Goal: Task Accomplishment & Management: Complete application form

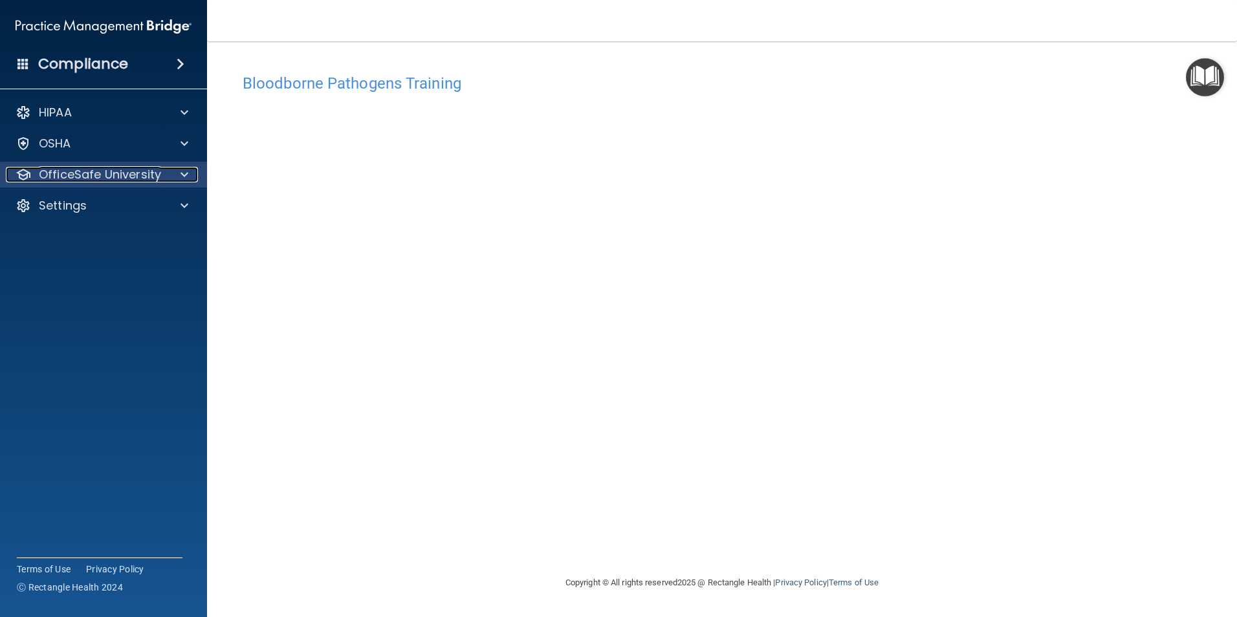
click at [177, 181] on div at bounding box center [182, 175] width 32 height 16
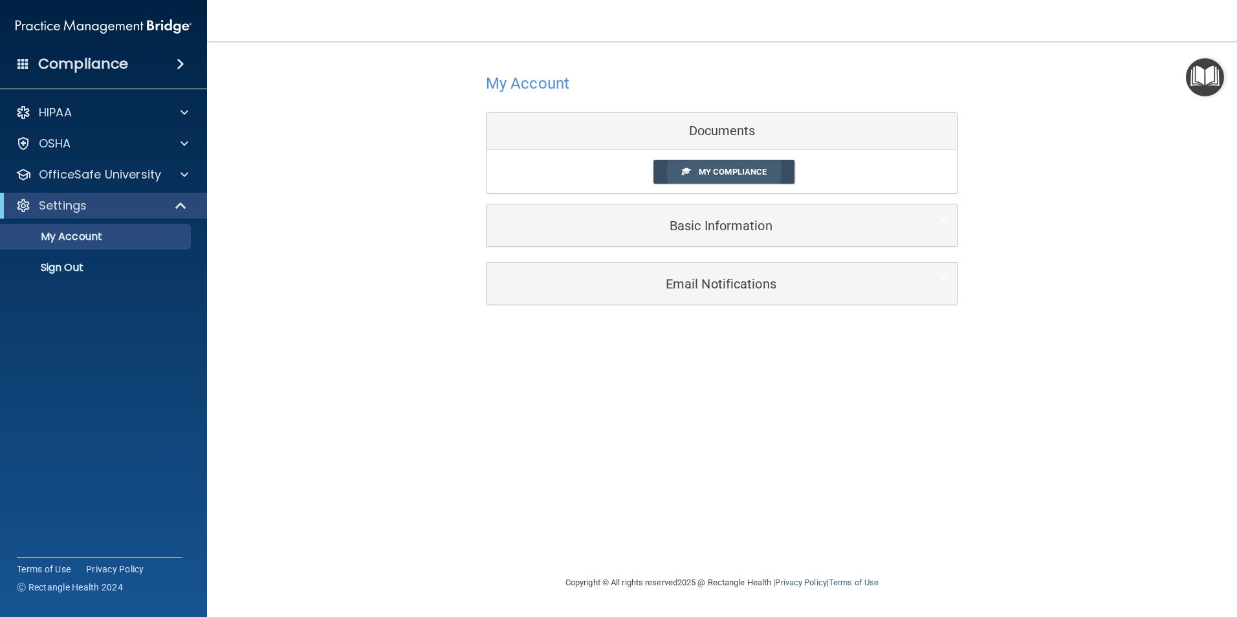
click at [742, 178] on link "My Compliance" at bounding box center [725, 172] width 142 height 24
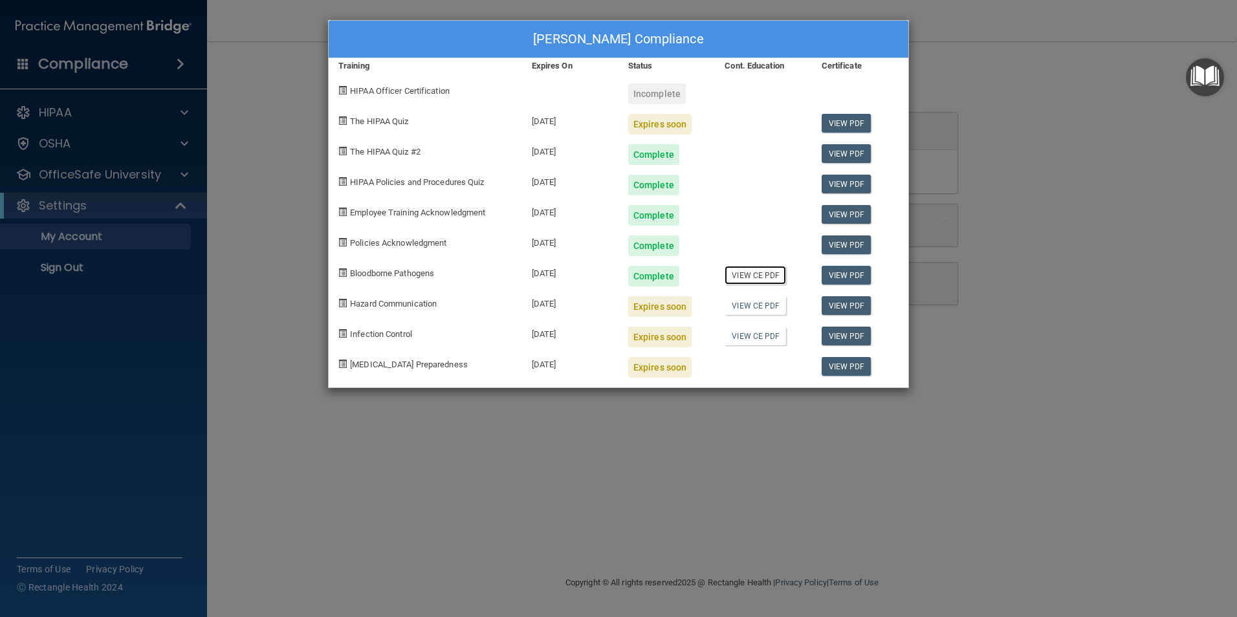
click at [775, 276] on link "View CE PDF" at bounding box center [755, 275] width 61 height 19
click at [390, 303] on span "Hazard Communication" at bounding box center [393, 304] width 87 height 10
click at [833, 304] on link "View PDF" at bounding box center [847, 305] width 50 height 19
click at [1056, 154] on div "Amy Lee's Compliance Training Expires On Status Cont. Education Certificate HIP…" at bounding box center [618, 308] width 1237 height 617
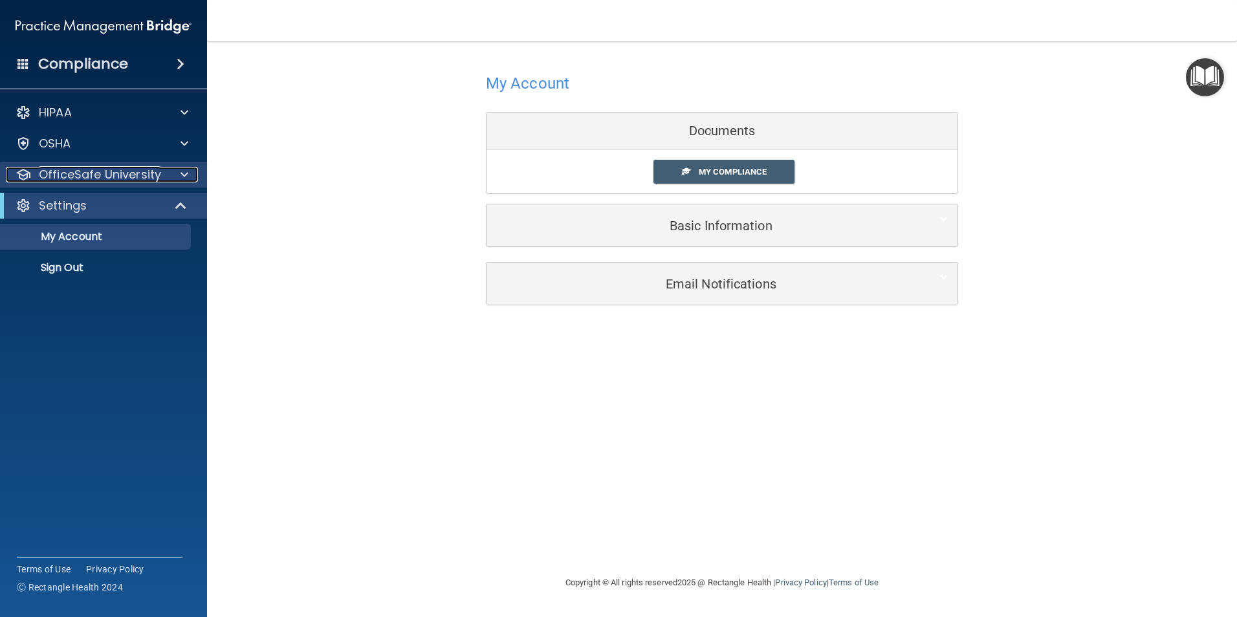
click at [91, 175] on p "OfficeSafe University" at bounding box center [100, 175] width 122 height 16
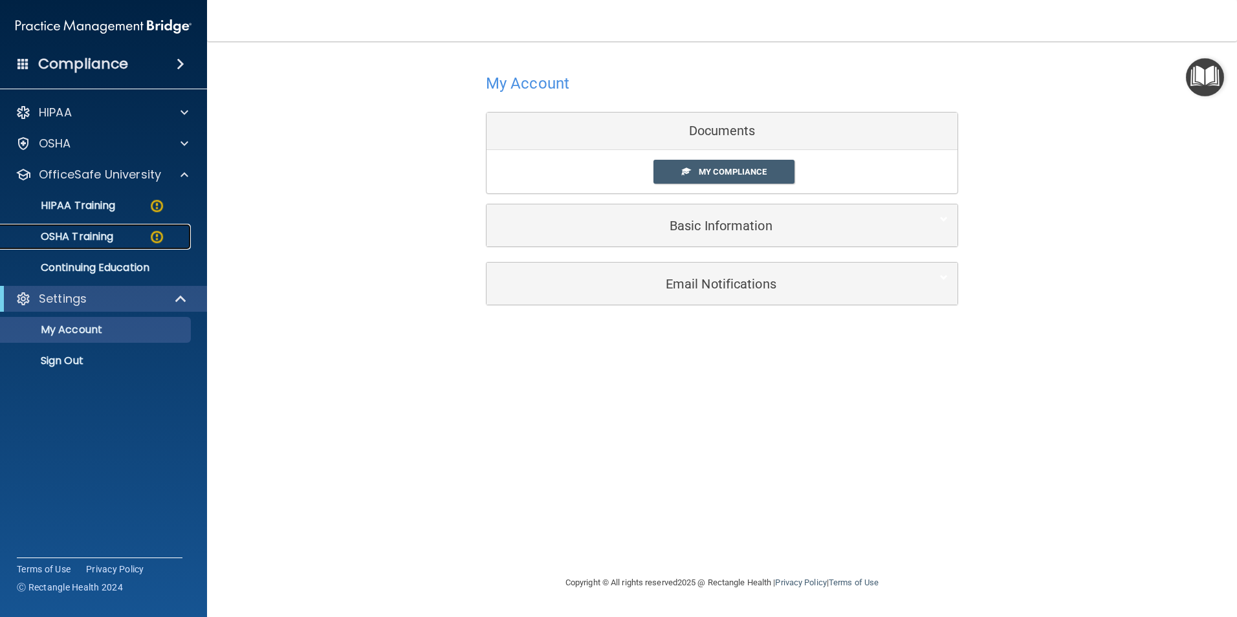
click at [98, 232] on p "OSHA Training" at bounding box center [60, 236] width 105 height 13
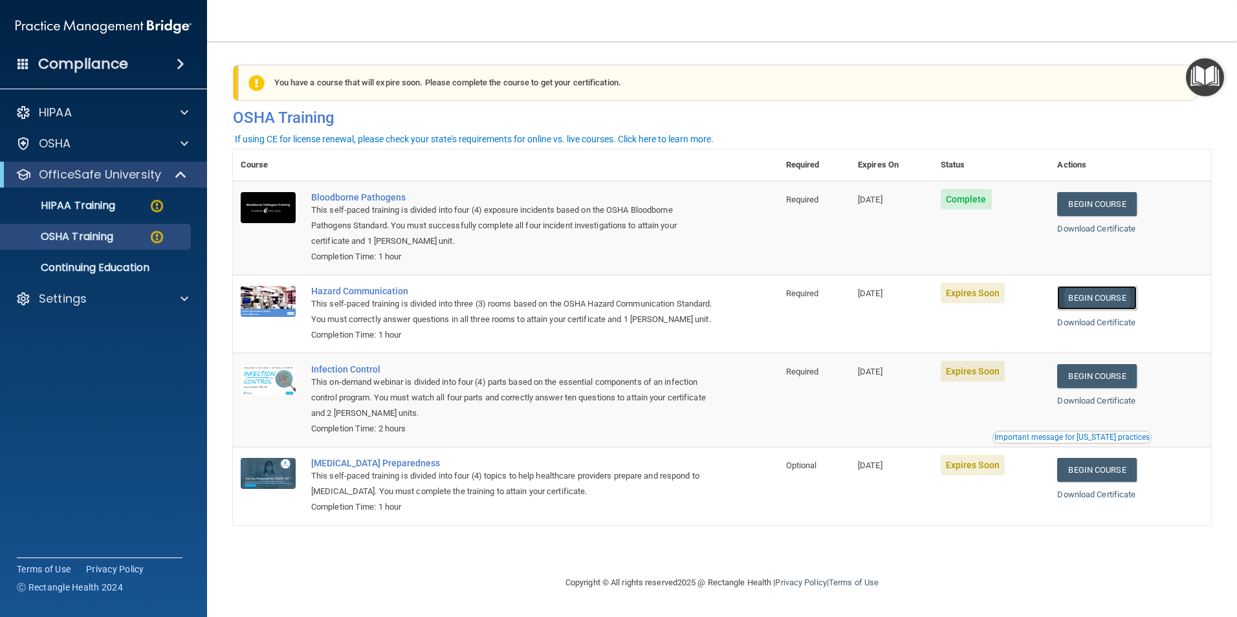
click at [1123, 298] on link "Begin Course" at bounding box center [1096, 298] width 79 height 24
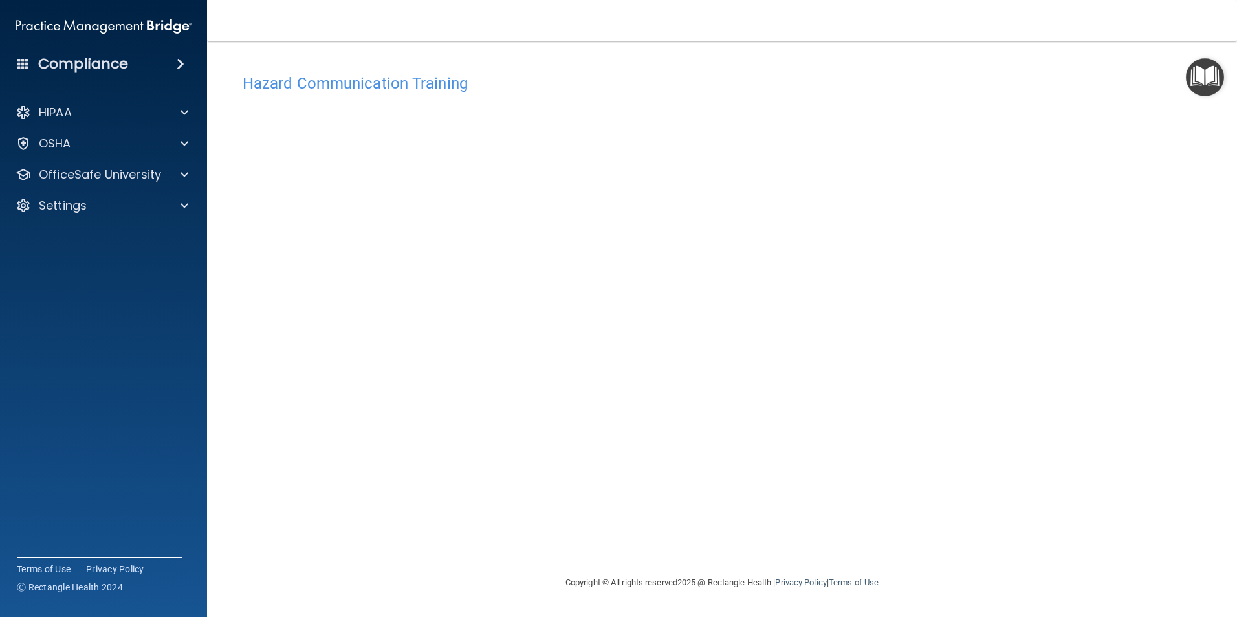
click at [902, 567] on div "Copyright © All rights reserved 2025 @ Rectangle Health | Privacy Policy | Term…" at bounding box center [722, 582] width 472 height 41
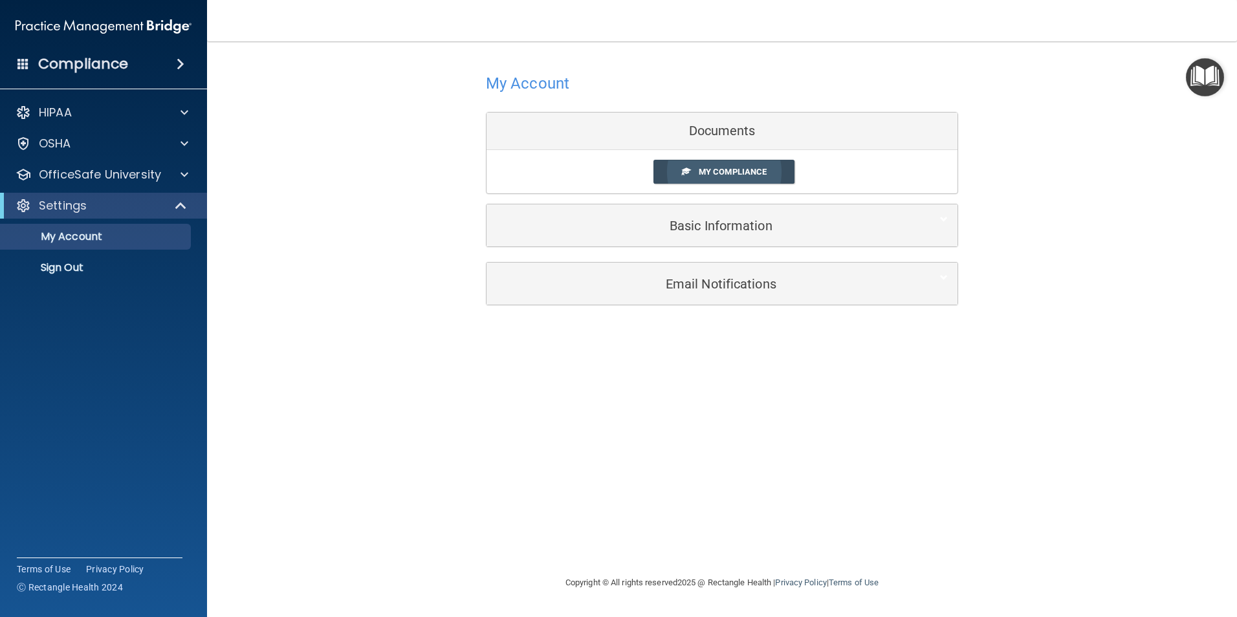
click at [700, 163] on link "My Compliance" at bounding box center [725, 172] width 142 height 24
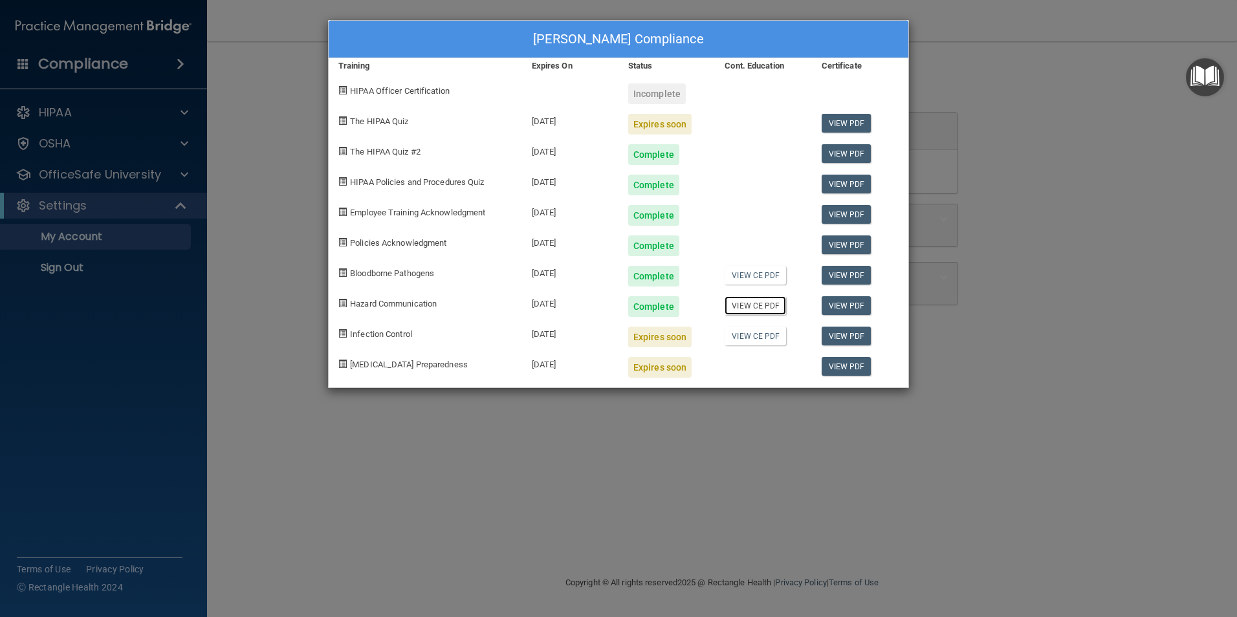
click at [752, 307] on link "View CE PDF" at bounding box center [755, 305] width 61 height 19
click at [1089, 144] on div "Amy Lee's Compliance Training Expires On Status Cont. Education Certificate HIP…" at bounding box center [618, 308] width 1237 height 617
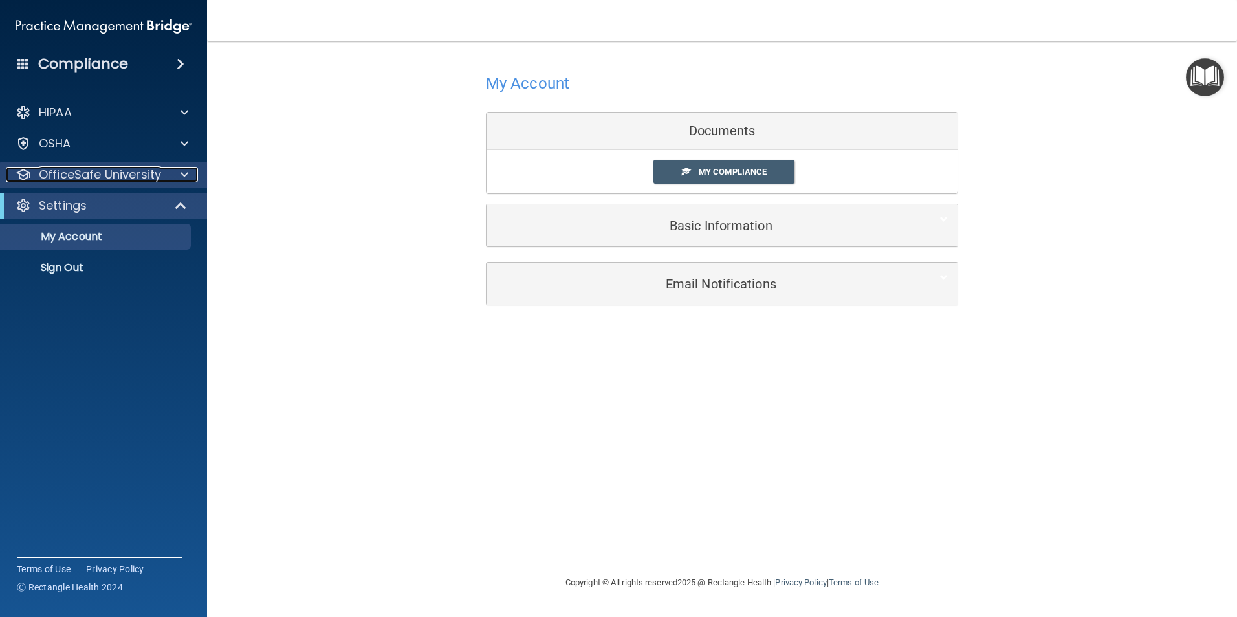
click at [182, 173] on span at bounding box center [185, 175] width 8 height 16
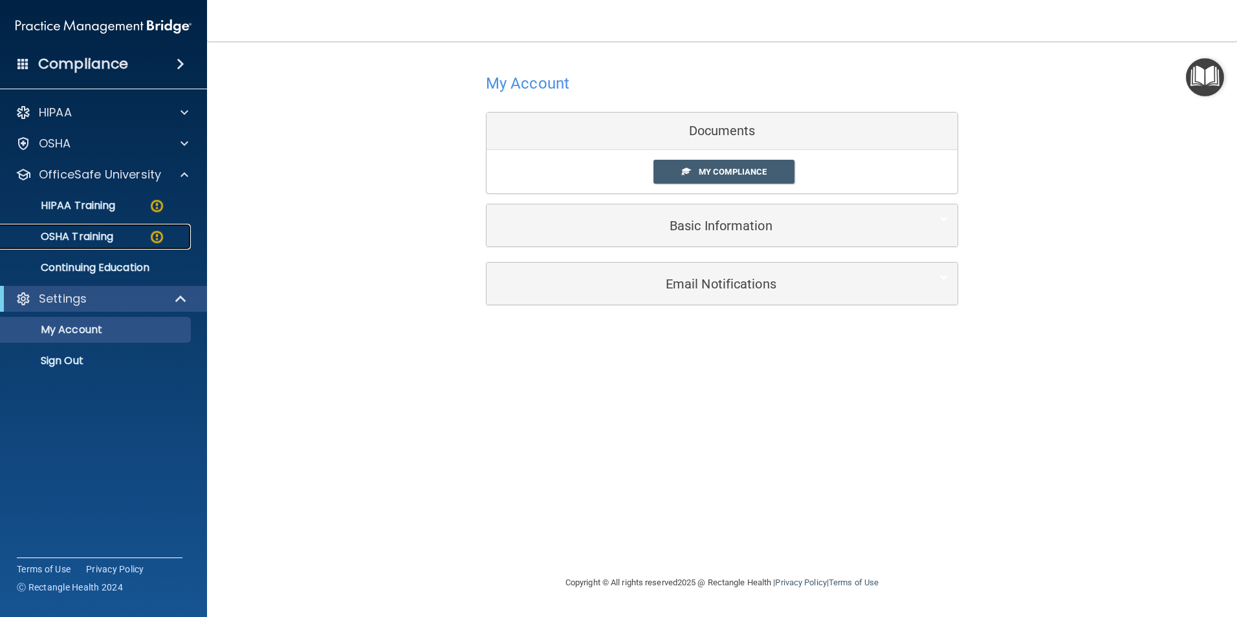
click at [107, 239] on p "OSHA Training" at bounding box center [60, 236] width 105 height 13
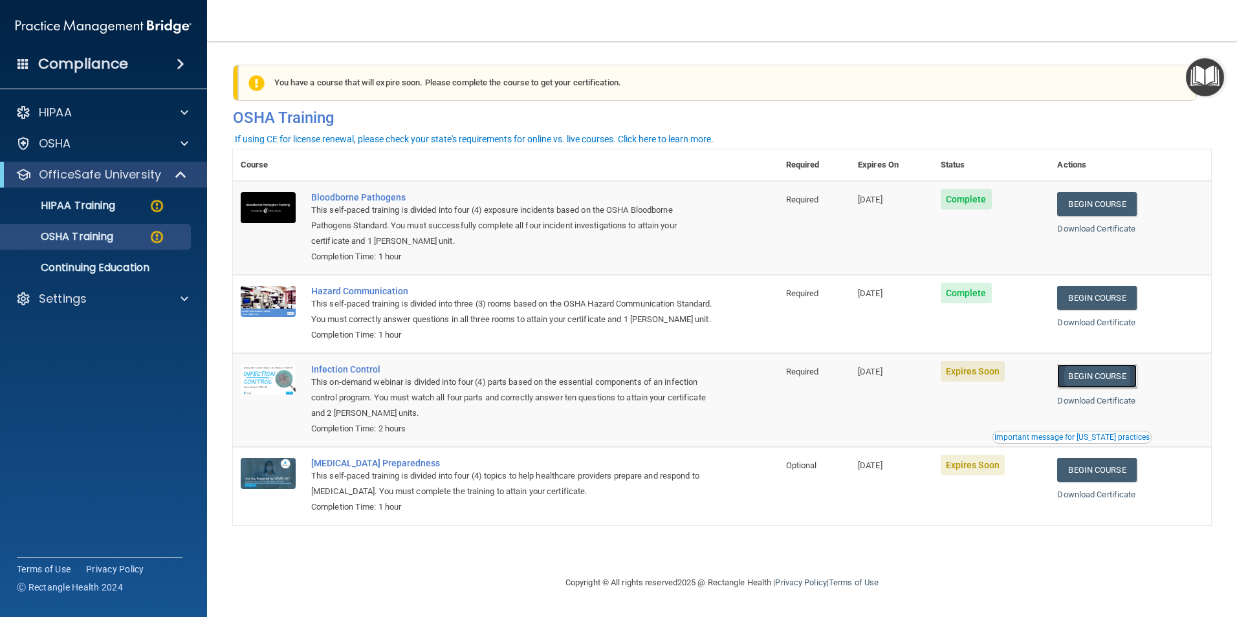
click at [1092, 388] on link "Begin Course" at bounding box center [1096, 376] width 79 height 24
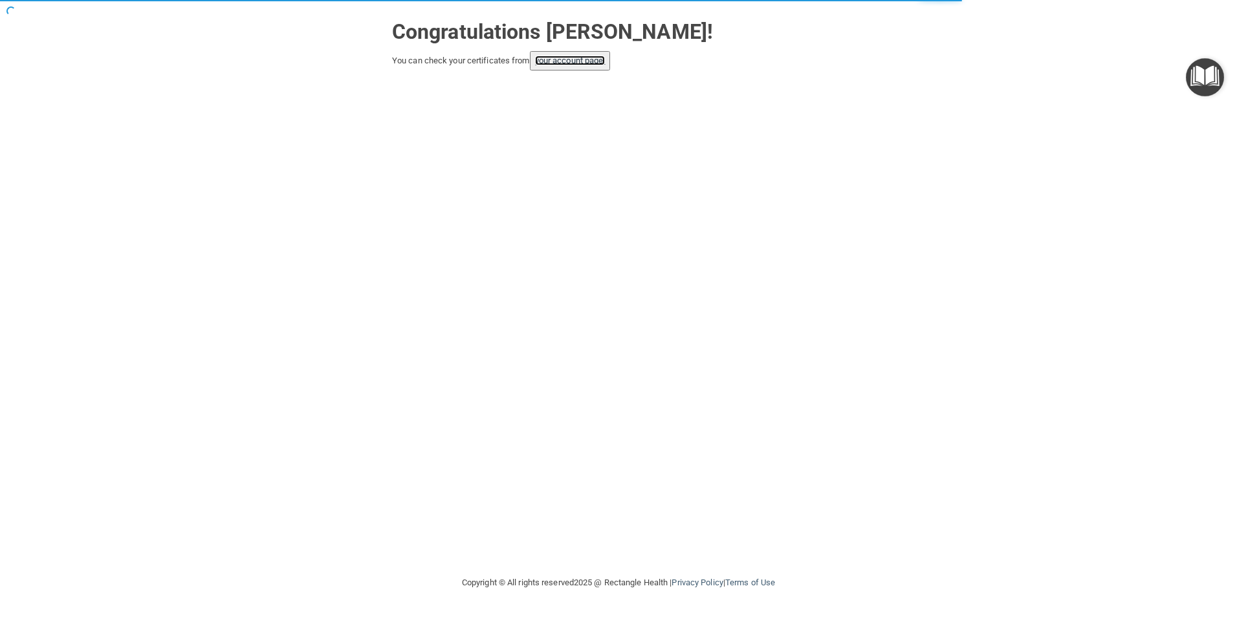
click at [601, 61] on link "your account page!" at bounding box center [570, 61] width 71 height 10
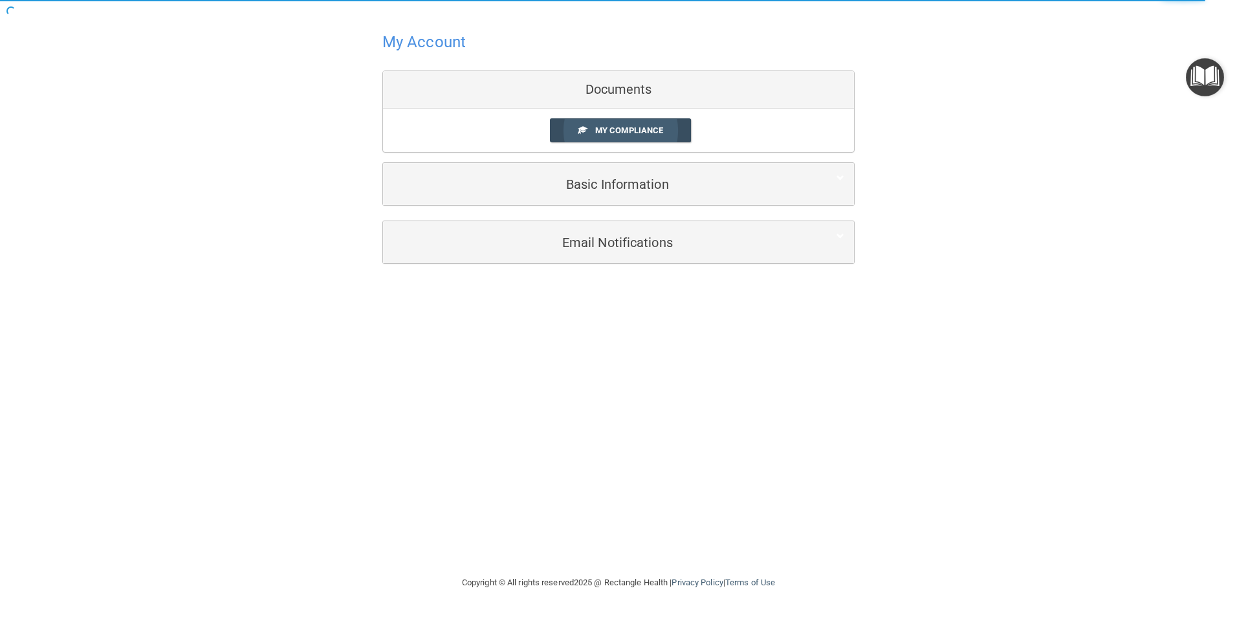
click at [607, 131] on span "My Compliance" at bounding box center [629, 131] width 68 height 10
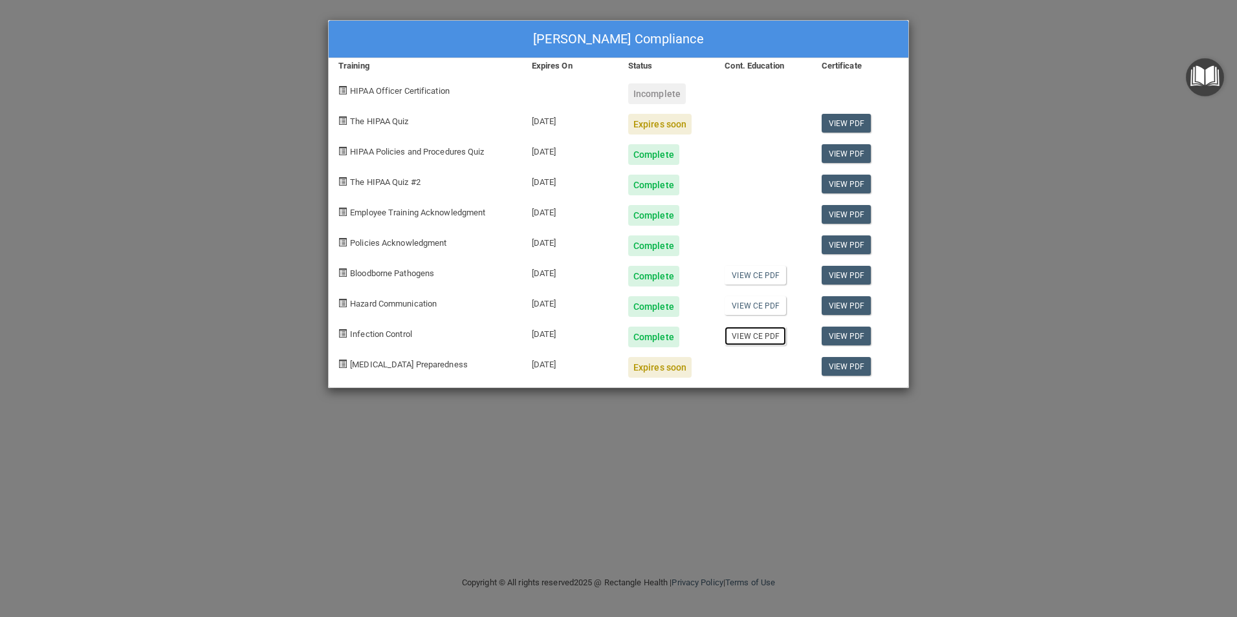
click at [747, 335] on link "View CE PDF" at bounding box center [755, 336] width 61 height 19
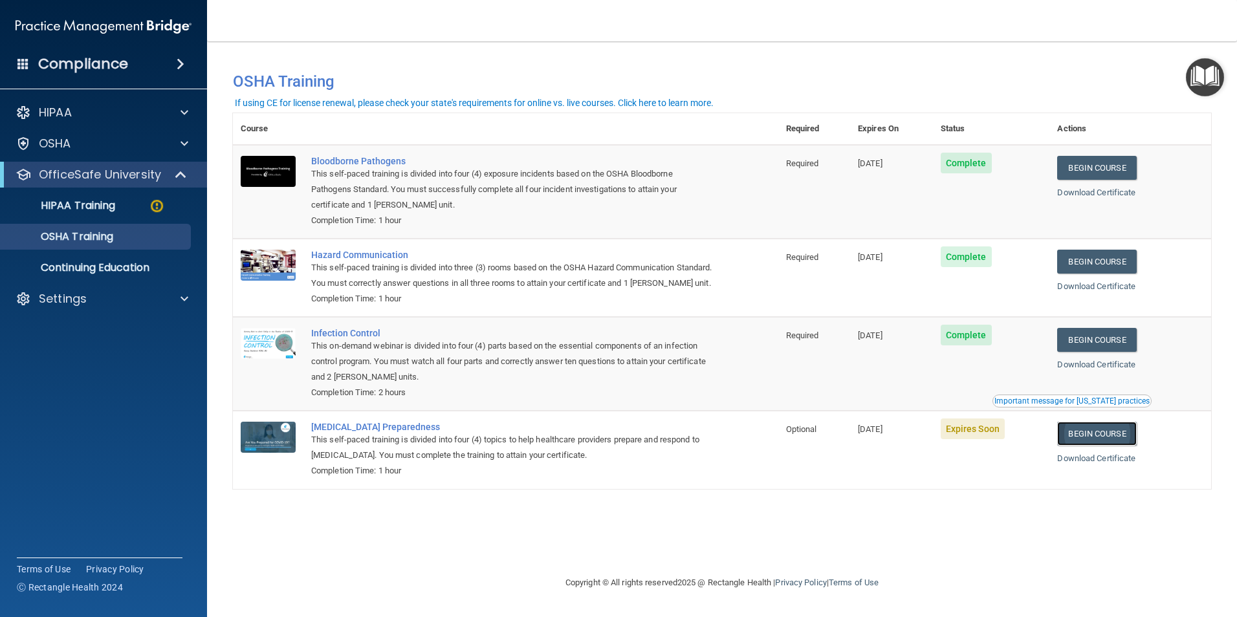
click at [1111, 446] on link "Begin Course" at bounding box center [1096, 434] width 79 height 24
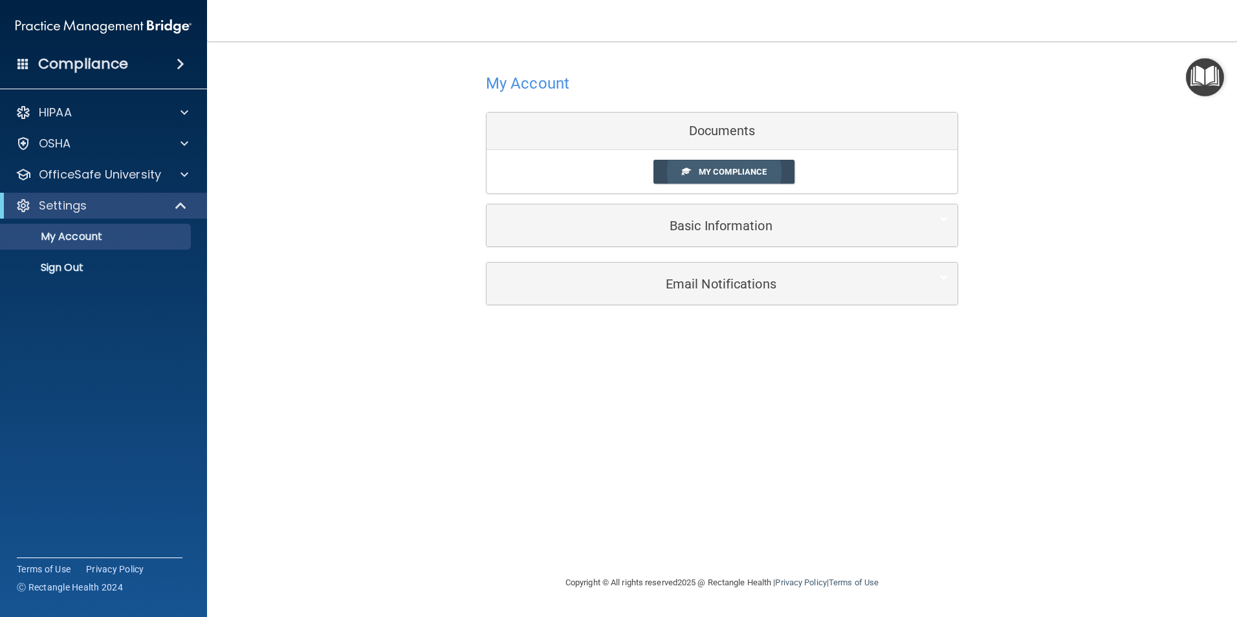
click at [698, 165] on link "My Compliance" at bounding box center [725, 172] width 142 height 24
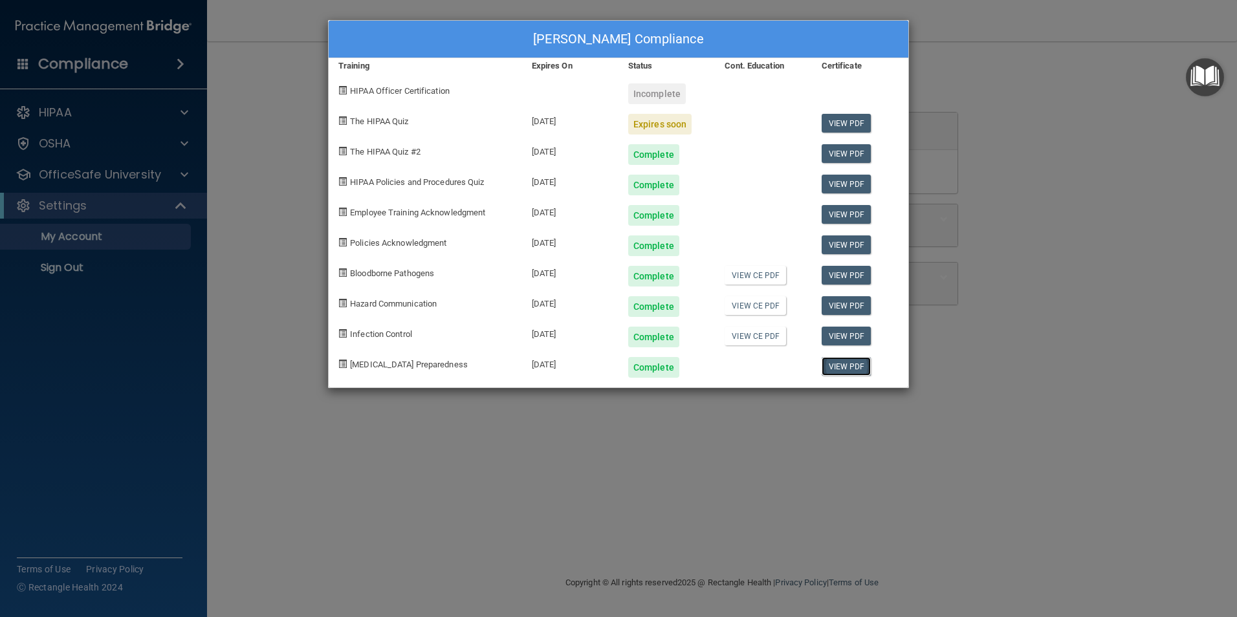
click at [839, 365] on link "View PDF" at bounding box center [847, 366] width 50 height 19
click at [850, 338] on link "View PDF" at bounding box center [847, 336] width 50 height 19
click at [838, 125] on link "View PDF" at bounding box center [847, 123] width 50 height 19
click at [394, 126] on span "The HIPAA Quiz" at bounding box center [379, 121] width 58 height 10
click at [647, 93] on div "Incomplete" at bounding box center [657, 93] width 58 height 21
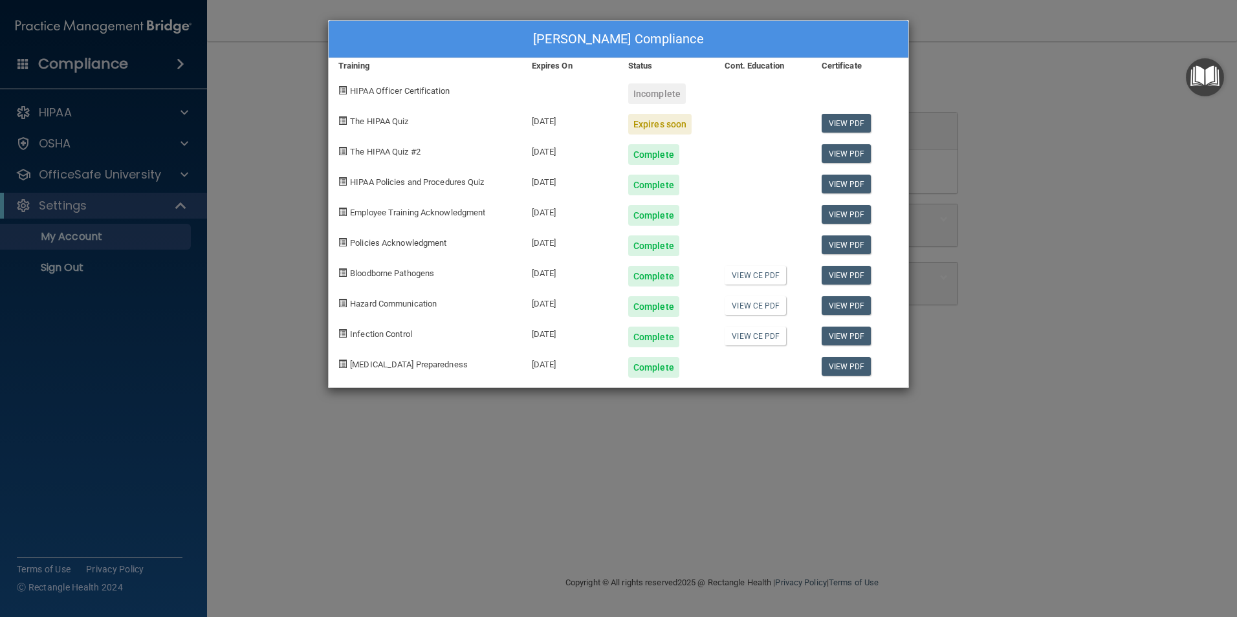
click at [384, 95] on span "HIPAA Officer Certification" at bounding box center [400, 91] width 100 height 10
click at [669, 92] on div "Incomplete" at bounding box center [657, 93] width 58 height 21
click at [1132, 78] on div "Amy Lee's Compliance Training Expires On Status Cont. Education Certificate HIP…" at bounding box center [618, 308] width 1237 height 617
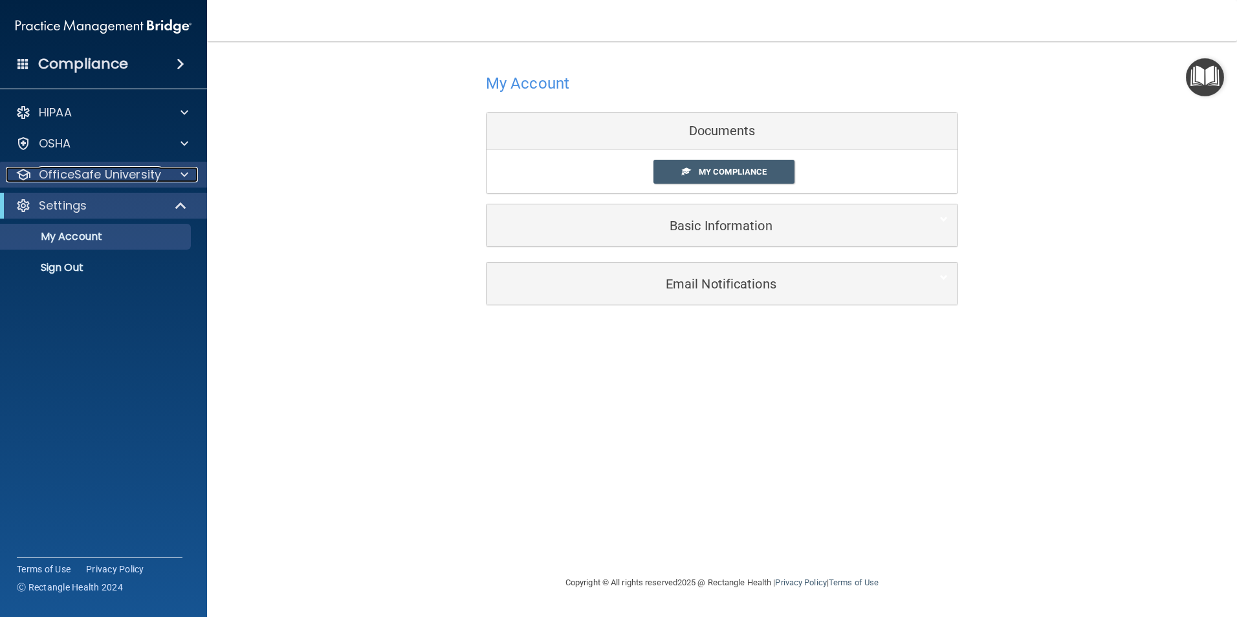
click at [128, 181] on p "OfficeSafe University" at bounding box center [100, 175] width 122 height 16
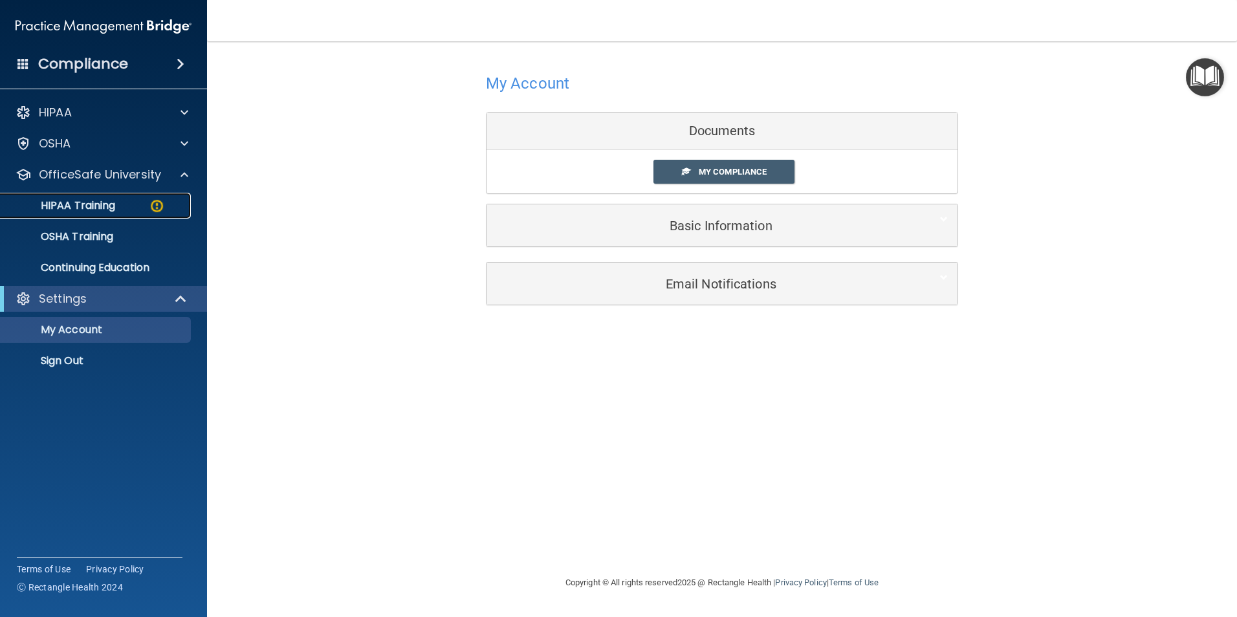
click at [124, 204] on div "HIPAA Training" at bounding box center [96, 205] width 177 height 13
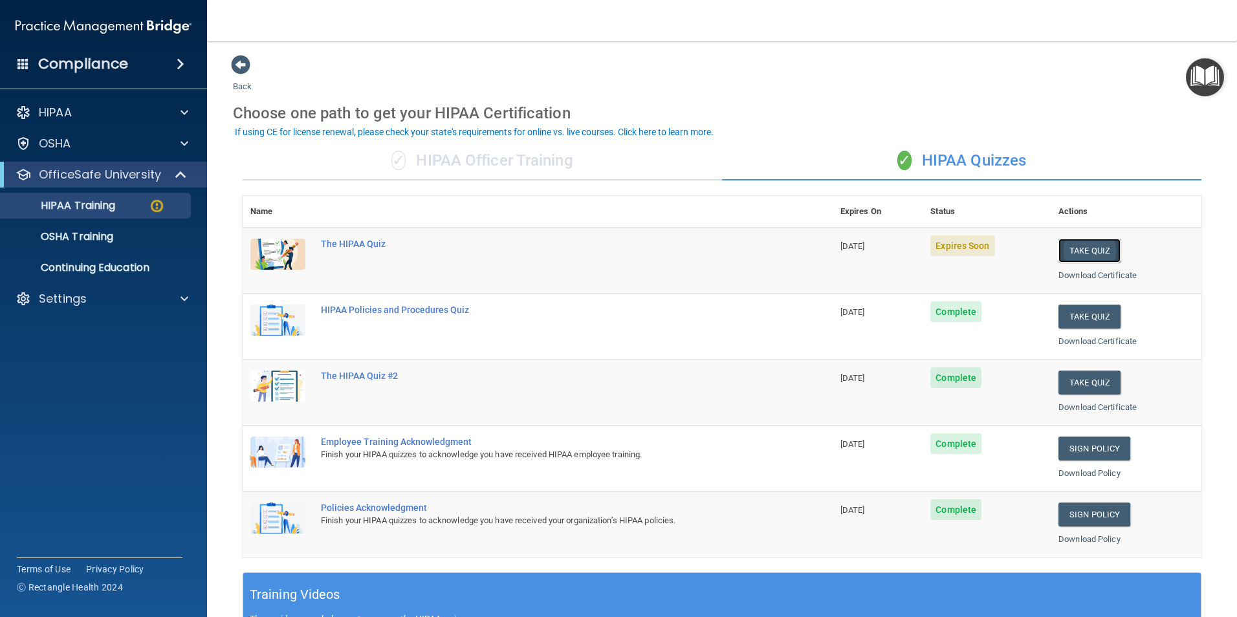
click at [1100, 241] on button "Take Quiz" at bounding box center [1090, 251] width 62 height 24
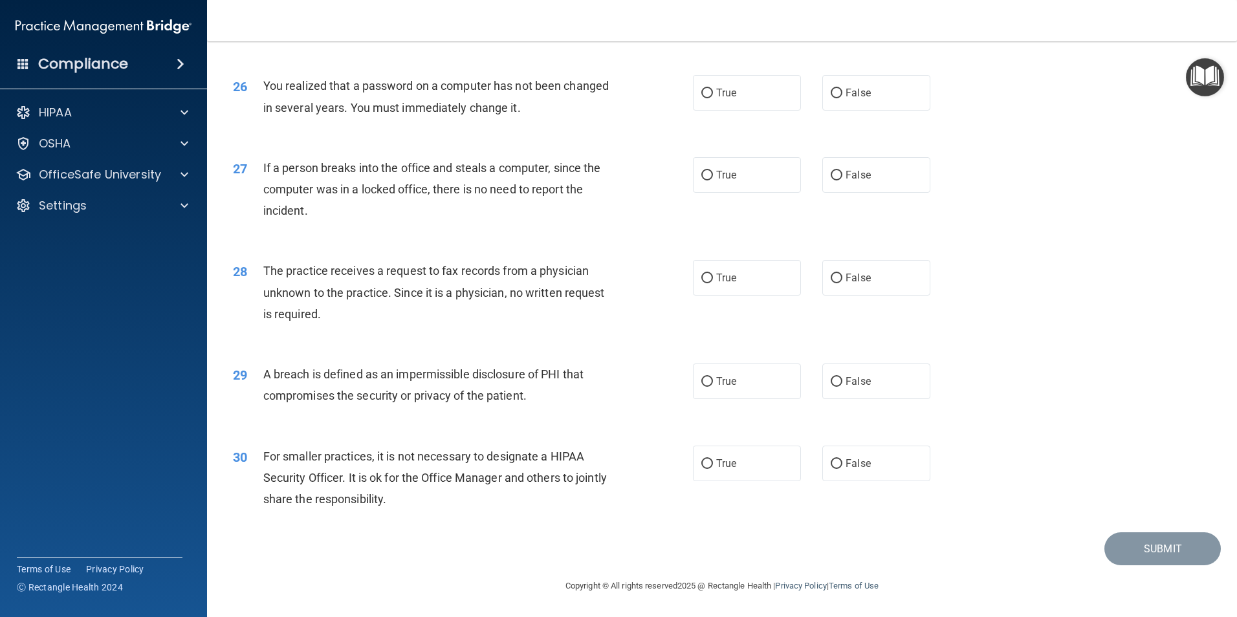
scroll to position [2467, 0]
click at [879, 469] on label "False" at bounding box center [877, 464] width 108 height 36
click at [843, 469] on input "False" at bounding box center [837, 464] width 12 height 10
radio input "true"
click at [693, 392] on label "True" at bounding box center [747, 382] width 108 height 36
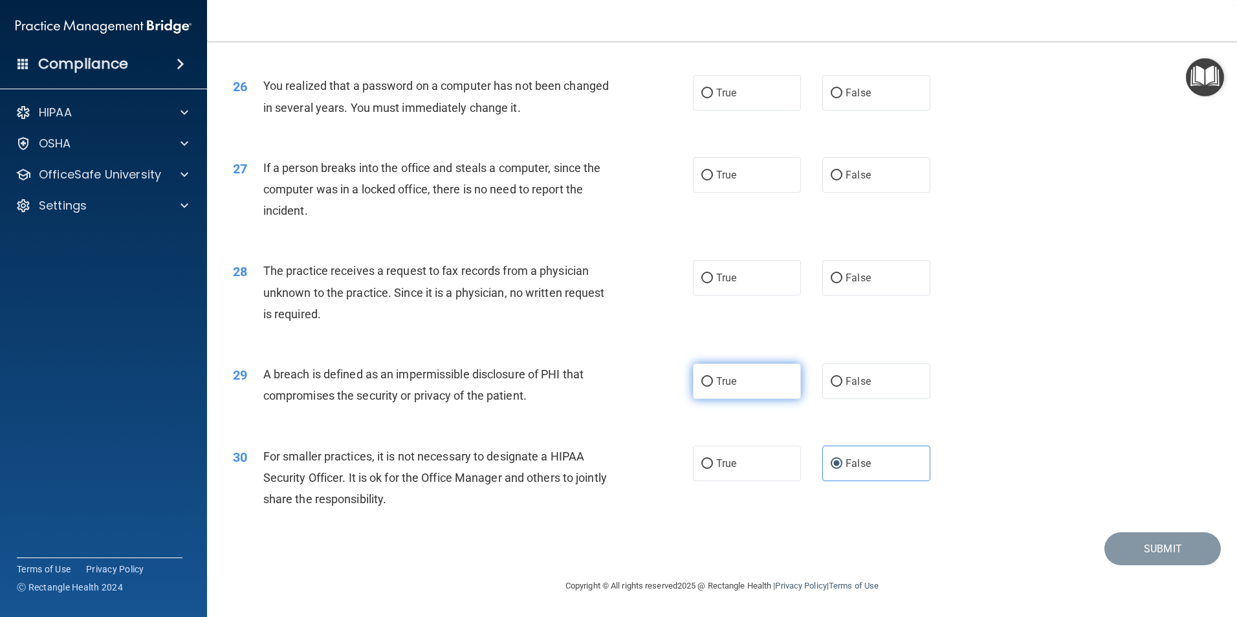
click at [702, 387] on input "True" at bounding box center [708, 382] width 12 height 10
radio input "true"
click at [872, 273] on label "False" at bounding box center [877, 278] width 108 height 36
click at [843, 274] on input "False" at bounding box center [837, 279] width 12 height 10
radio input "true"
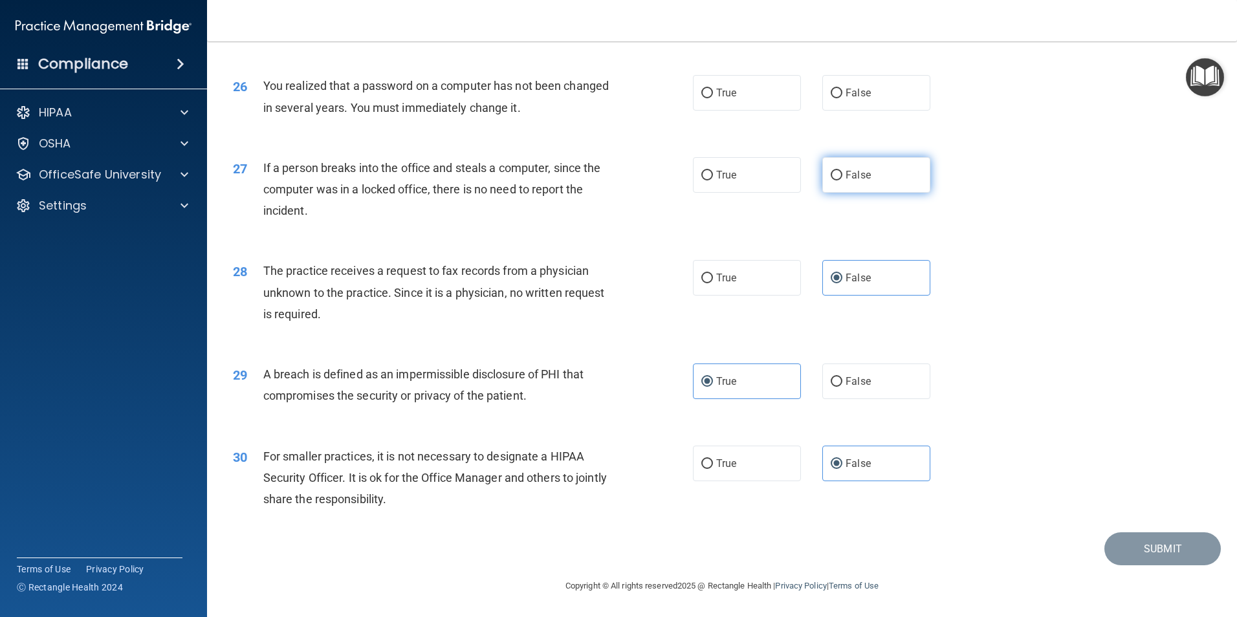
click at [861, 177] on span "False" at bounding box center [858, 175] width 25 height 12
click at [843, 177] on input "False" at bounding box center [837, 176] width 12 height 10
radio input "true"
click at [744, 111] on label "True" at bounding box center [747, 94] width 108 height 36
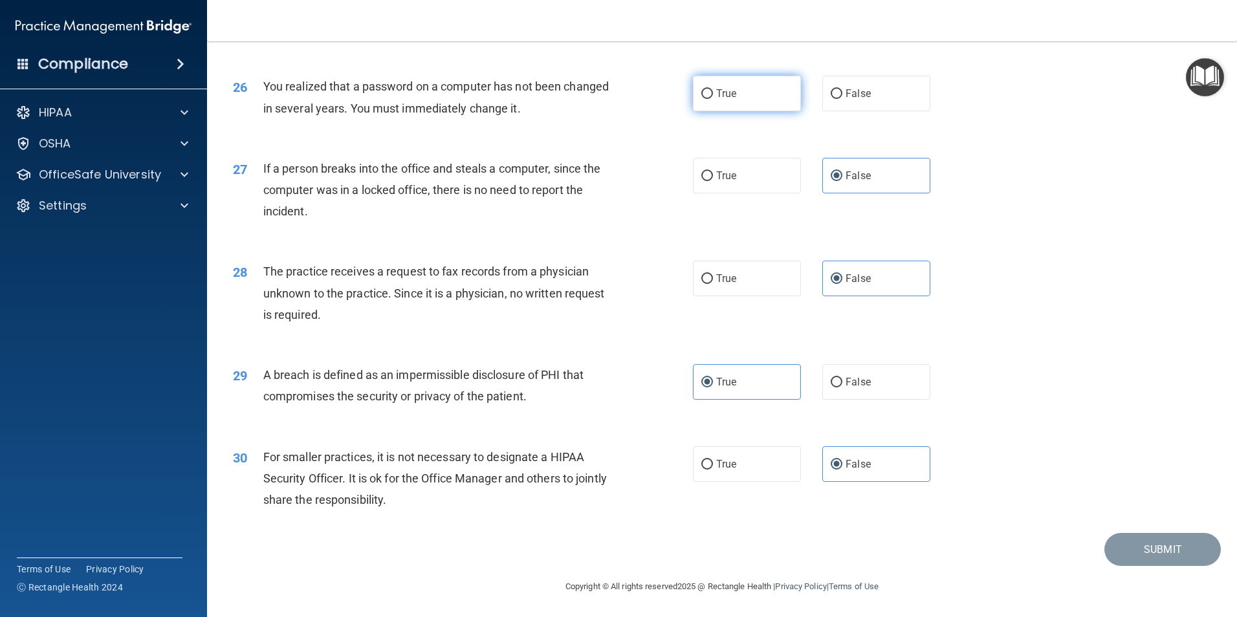
click at [713, 99] on input "True" at bounding box center [708, 94] width 12 height 10
radio input "true"
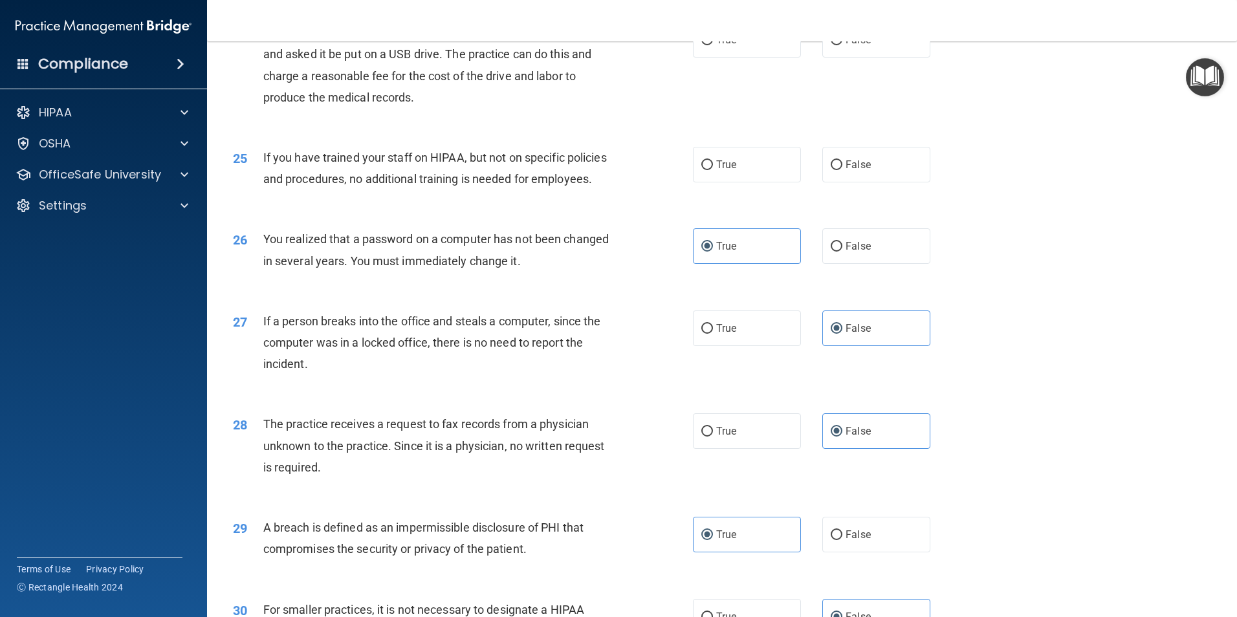
scroll to position [2208, 0]
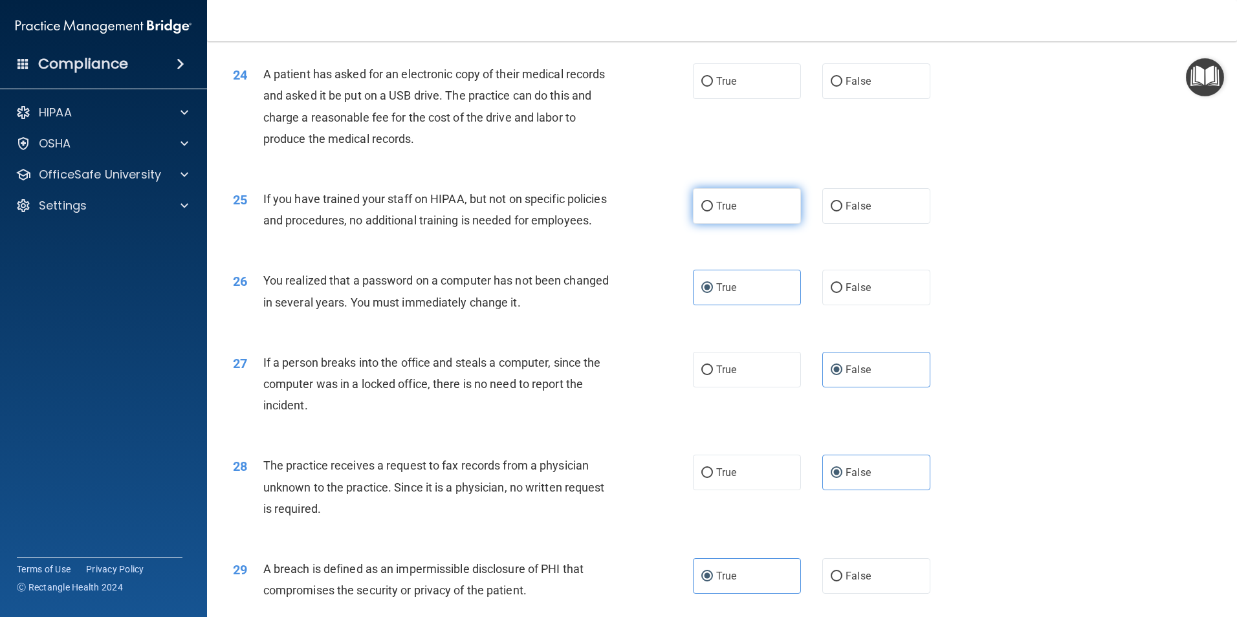
click at [740, 224] on label "True" at bounding box center [747, 206] width 108 height 36
click at [713, 212] on input "True" at bounding box center [708, 207] width 12 height 10
radio input "true"
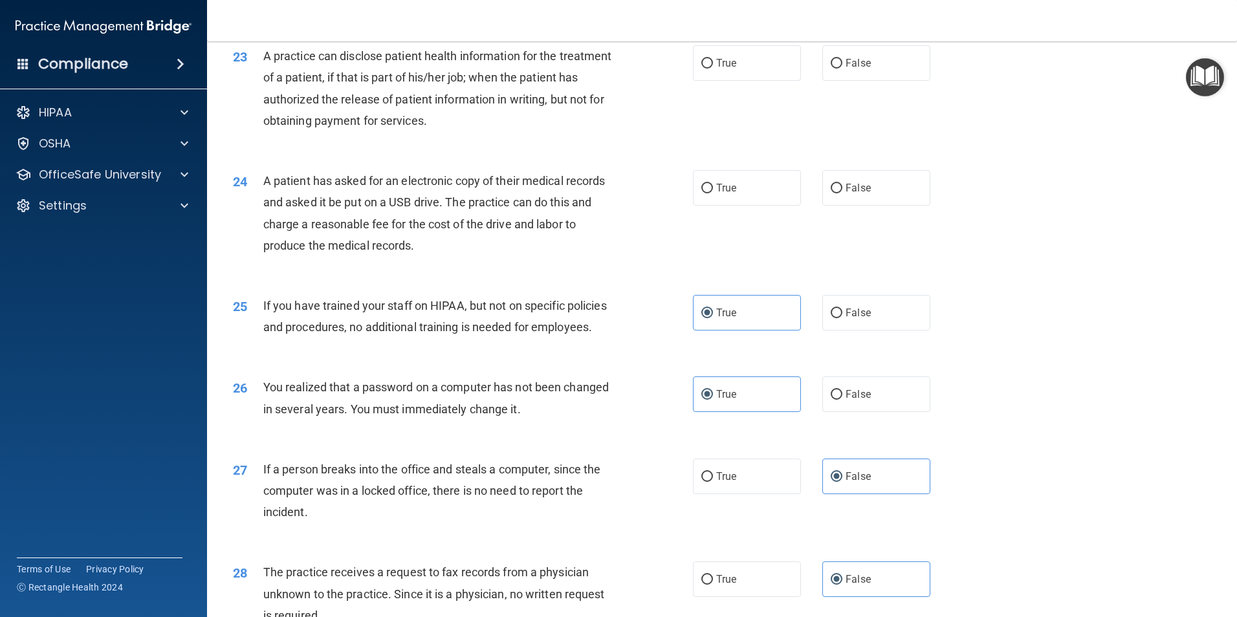
scroll to position [2079, 0]
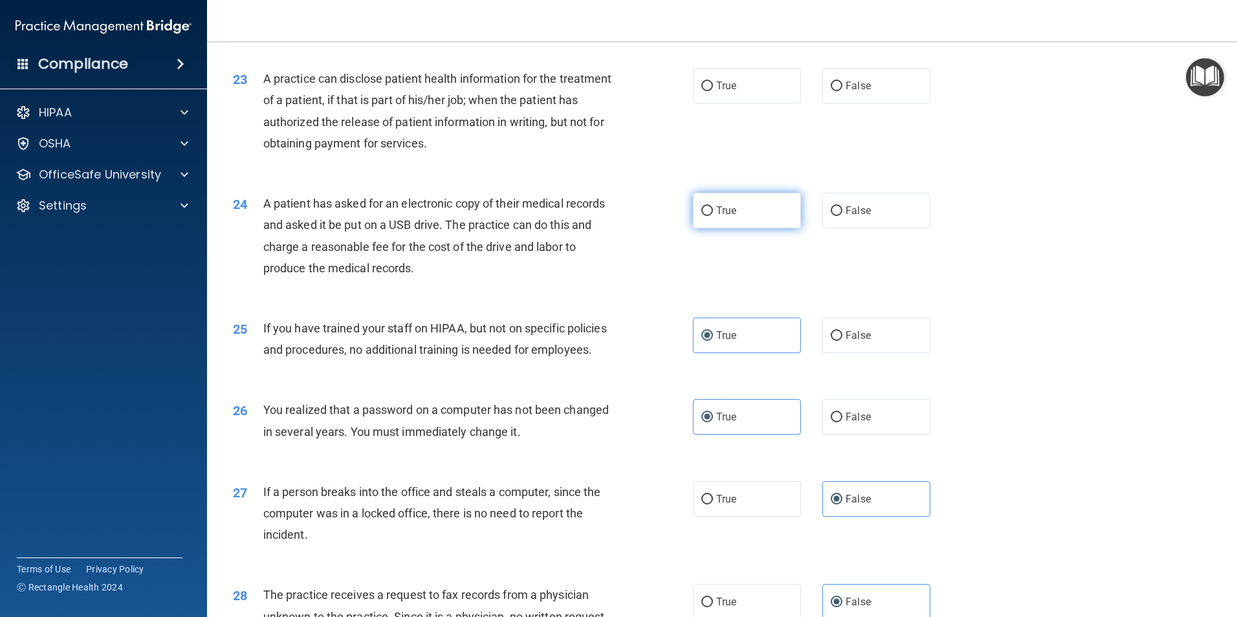
click at [693, 228] on label "True" at bounding box center [747, 211] width 108 height 36
click at [702, 216] on input "True" at bounding box center [708, 211] width 12 height 10
radio input "true"
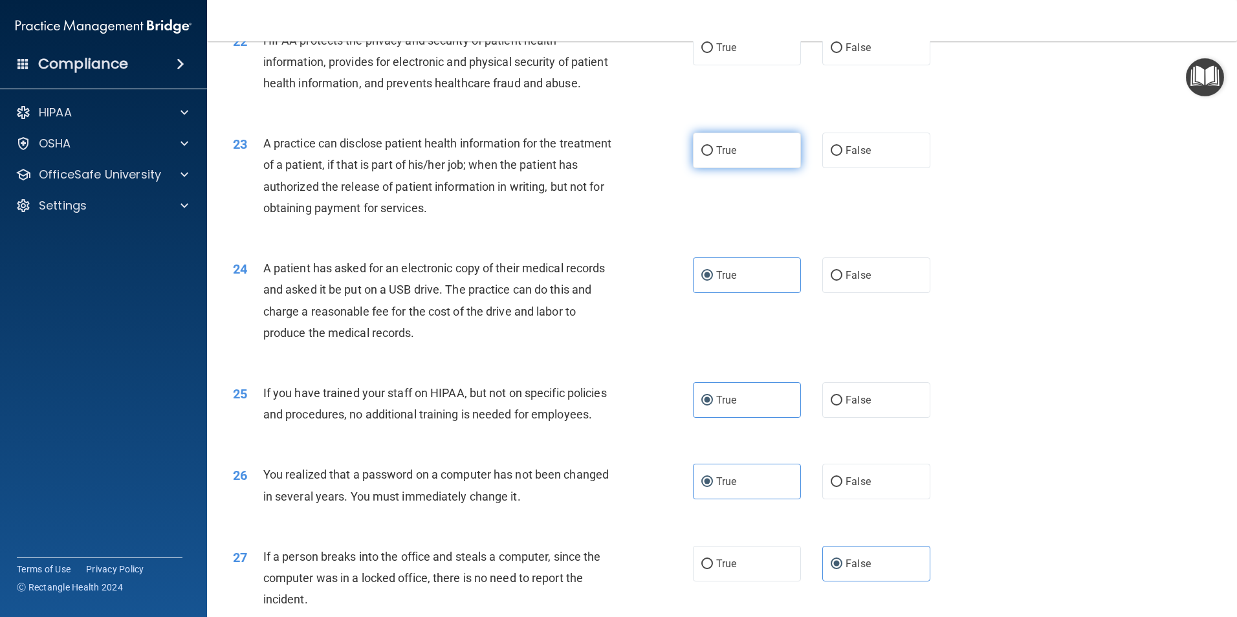
click at [747, 168] on label "True" at bounding box center [747, 151] width 108 height 36
click at [713, 156] on input "True" at bounding box center [708, 151] width 12 height 10
radio input "true"
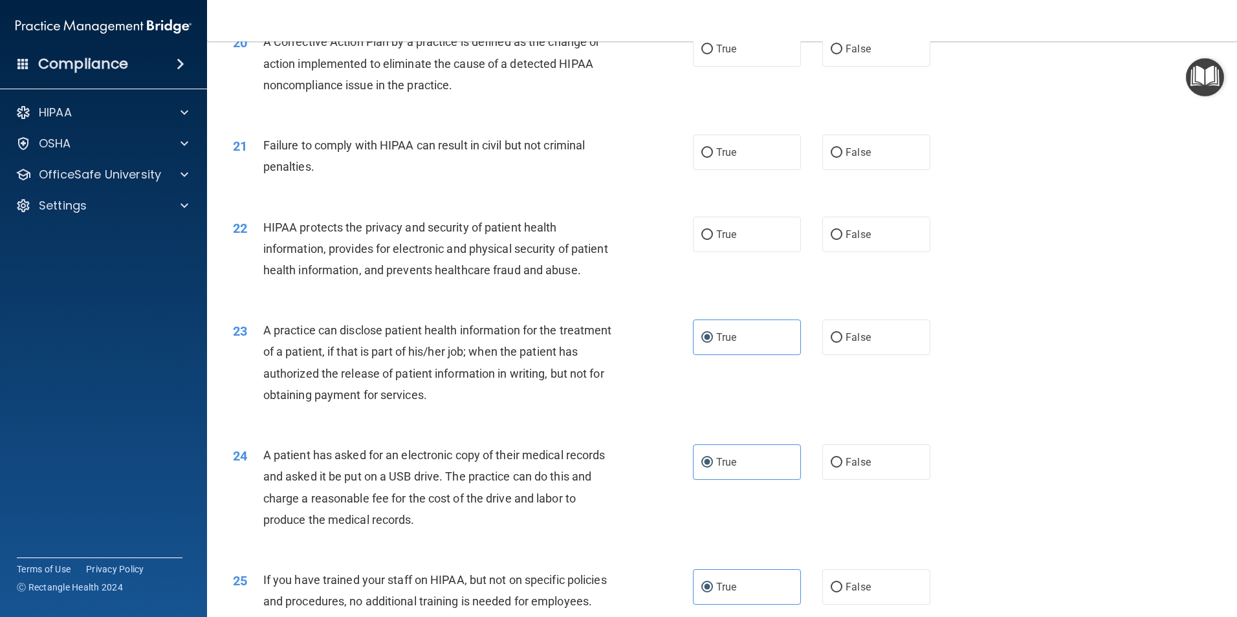
scroll to position [1820, 0]
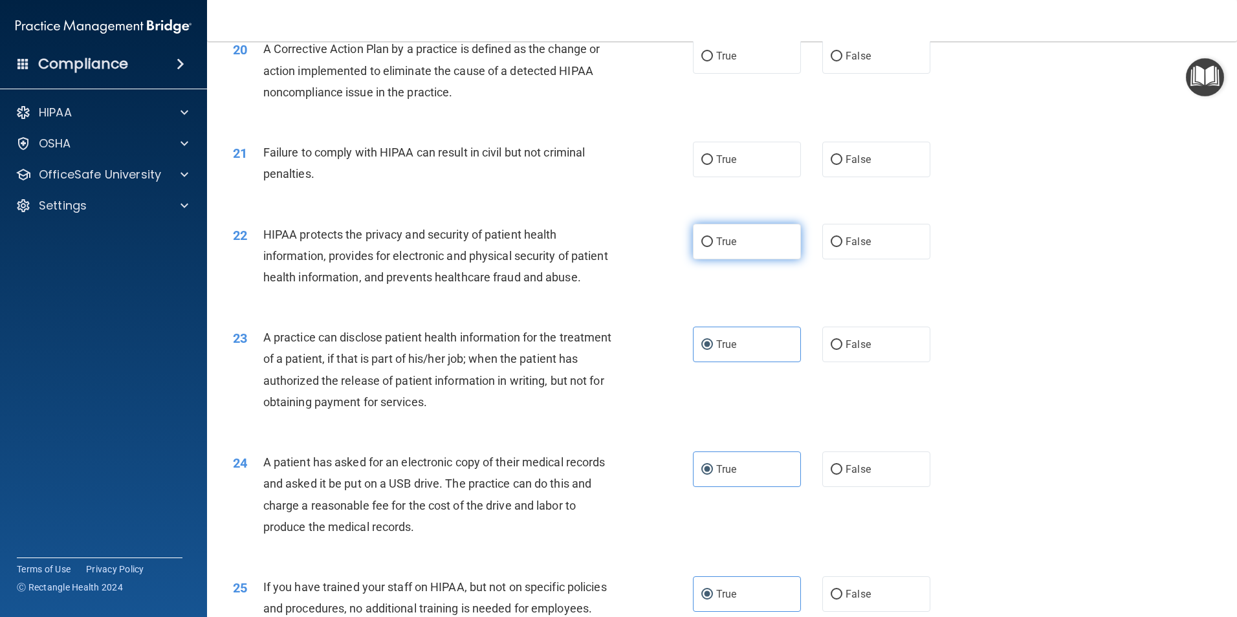
click at [741, 260] on label "True" at bounding box center [747, 242] width 108 height 36
click at [713, 247] on input "True" at bounding box center [708, 243] width 12 height 10
radio input "true"
click at [877, 177] on label "False" at bounding box center [877, 160] width 108 height 36
click at [843, 165] on input "False" at bounding box center [837, 160] width 12 height 10
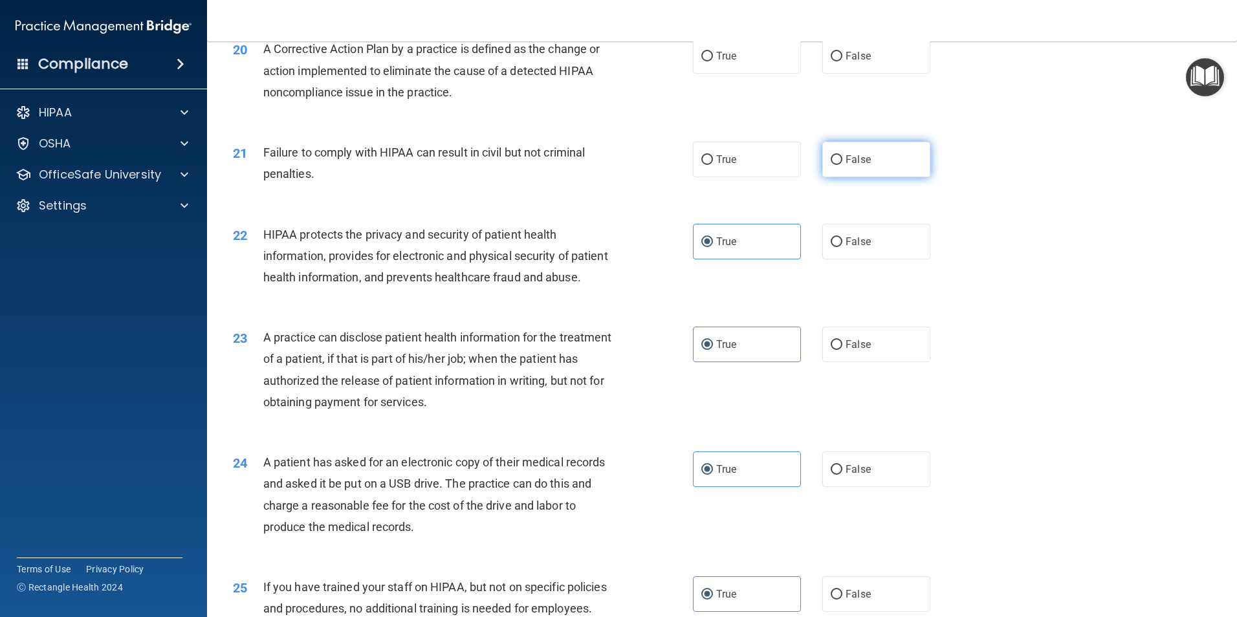
radio input "true"
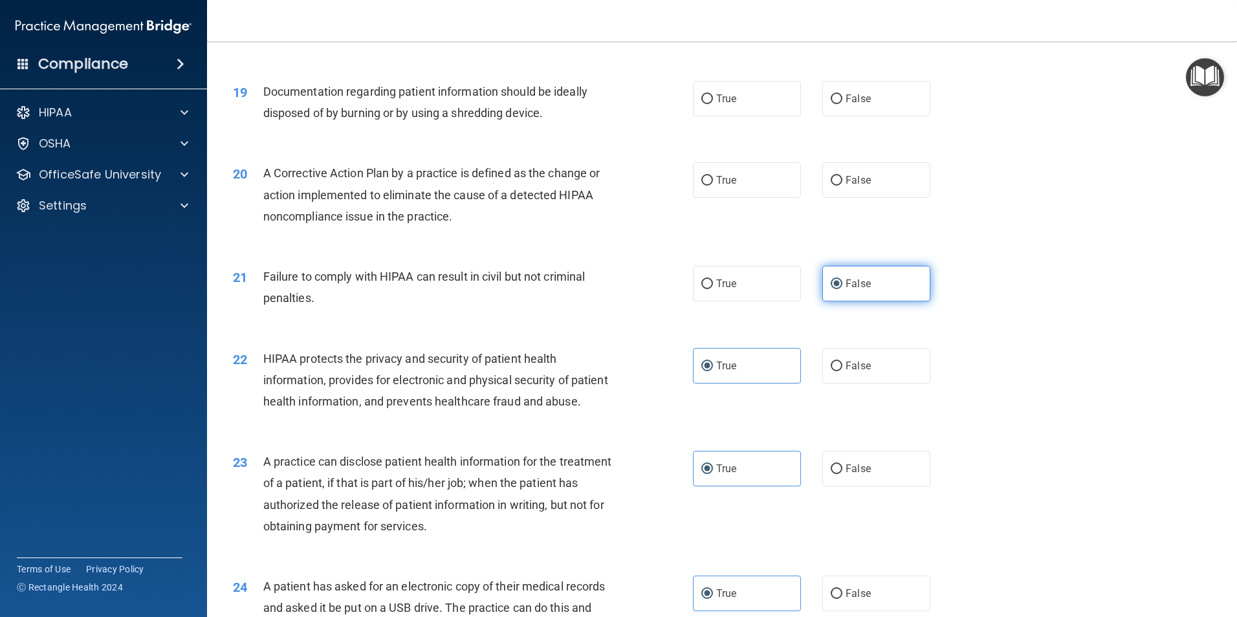
scroll to position [1690, 0]
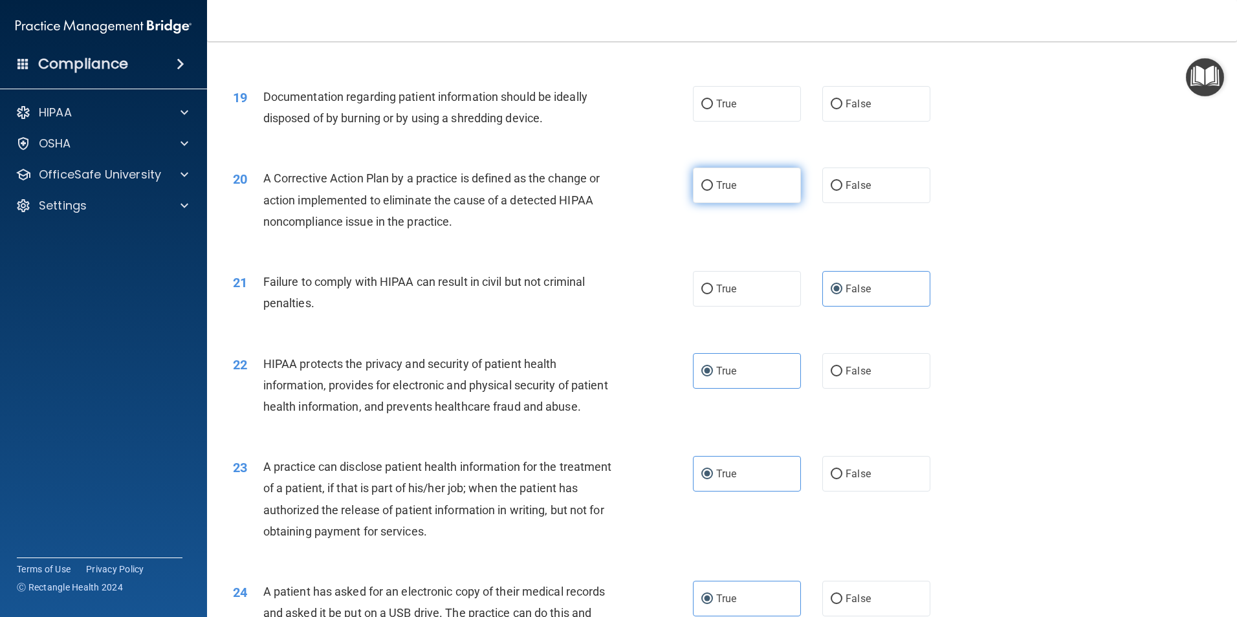
click at [694, 195] on label "True" at bounding box center [747, 186] width 108 height 36
click at [702, 191] on input "True" at bounding box center [708, 186] width 12 height 10
radio input "true"
click at [718, 110] on span "True" at bounding box center [726, 104] width 20 height 12
click at [713, 109] on input "True" at bounding box center [708, 105] width 12 height 10
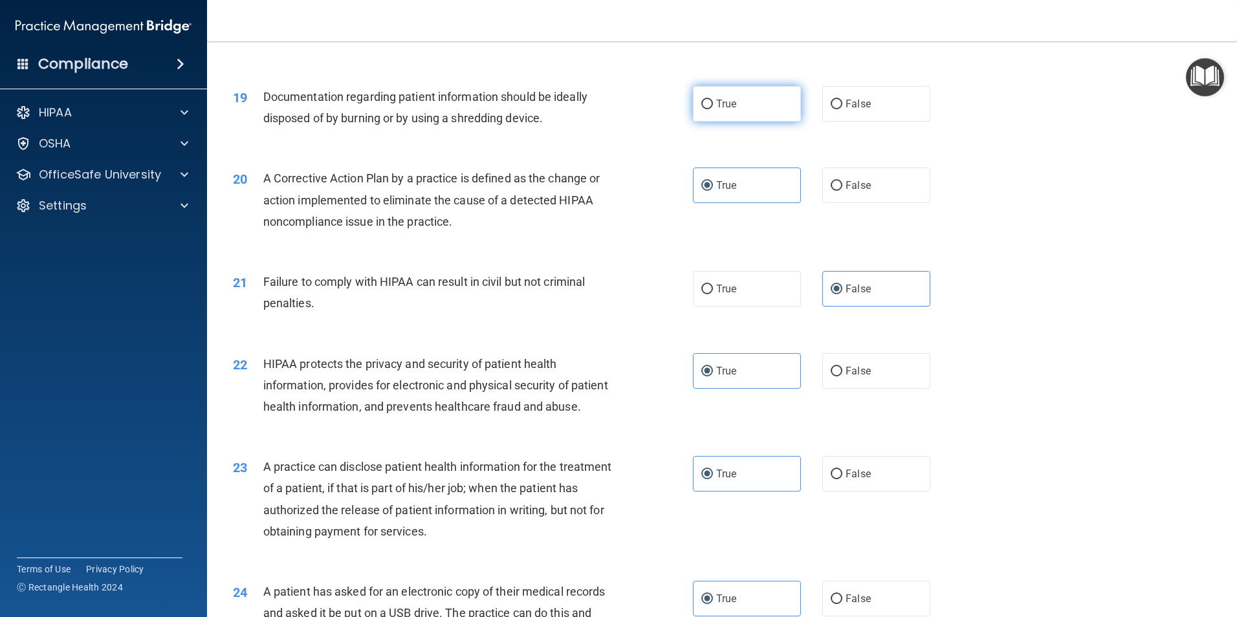
radio input "true"
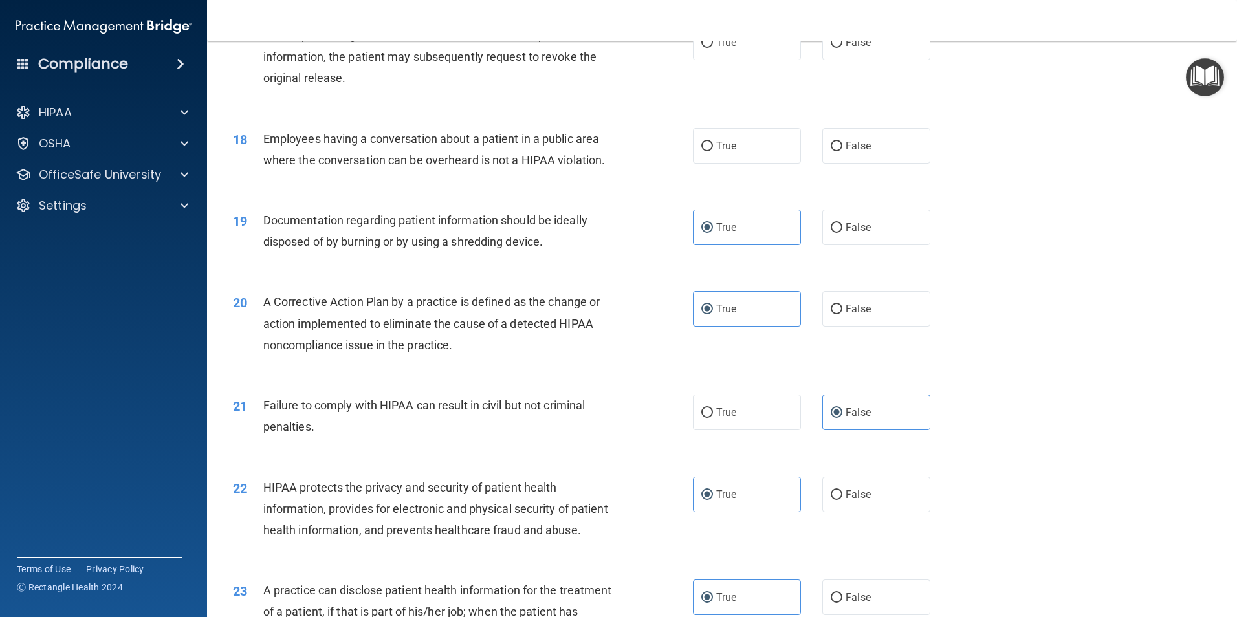
scroll to position [1561, 0]
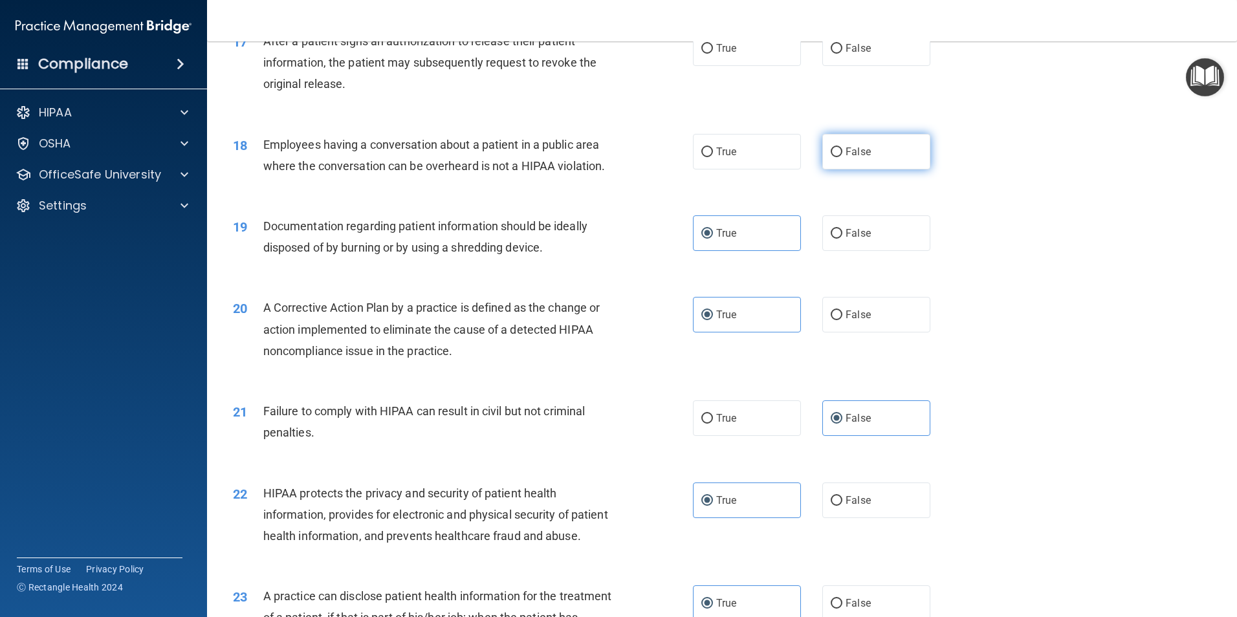
click at [873, 170] on label "False" at bounding box center [877, 152] width 108 height 36
click at [843, 157] on input "False" at bounding box center [837, 153] width 12 height 10
radio input "true"
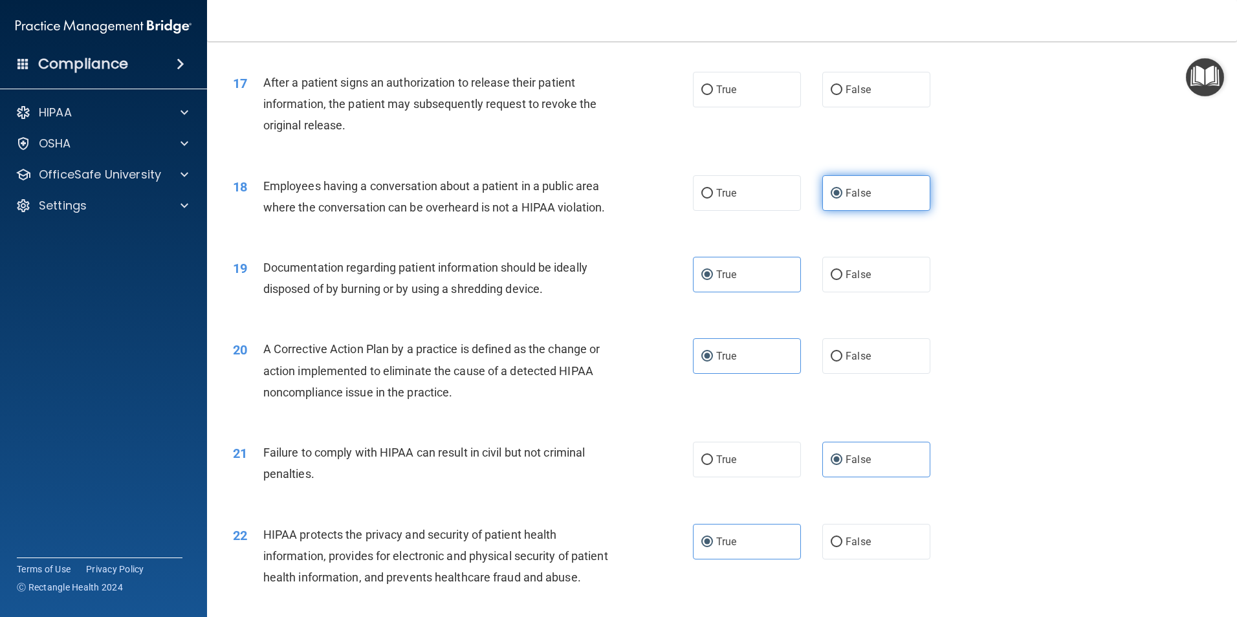
scroll to position [1496, 0]
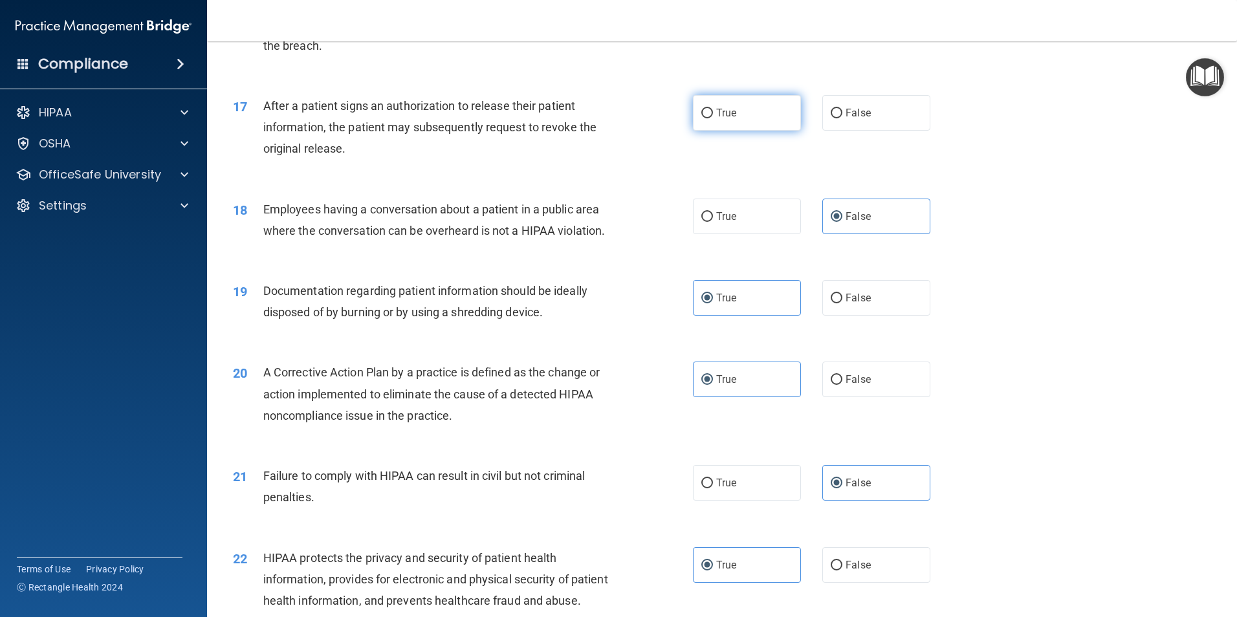
click at [741, 131] on label "True" at bounding box center [747, 113] width 108 height 36
click at [713, 118] on input "True" at bounding box center [708, 114] width 12 height 10
radio input "true"
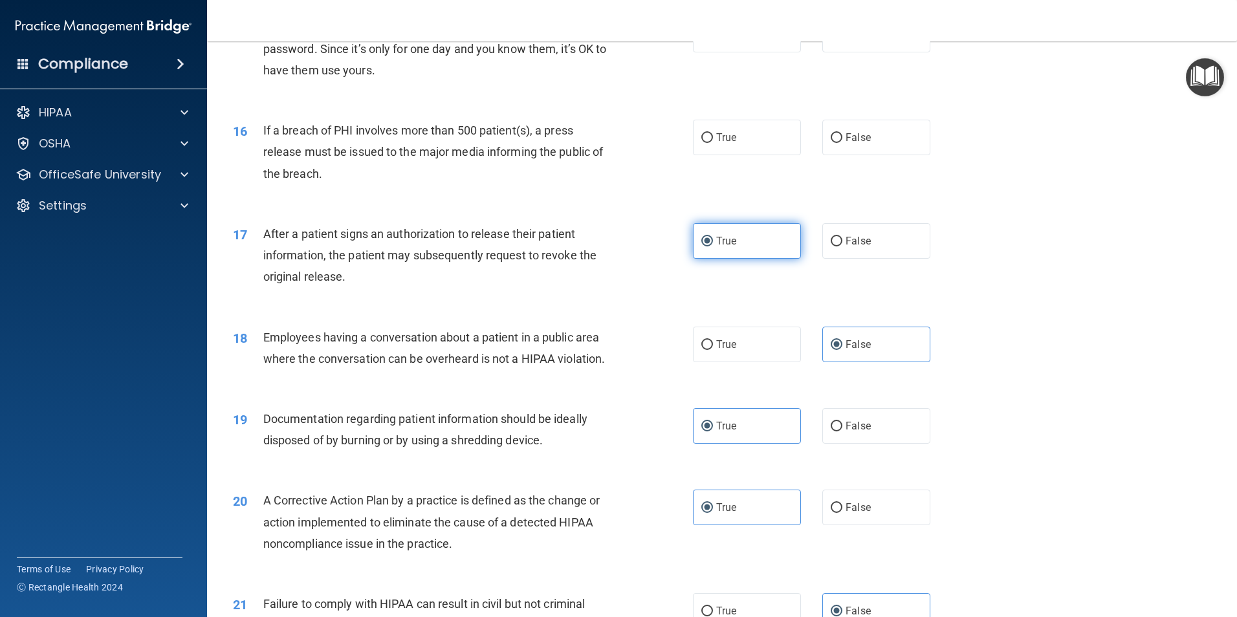
scroll to position [1367, 0]
click at [736, 157] on label "True" at bounding box center [747, 139] width 108 height 36
click at [713, 144] on input "True" at bounding box center [708, 140] width 12 height 10
radio input "true"
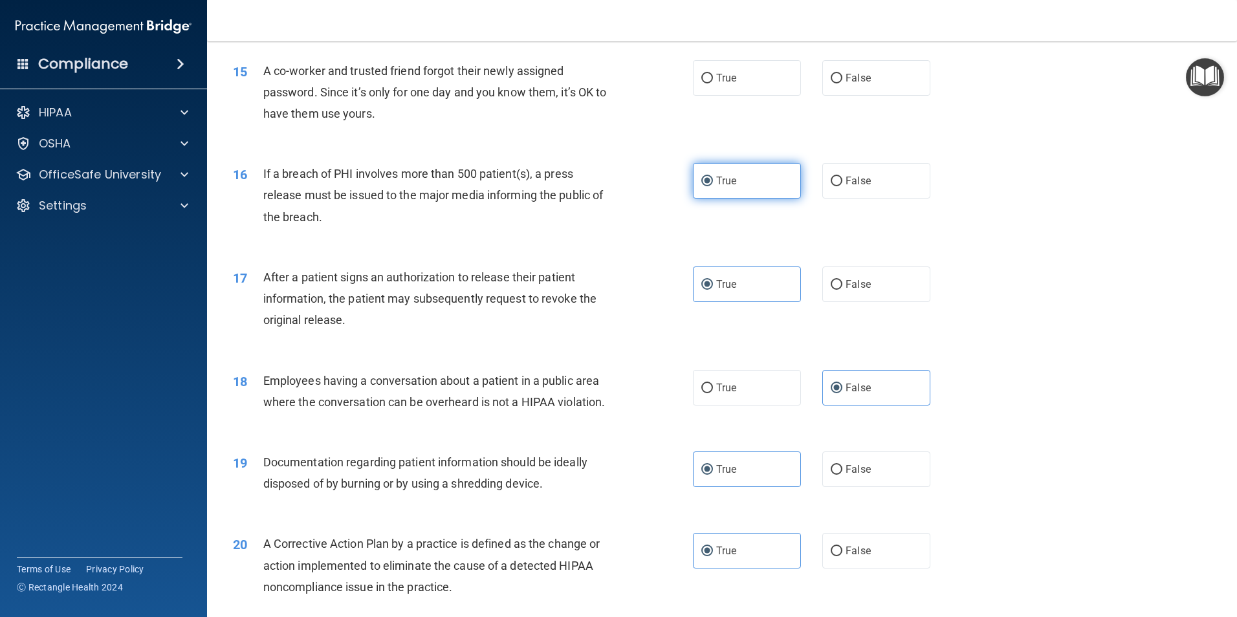
scroll to position [1302, 0]
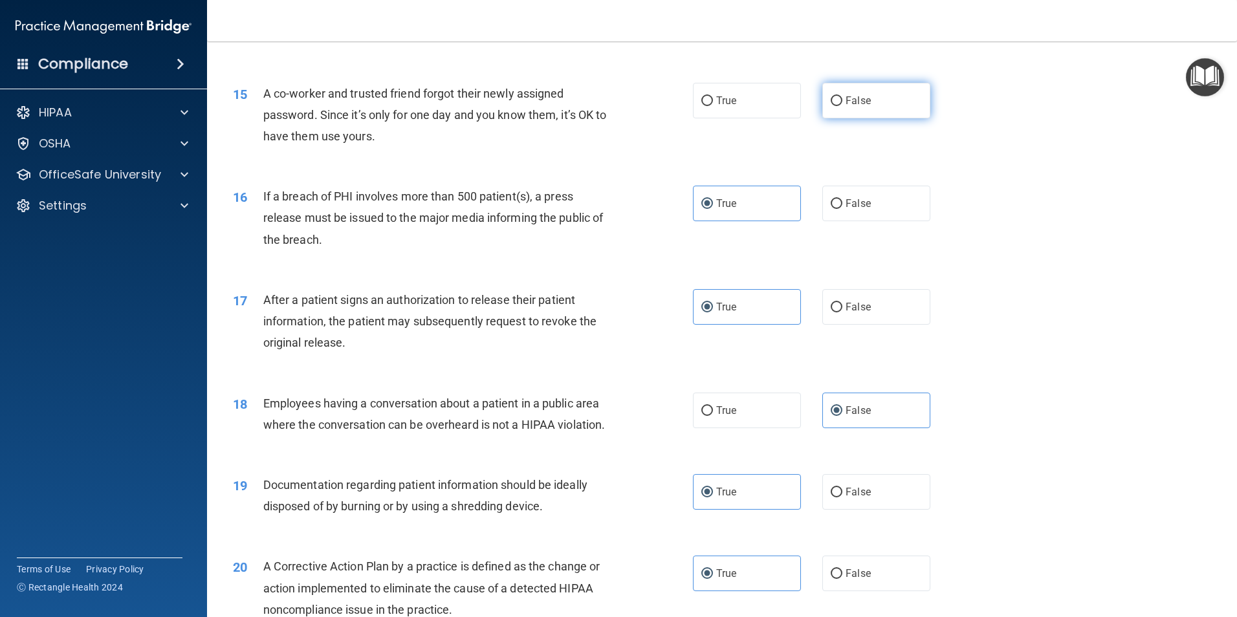
click at [856, 107] on span "False" at bounding box center [858, 100] width 25 height 12
click at [843, 106] on input "False" at bounding box center [837, 101] width 12 height 10
radio input "true"
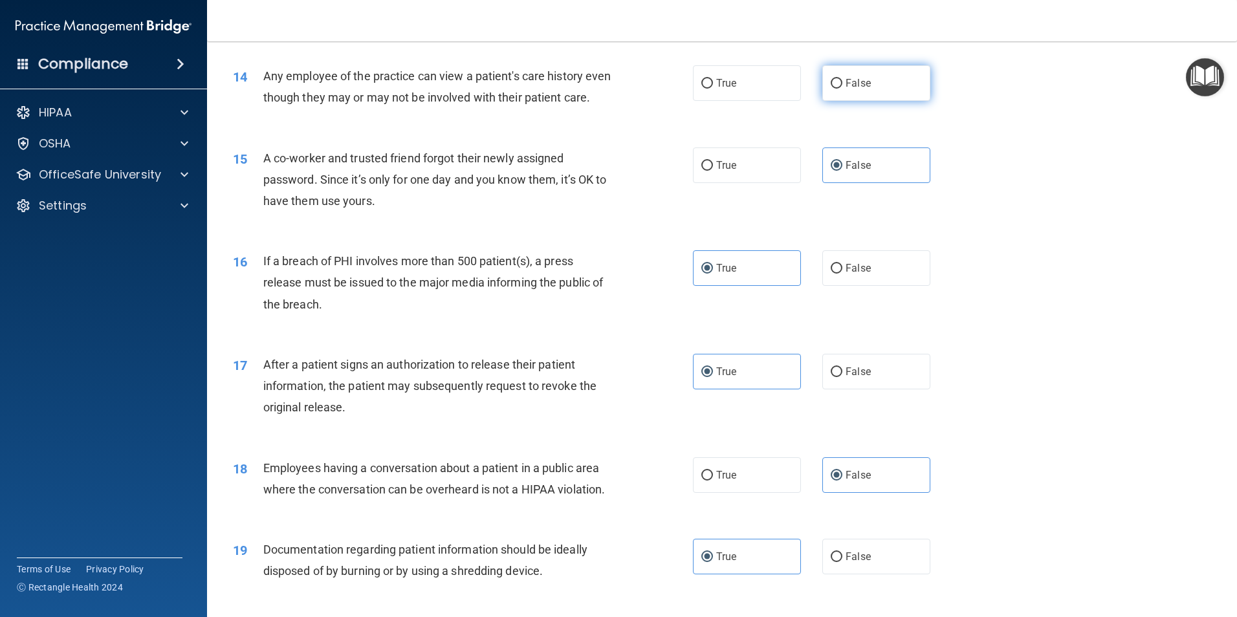
click at [837, 86] on label "False" at bounding box center [877, 83] width 108 height 36
click at [837, 86] on input "False" at bounding box center [837, 84] width 12 height 10
radio input "true"
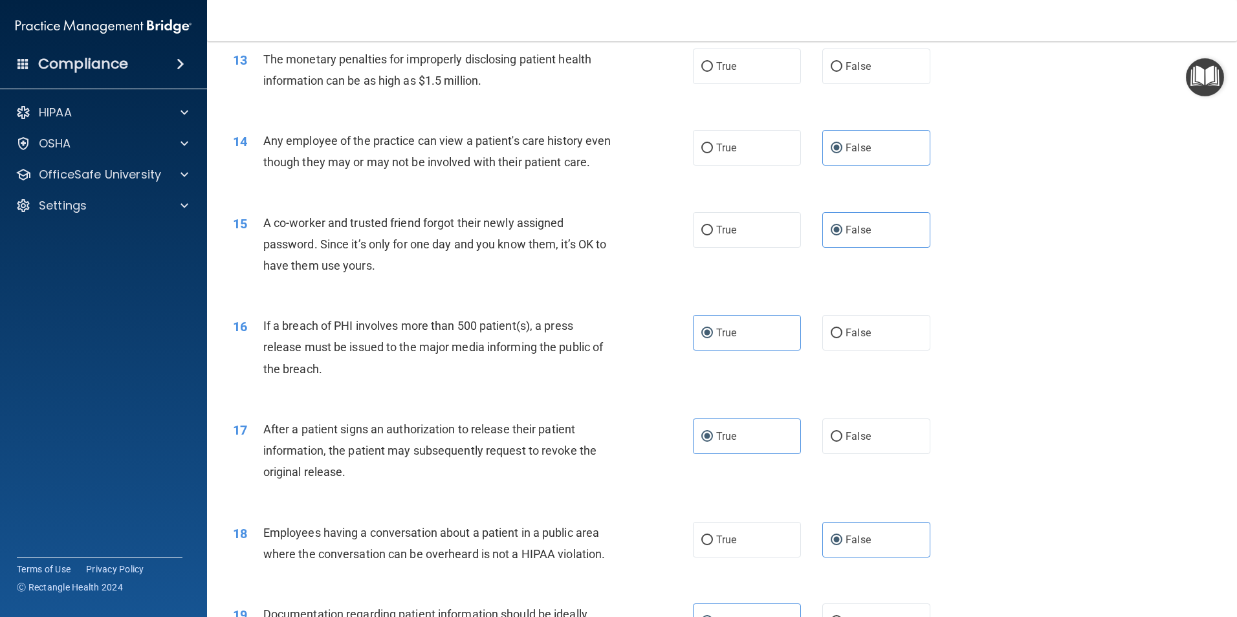
scroll to position [1108, 0]
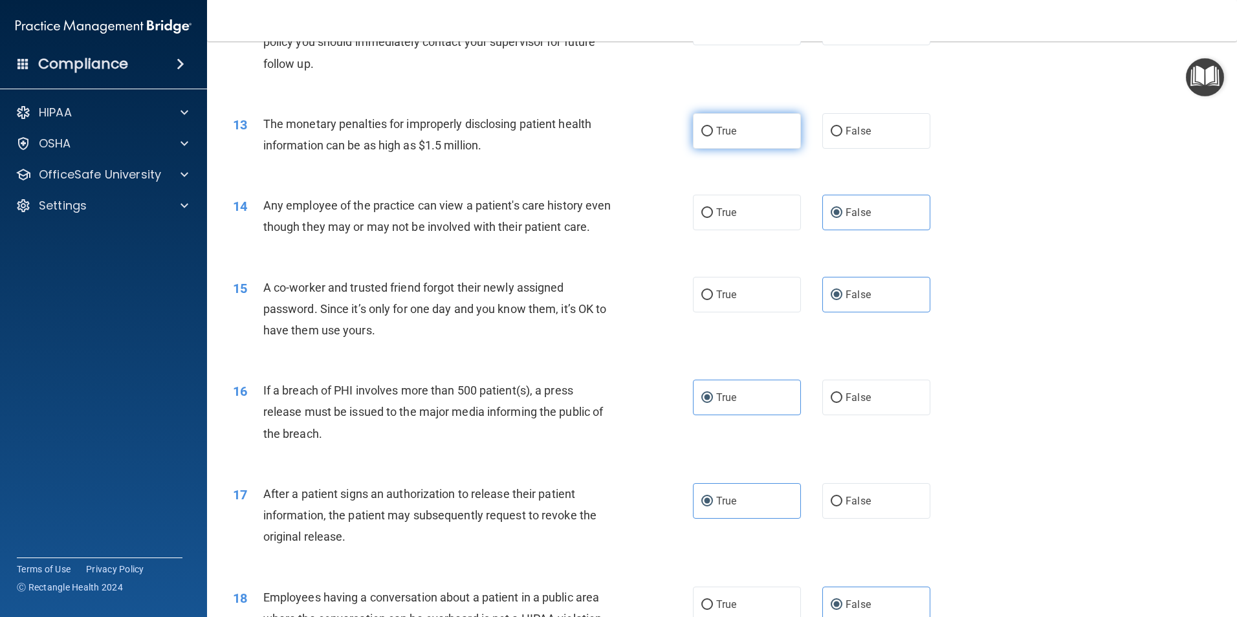
click at [734, 122] on label "True" at bounding box center [747, 131] width 108 height 36
click at [713, 127] on input "True" at bounding box center [708, 132] width 12 height 10
radio input "true"
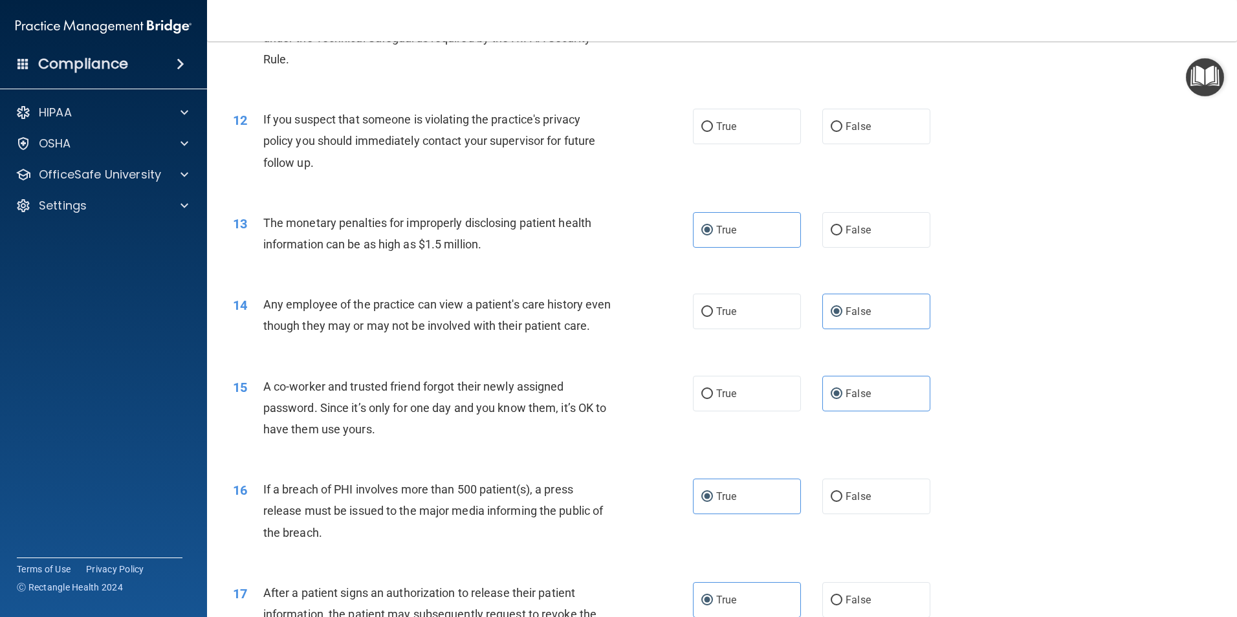
scroll to position [979, 0]
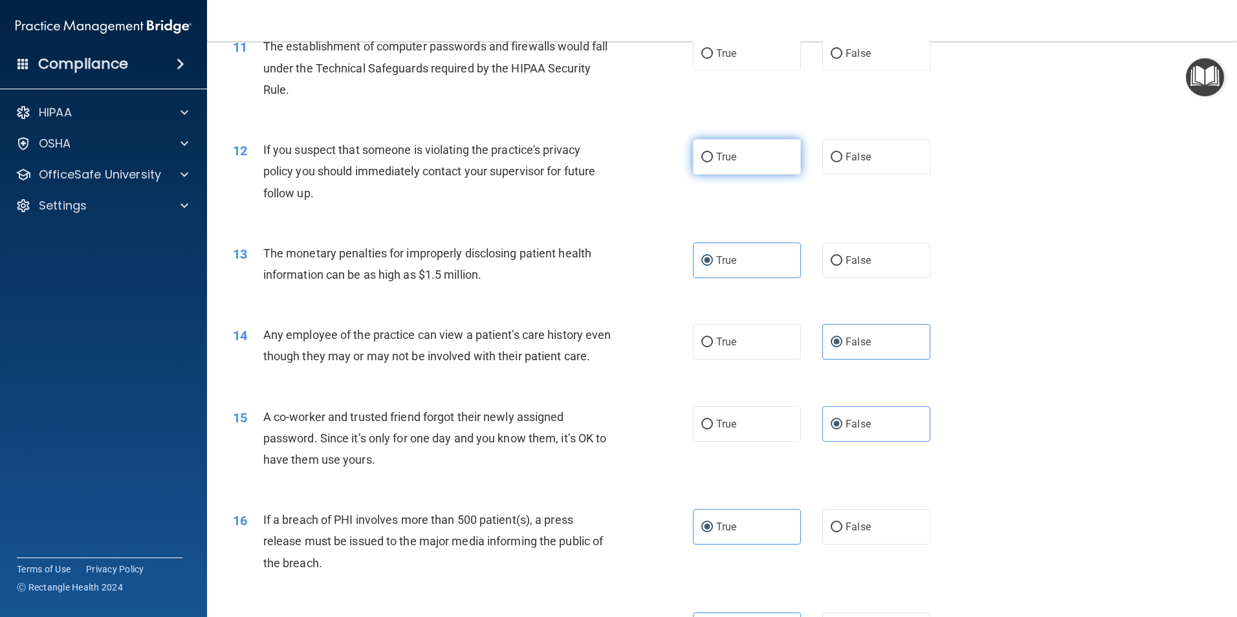
click at [720, 152] on span "True" at bounding box center [726, 157] width 20 height 12
click at [713, 153] on input "True" at bounding box center [708, 158] width 12 height 10
radio input "true"
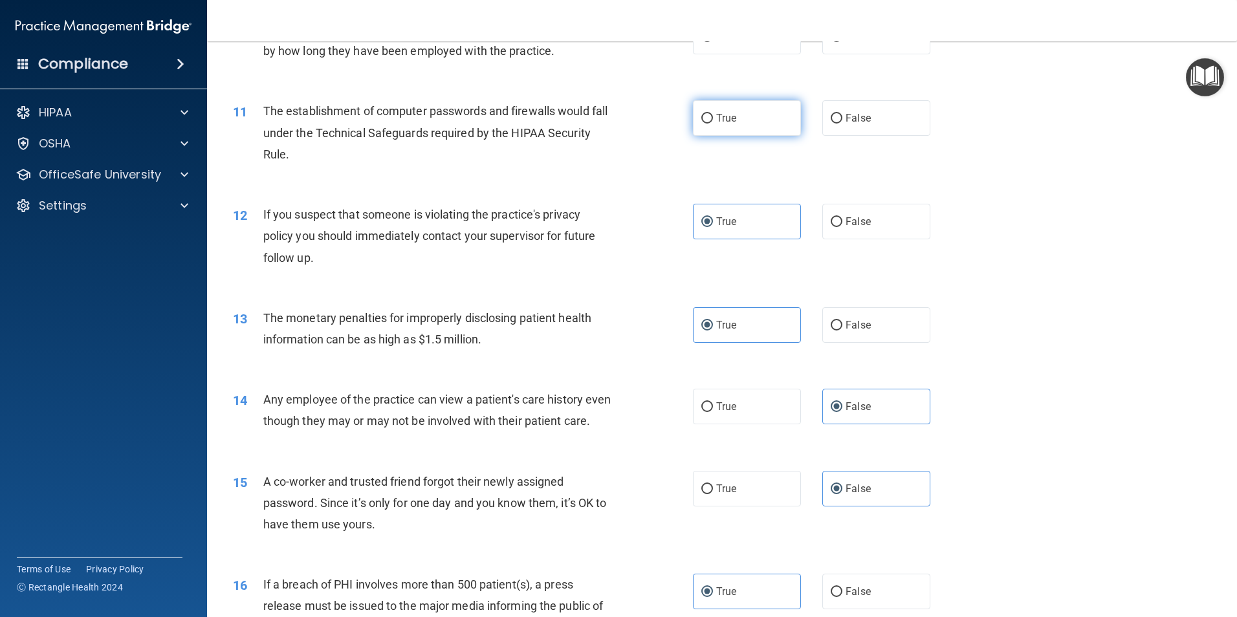
click at [693, 104] on label "True" at bounding box center [747, 118] width 108 height 36
click at [702, 114] on input "True" at bounding box center [708, 119] width 12 height 10
radio input "true"
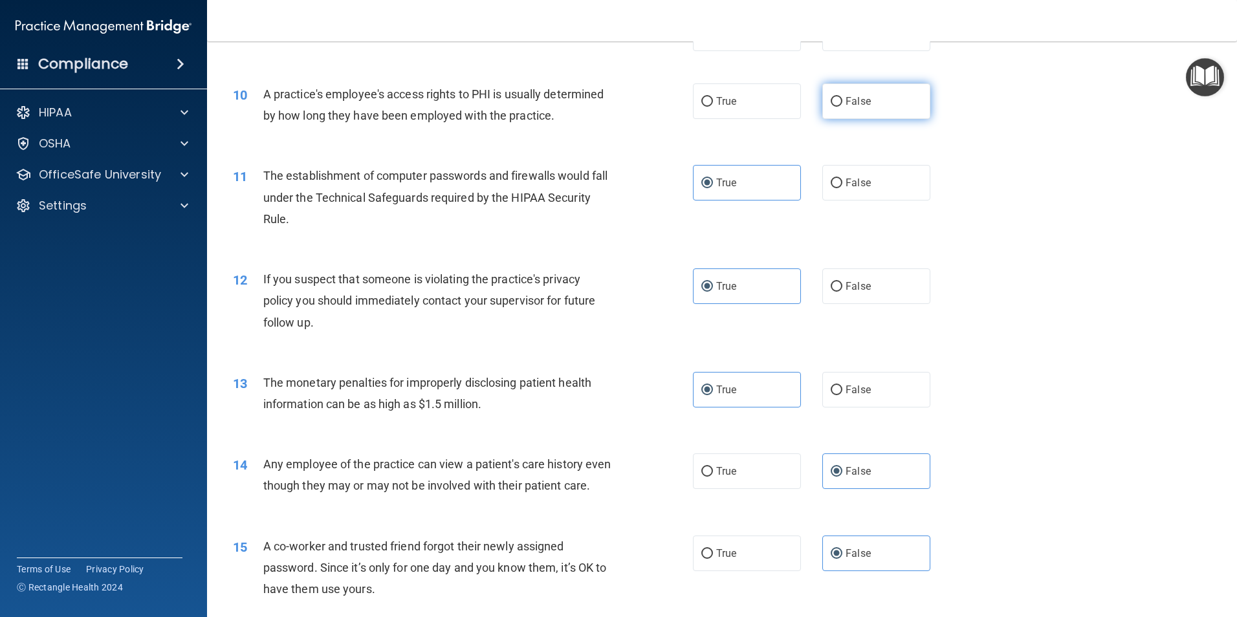
click at [845, 108] on label "False" at bounding box center [877, 101] width 108 height 36
click at [843, 107] on input "False" at bounding box center [837, 102] width 12 height 10
radio input "true"
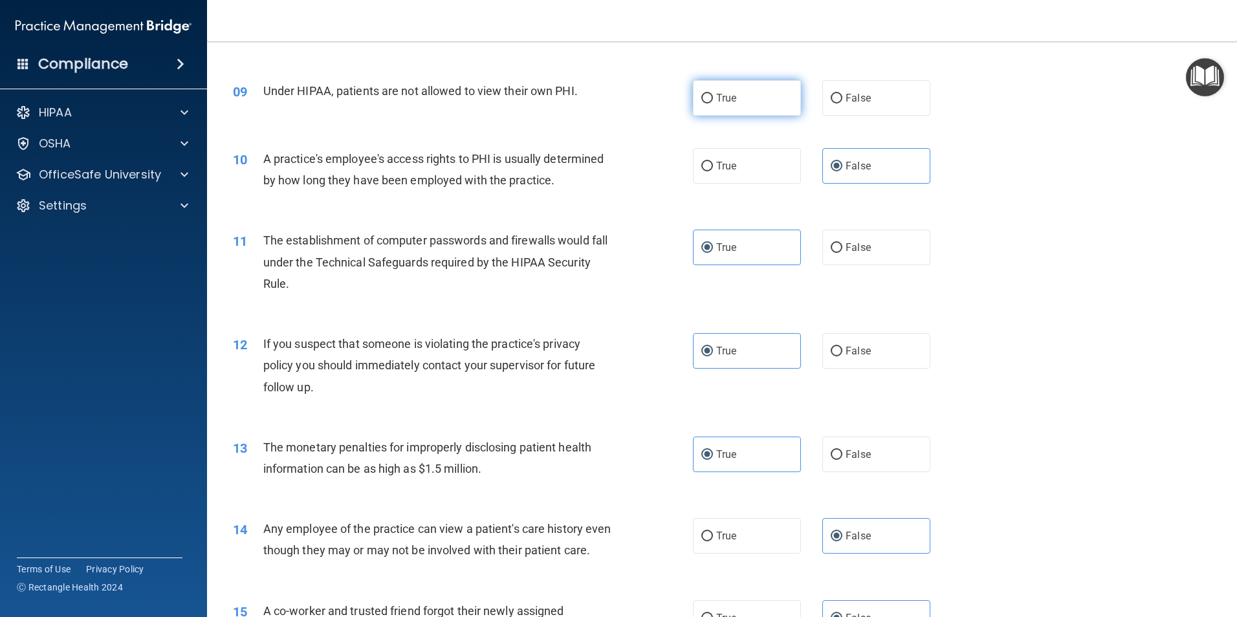
click at [766, 109] on label "True" at bounding box center [747, 98] width 108 height 36
click at [713, 104] on input "True" at bounding box center [708, 99] width 12 height 10
radio input "true"
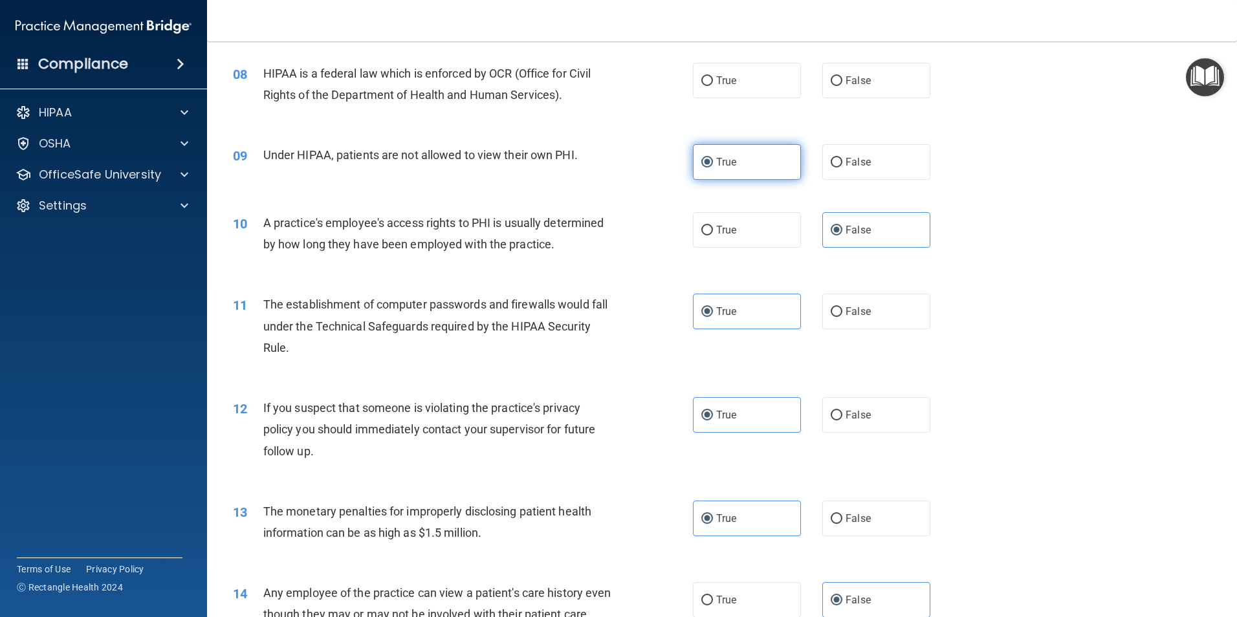
scroll to position [720, 0]
click at [742, 90] on label "True" at bounding box center [747, 81] width 108 height 36
click at [713, 87] on input "True" at bounding box center [708, 82] width 12 height 10
radio input "true"
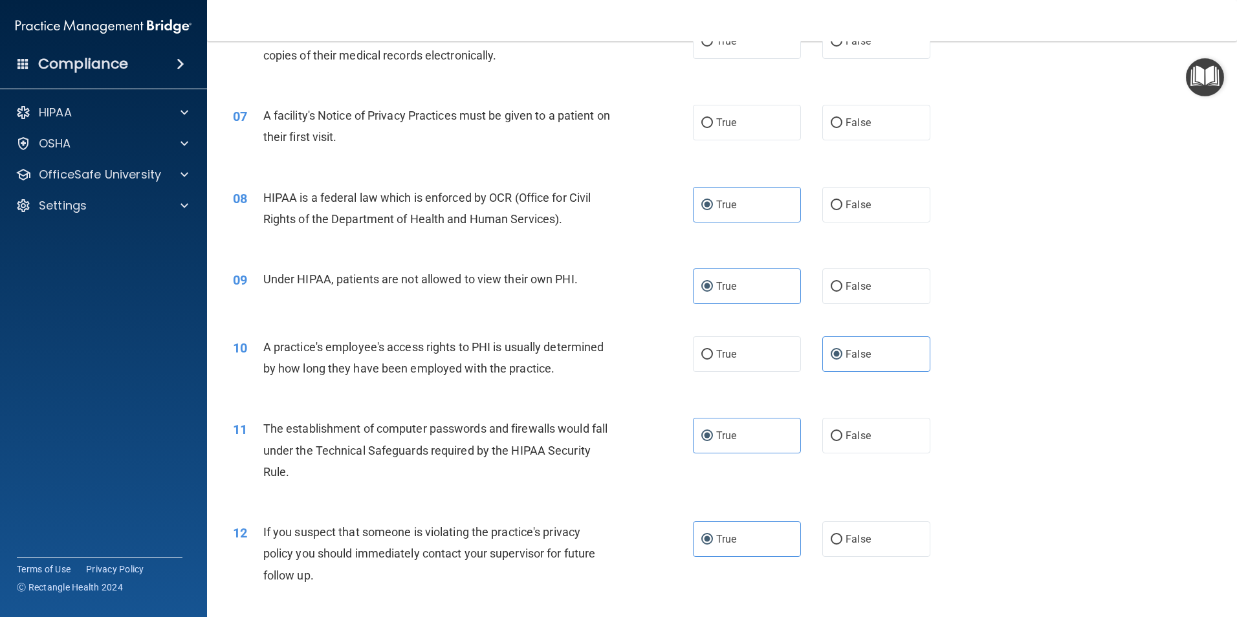
scroll to position [590, 0]
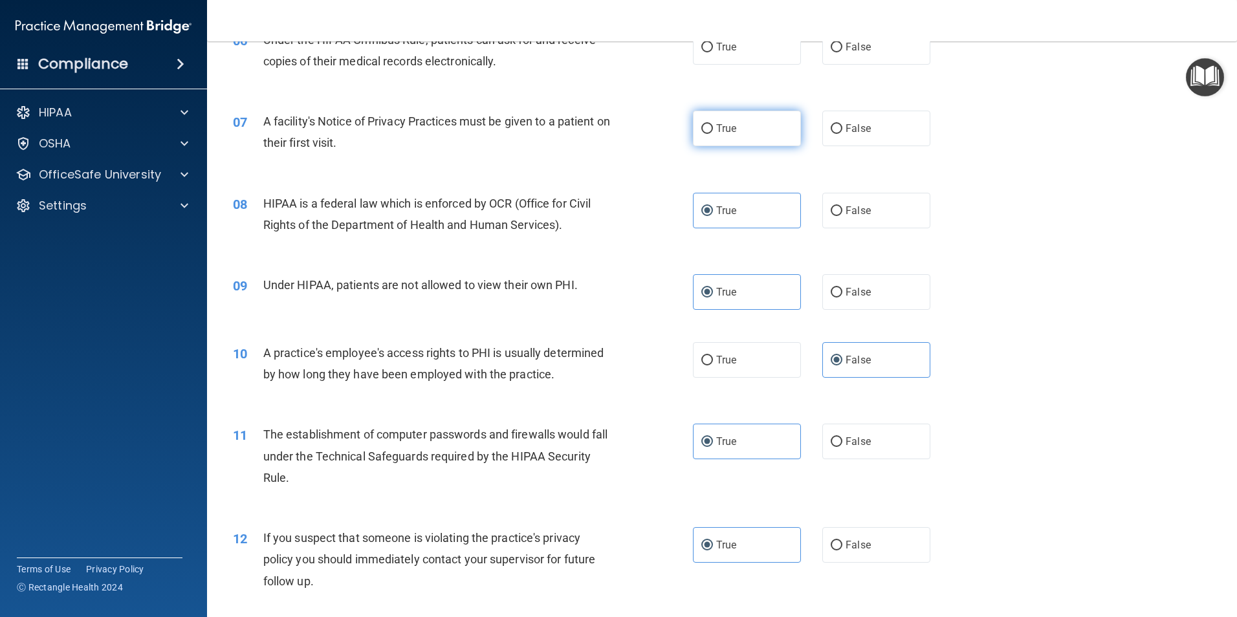
click at [766, 132] on label "True" at bounding box center [747, 129] width 108 height 36
click at [713, 132] on input "True" at bounding box center [708, 129] width 12 height 10
radio input "true"
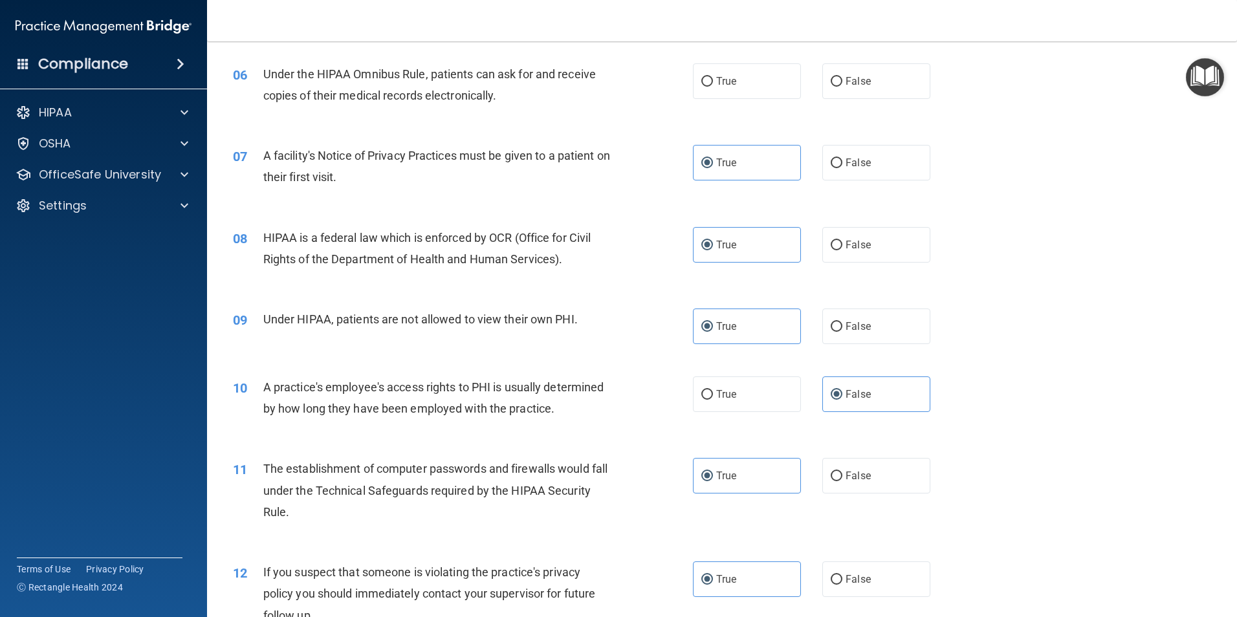
scroll to position [525, 0]
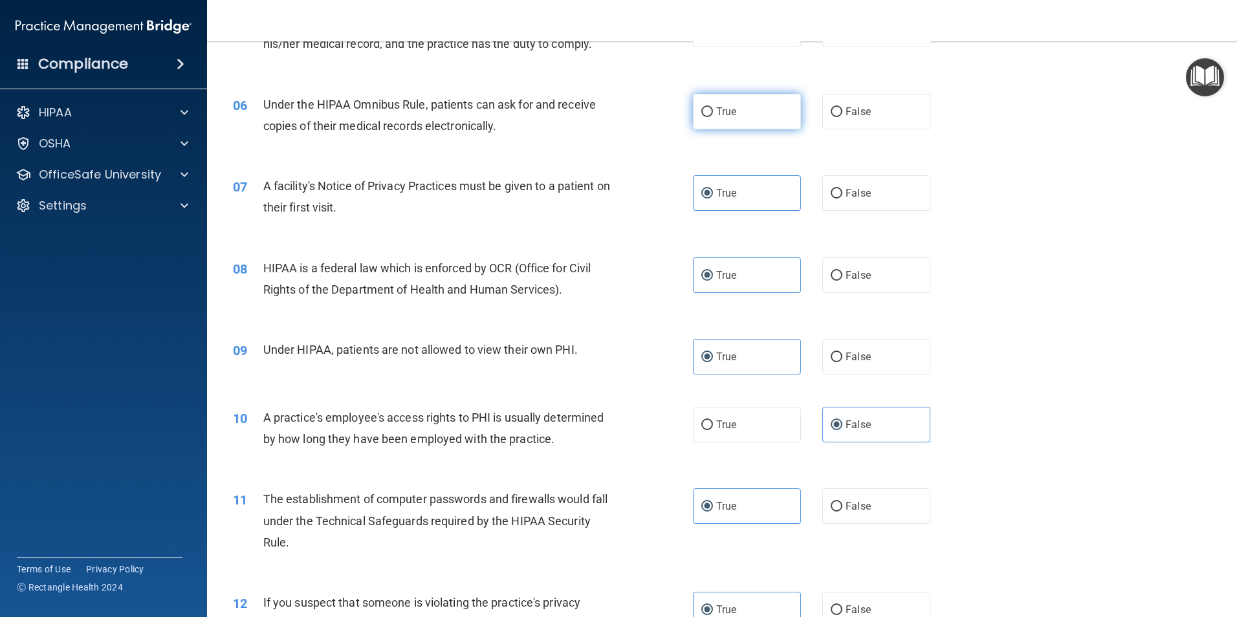
click at [743, 124] on label "True" at bounding box center [747, 112] width 108 height 36
click at [713, 117] on input "True" at bounding box center [708, 112] width 12 height 10
radio input "true"
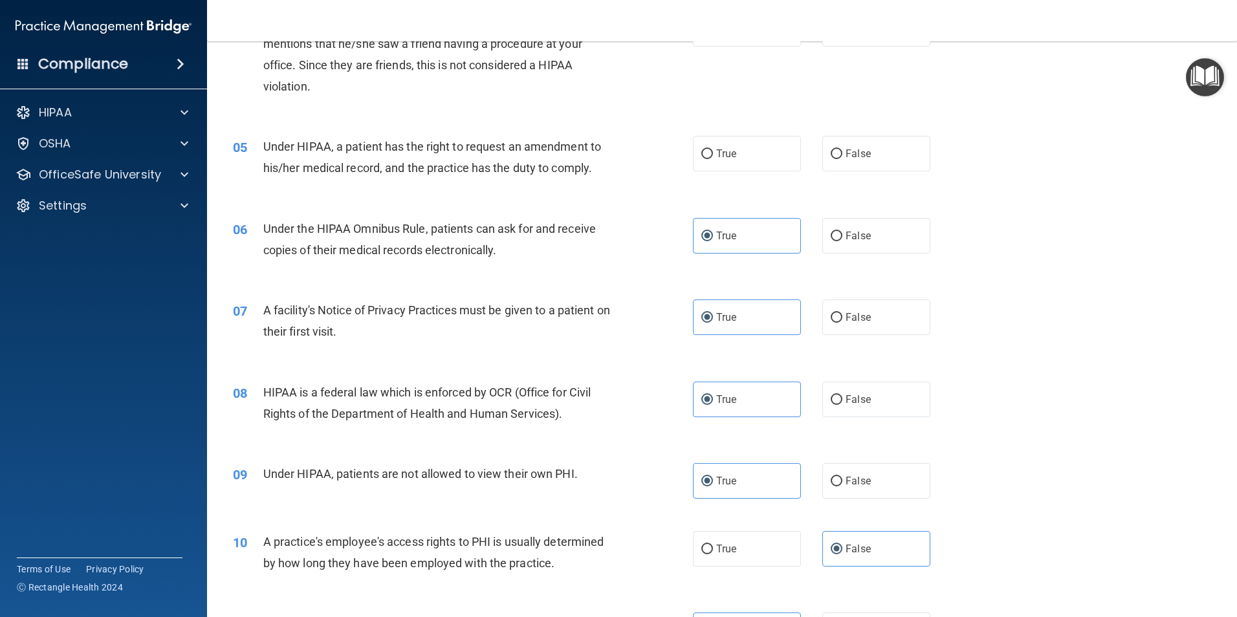
scroll to position [396, 0]
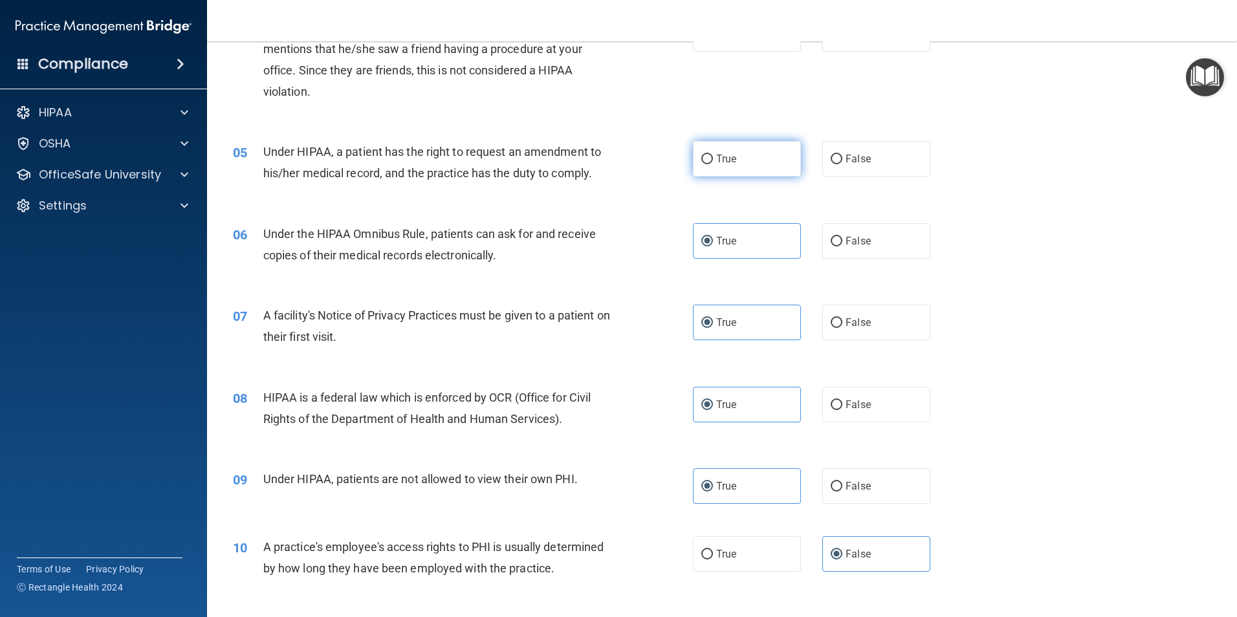
click at [765, 165] on label "True" at bounding box center [747, 159] width 108 height 36
click at [713, 164] on input "True" at bounding box center [708, 160] width 12 height 10
radio input "true"
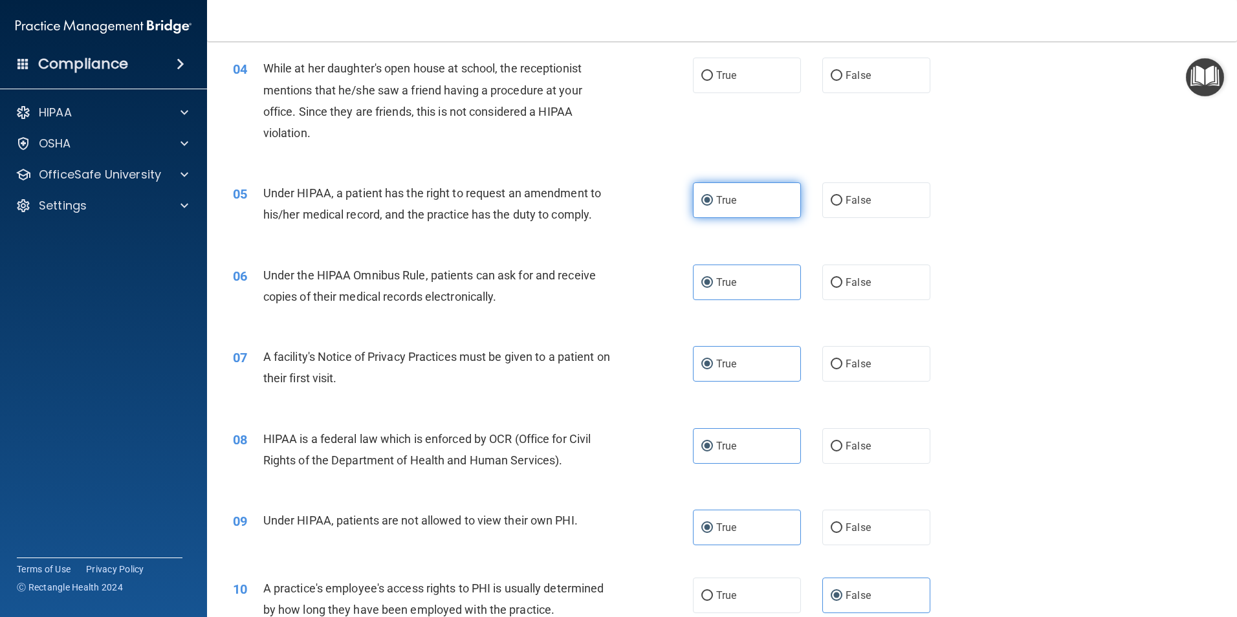
scroll to position [331, 0]
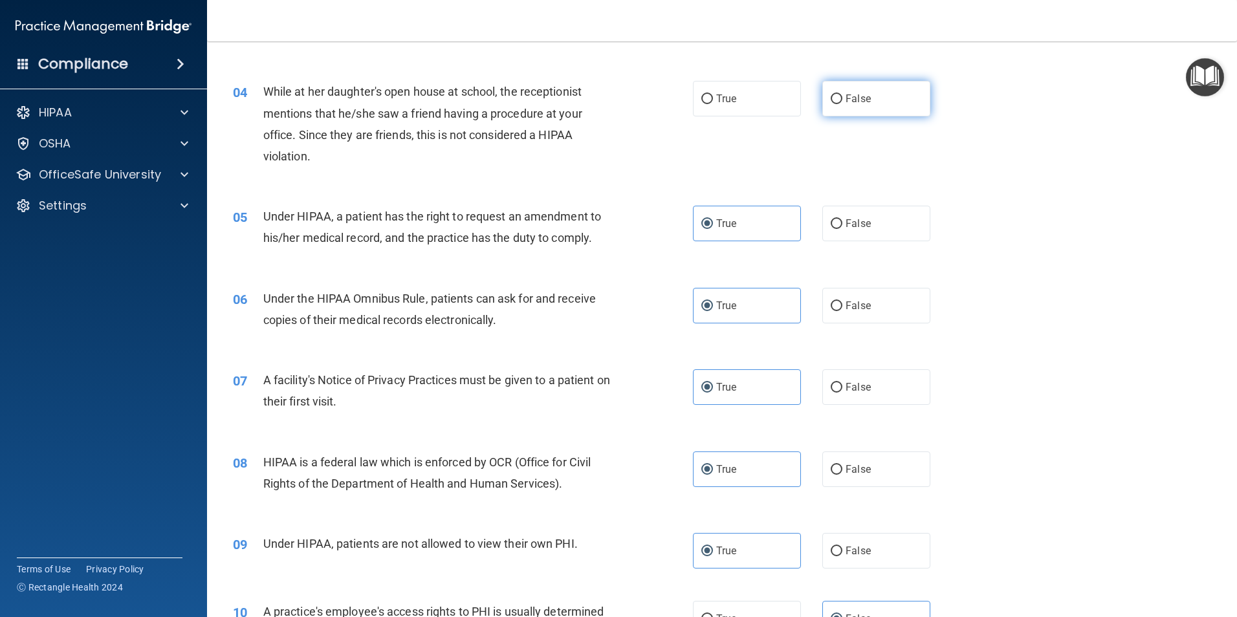
click at [837, 112] on label "False" at bounding box center [877, 99] width 108 height 36
click at [837, 104] on input "False" at bounding box center [837, 99] width 12 height 10
radio input "true"
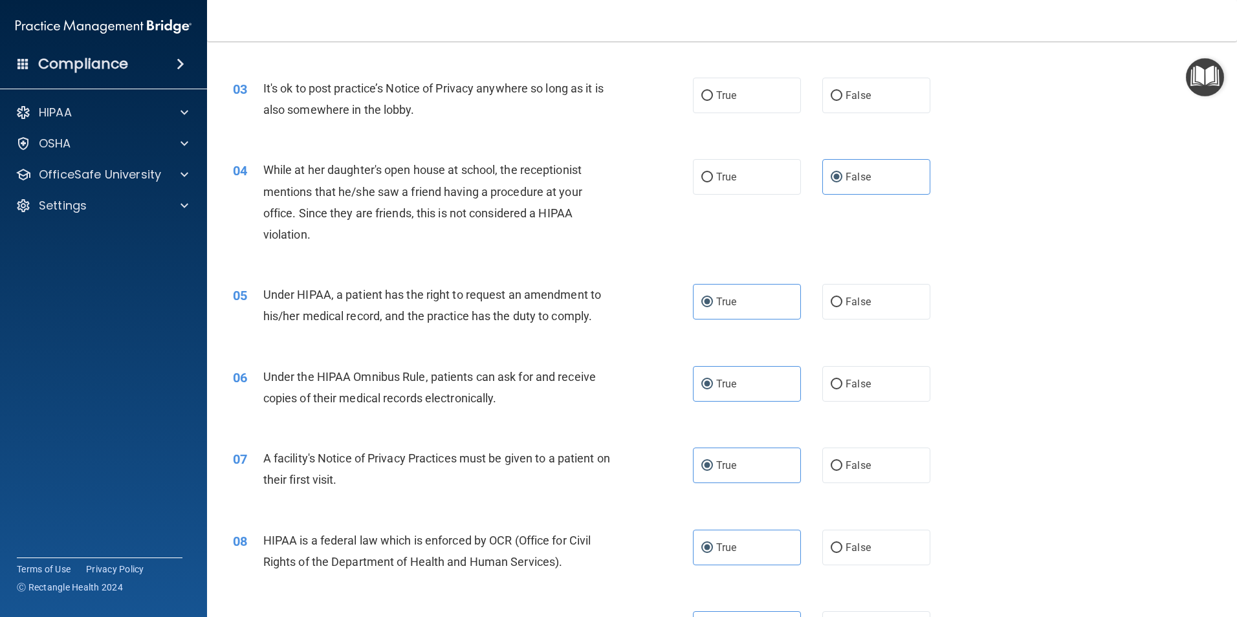
scroll to position [72, 0]
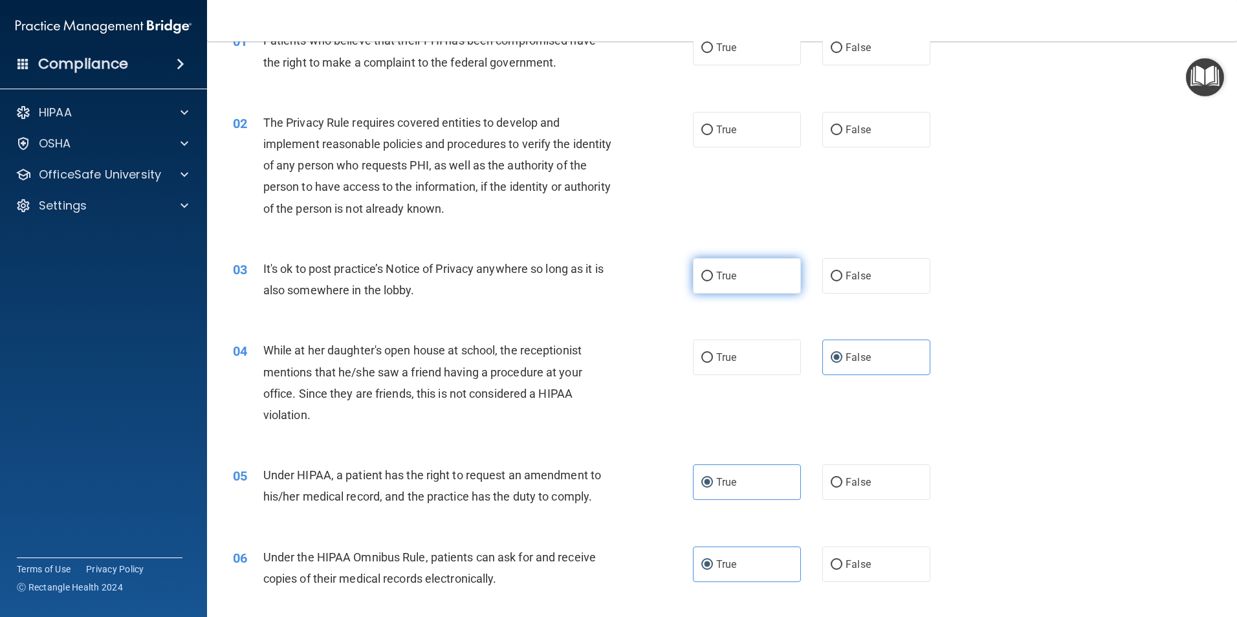
click at [782, 268] on label "True" at bounding box center [747, 276] width 108 height 36
click at [713, 272] on input "True" at bounding box center [708, 277] width 12 height 10
radio input "true"
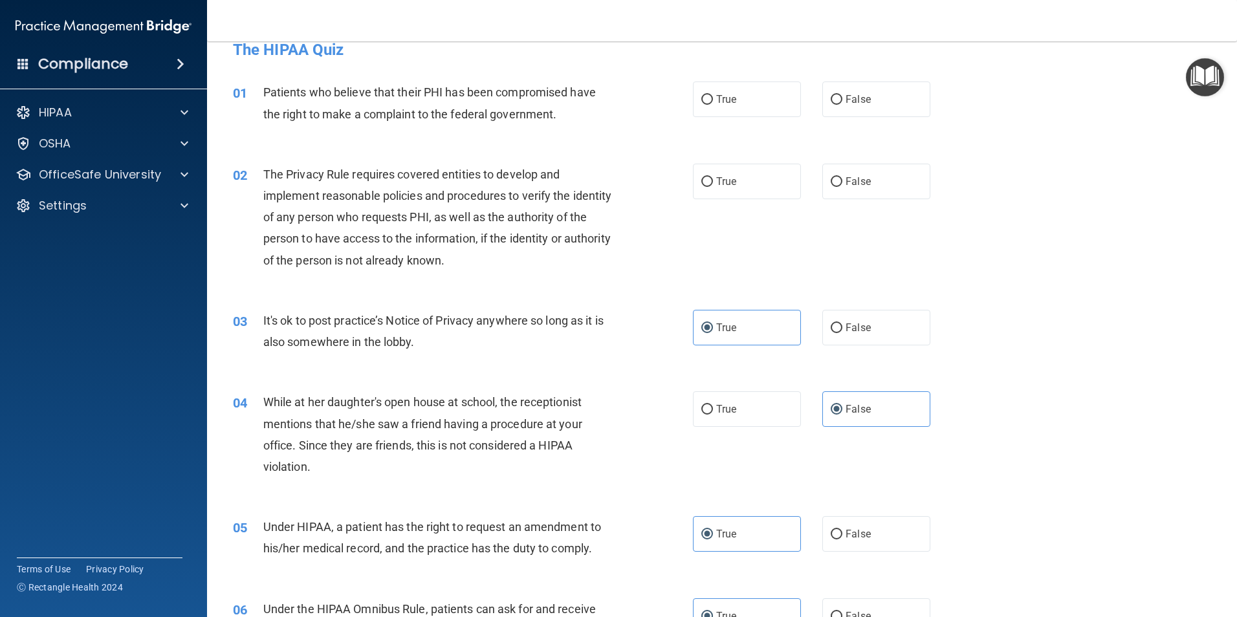
scroll to position [0, 0]
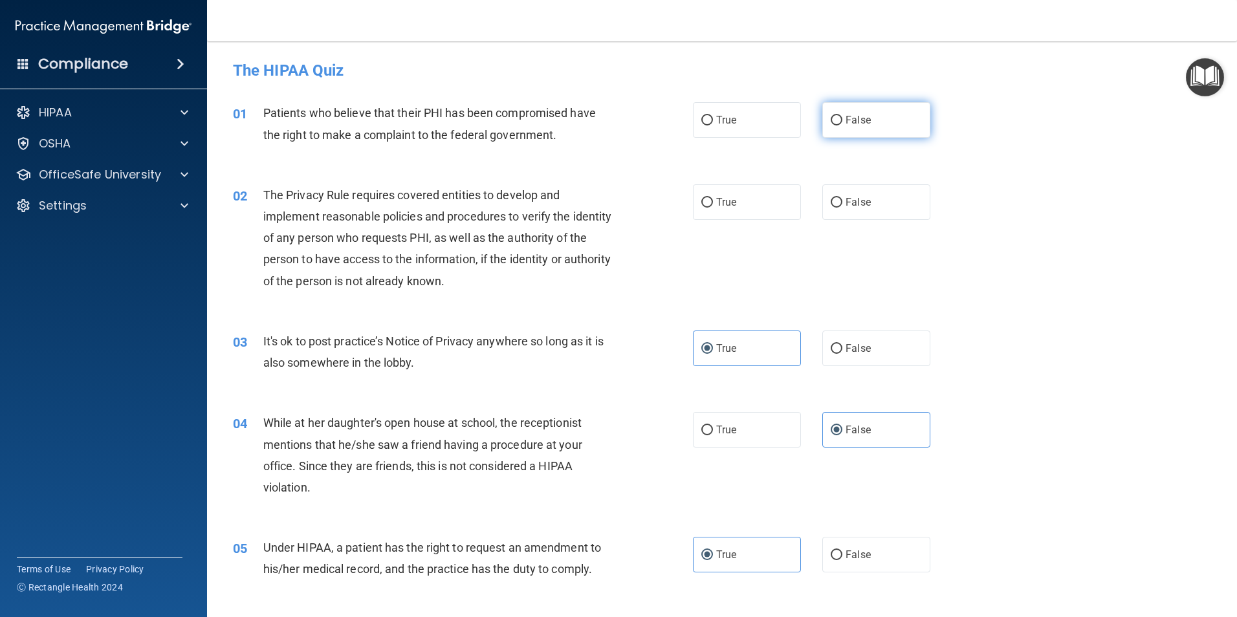
click at [835, 124] on input "False" at bounding box center [837, 121] width 12 height 10
radio input "true"
drag, startPoint x: 764, startPoint y: 169, endPoint x: 755, endPoint y: 179, distance: 13.3
click at [761, 172] on div "02 The Privacy Rule requires covered entities to develop and implement reasonab…" at bounding box center [722, 241] width 998 height 146
click at [750, 190] on label "True" at bounding box center [747, 202] width 108 height 36
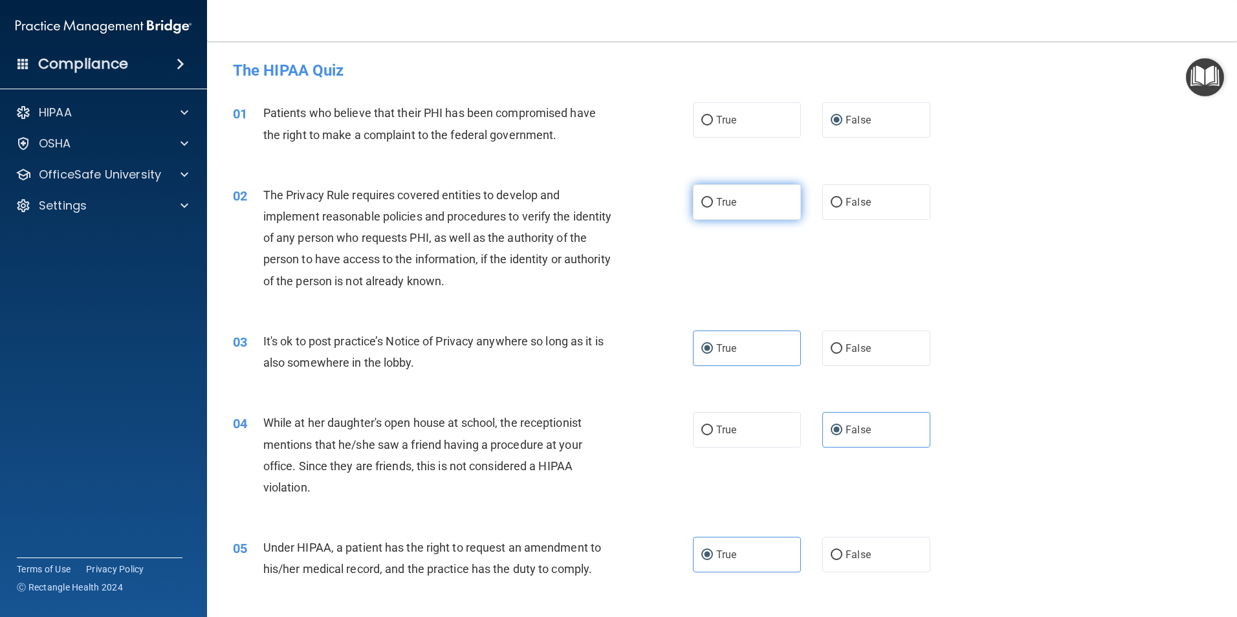
click at [713, 198] on input "True" at bounding box center [708, 203] width 12 height 10
radio input "true"
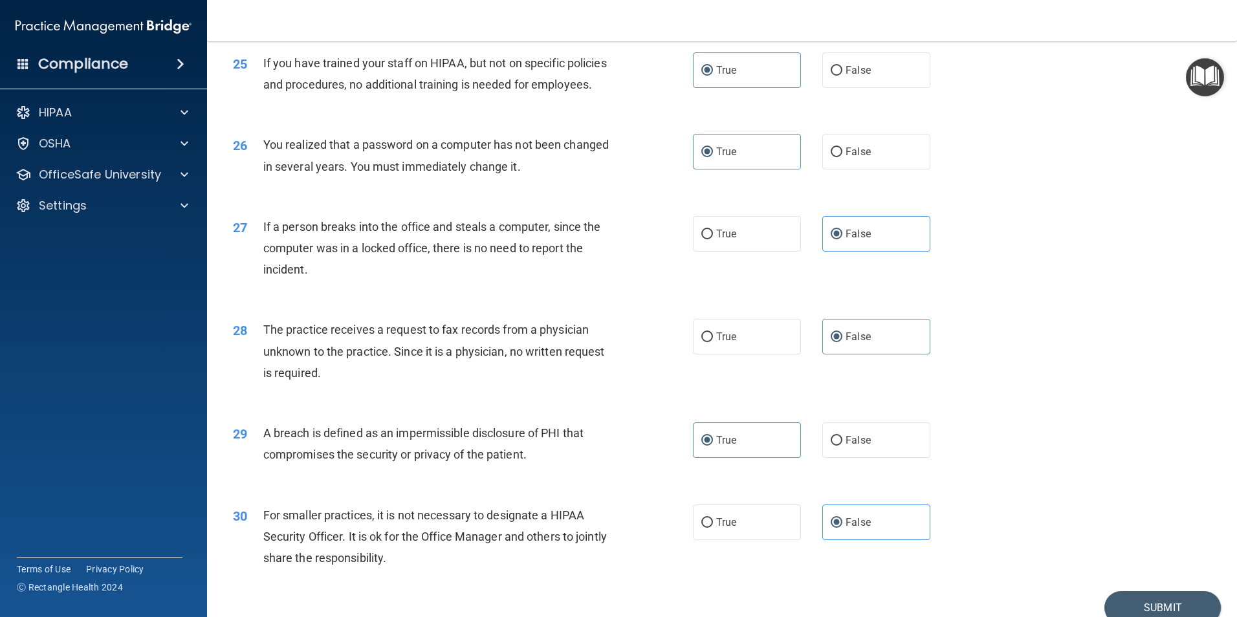
scroll to position [2467, 0]
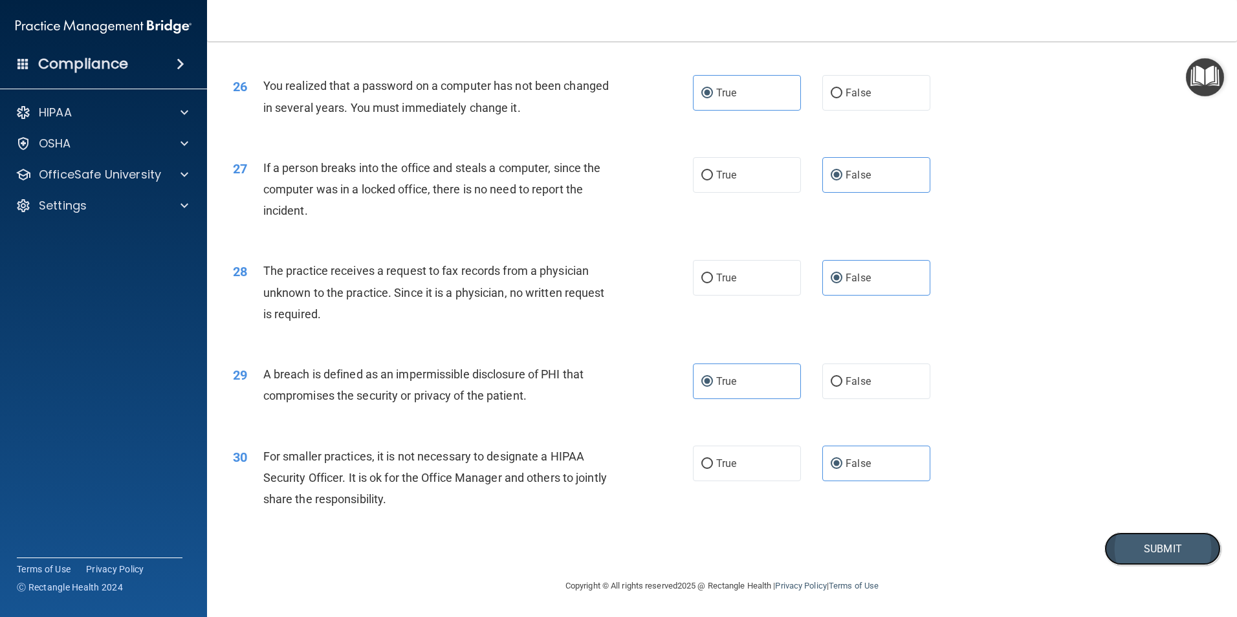
click at [1166, 559] on button "Submit" at bounding box center [1163, 549] width 116 height 33
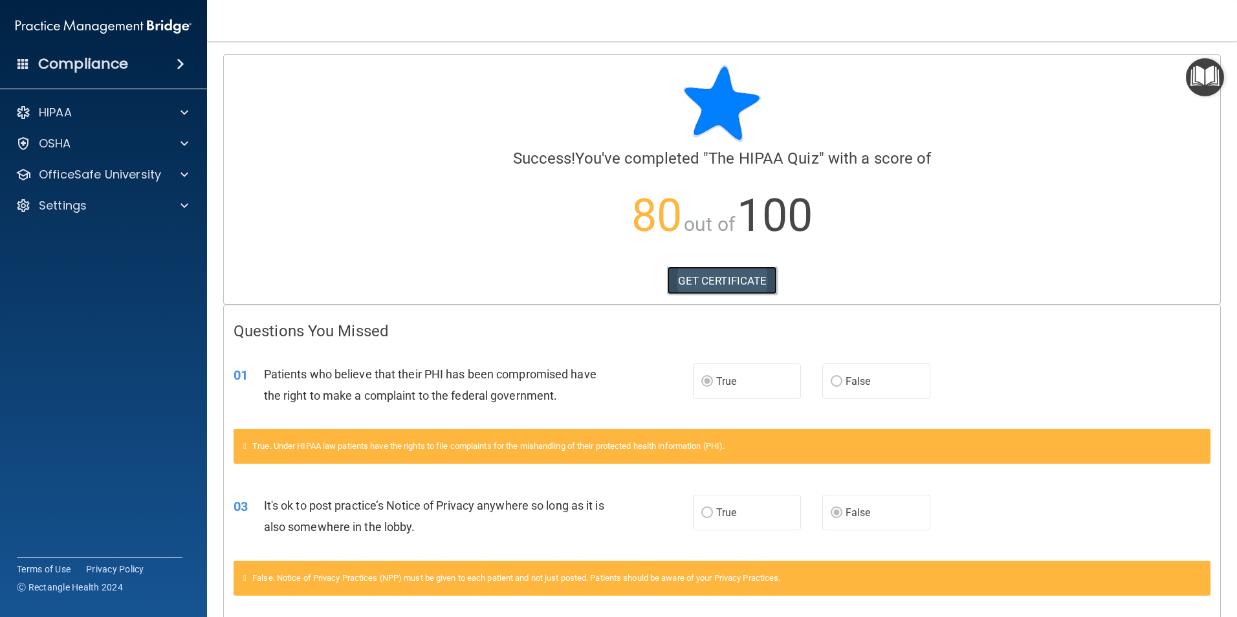
click at [697, 276] on link "GET CERTIFICATE" at bounding box center [722, 281] width 111 height 28
click at [115, 153] on div "OSHA" at bounding box center [104, 144] width 208 height 26
click at [184, 148] on span at bounding box center [185, 144] width 8 height 16
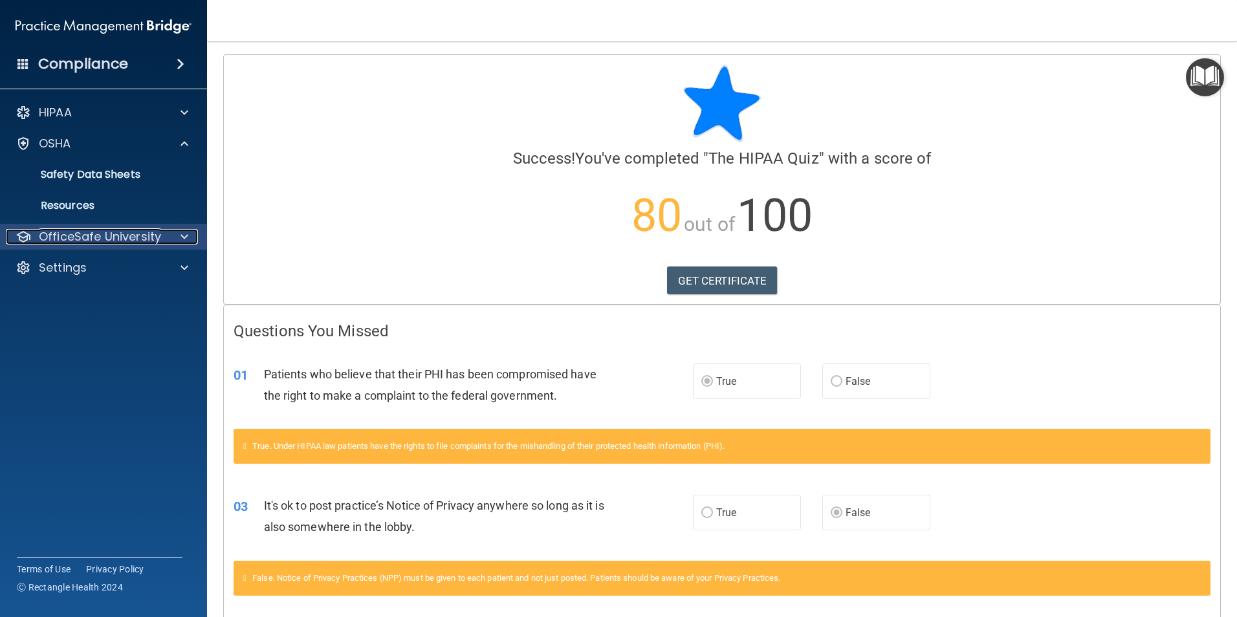
click at [183, 233] on span at bounding box center [185, 237] width 8 height 16
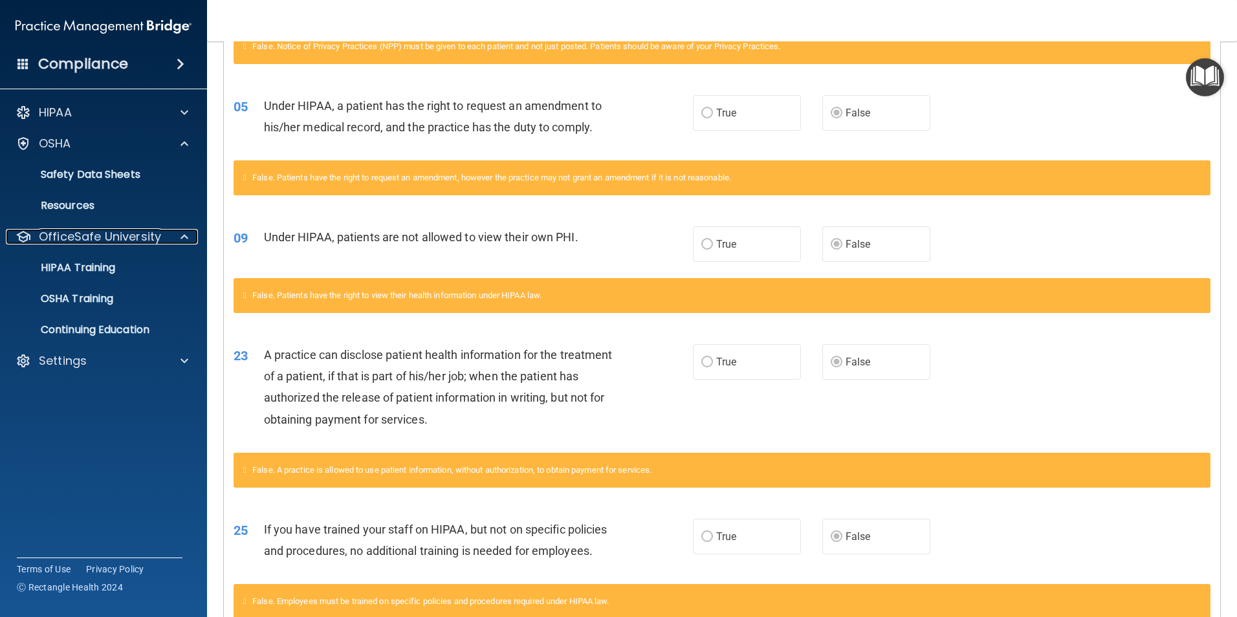
scroll to position [632, 0]
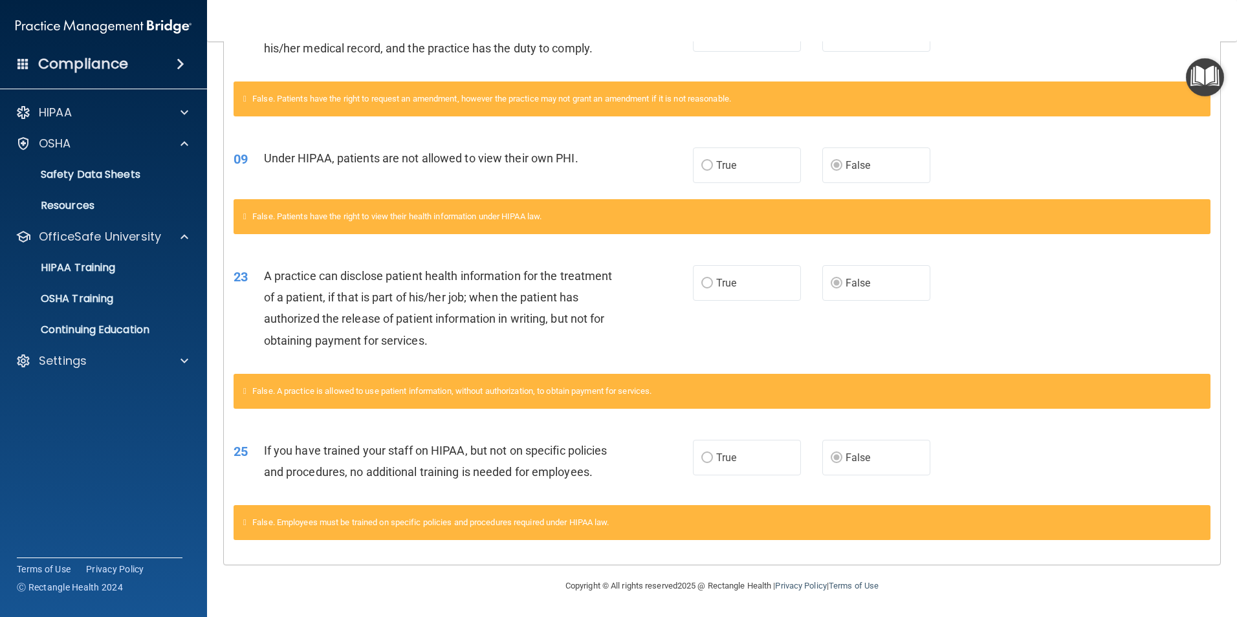
click at [725, 452] on span "True" at bounding box center [726, 458] width 20 height 12
click at [80, 264] on p "HIPAA Training" at bounding box center [61, 267] width 107 height 13
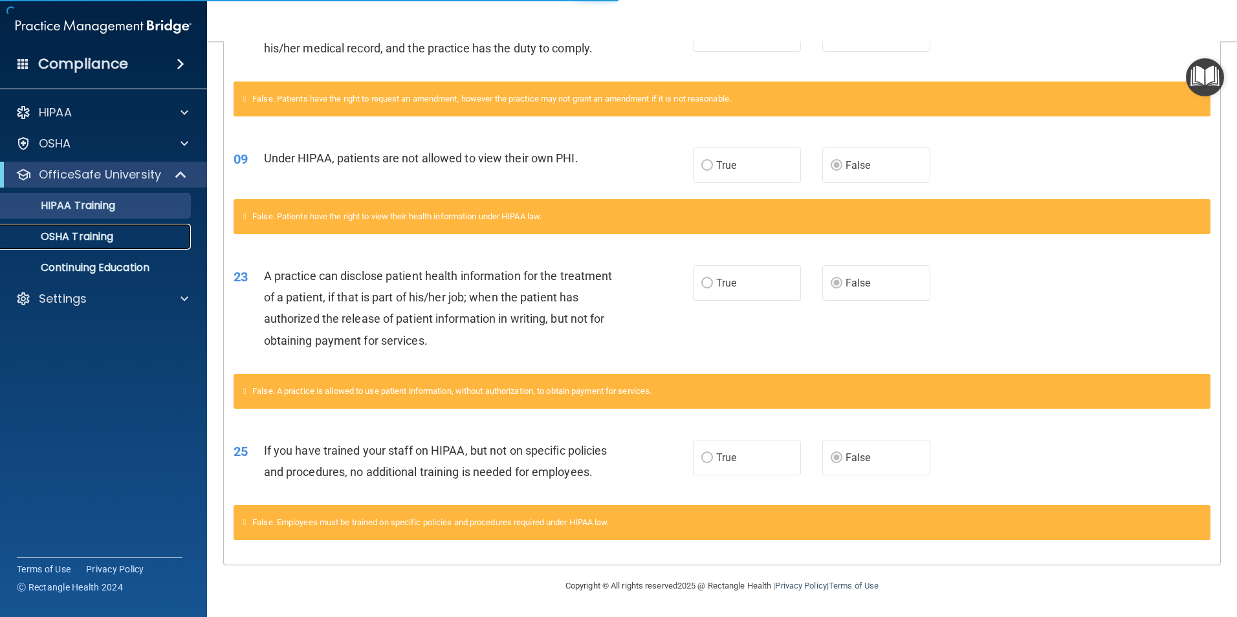
click at [113, 230] on p "OSHA Training" at bounding box center [60, 236] width 105 height 13
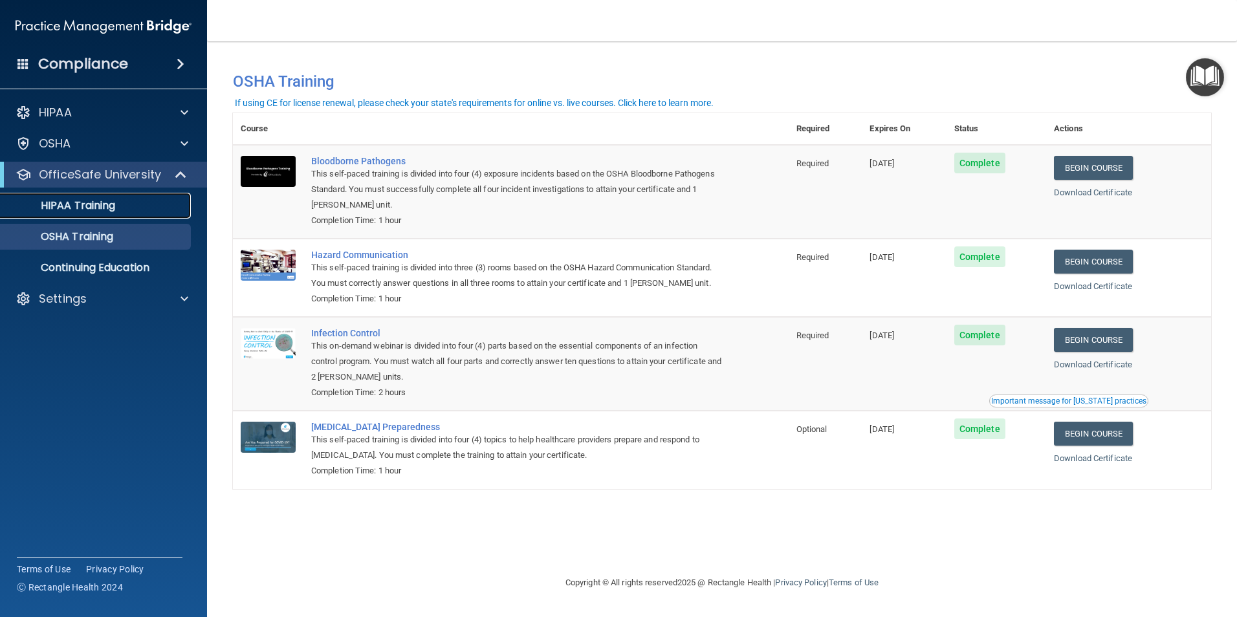
click at [130, 212] on div "HIPAA Training" at bounding box center [96, 205] width 177 height 13
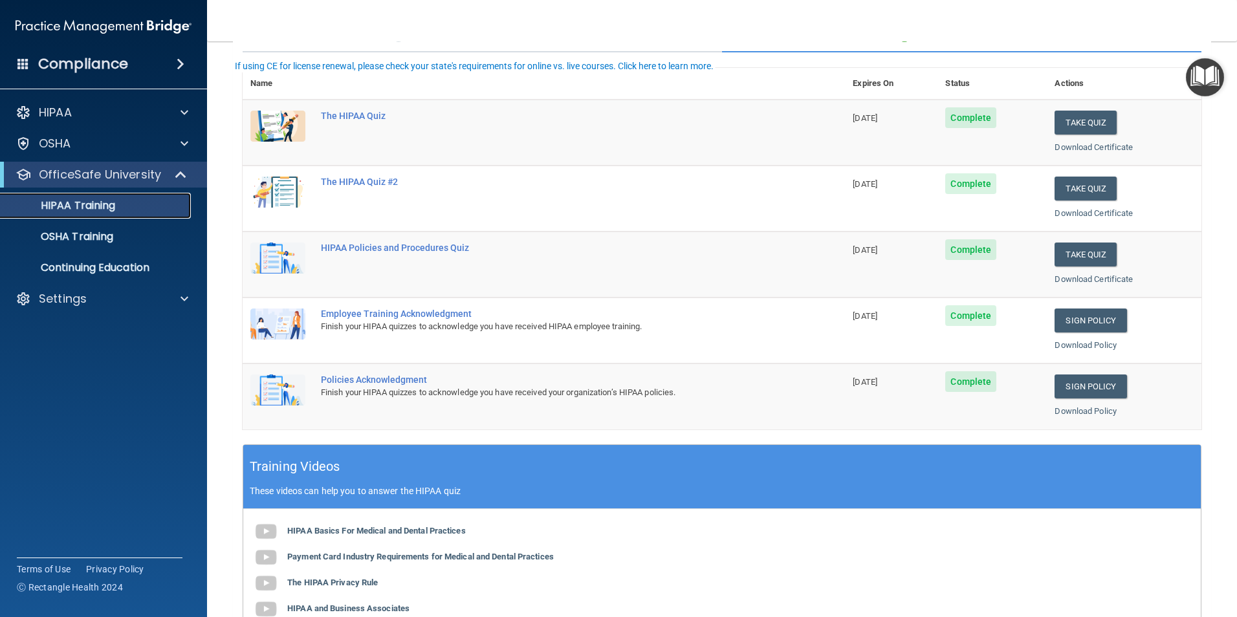
scroll to position [129, 0]
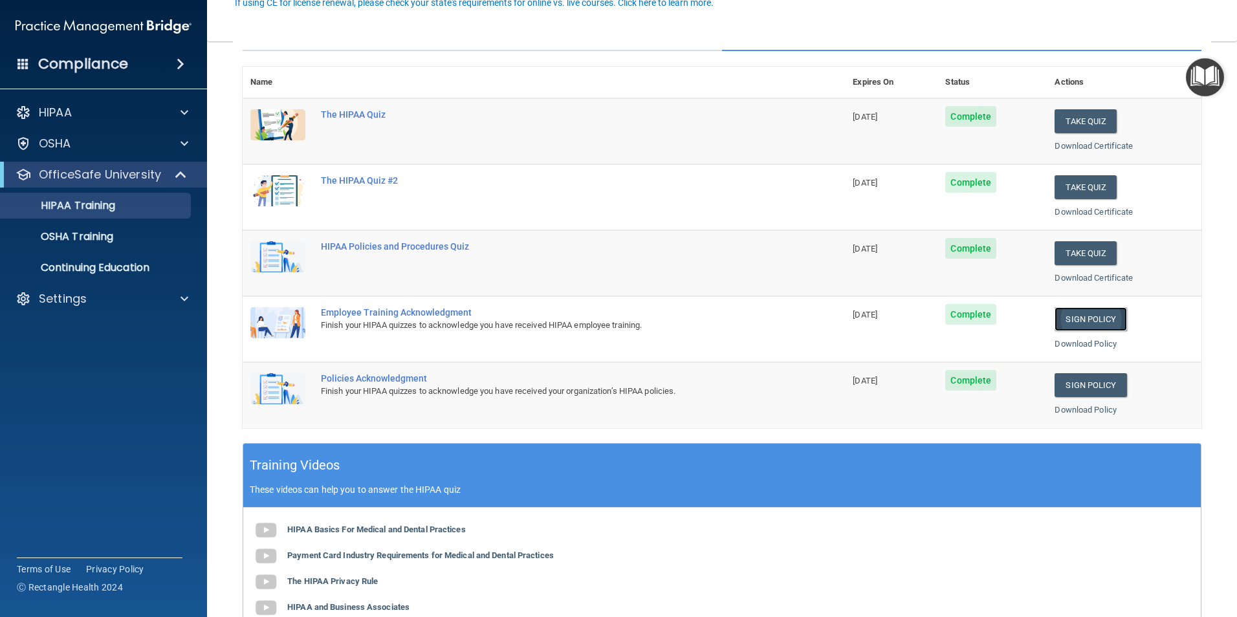
click at [1089, 311] on link "Sign Policy" at bounding box center [1091, 319] width 72 height 24
click at [1081, 382] on link "Sign Policy" at bounding box center [1091, 385] width 72 height 24
click at [46, 237] on p "OSHA Training" at bounding box center [60, 236] width 105 height 13
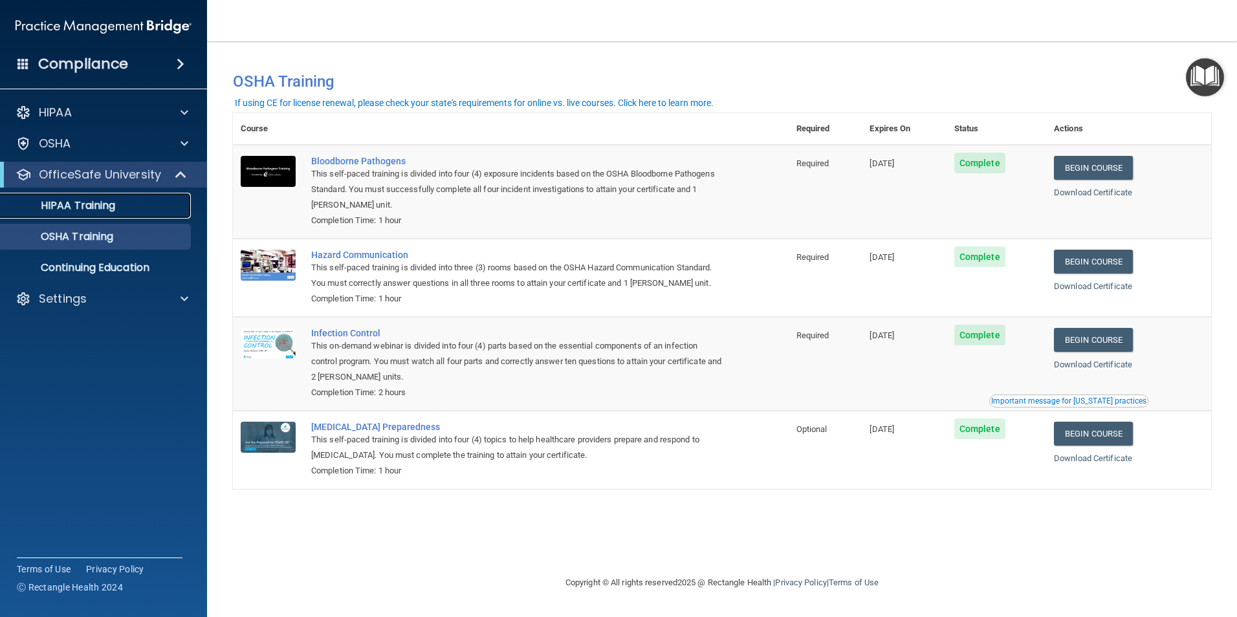
click at [61, 205] on p "HIPAA Training" at bounding box center [61, 205] width 107 height 13
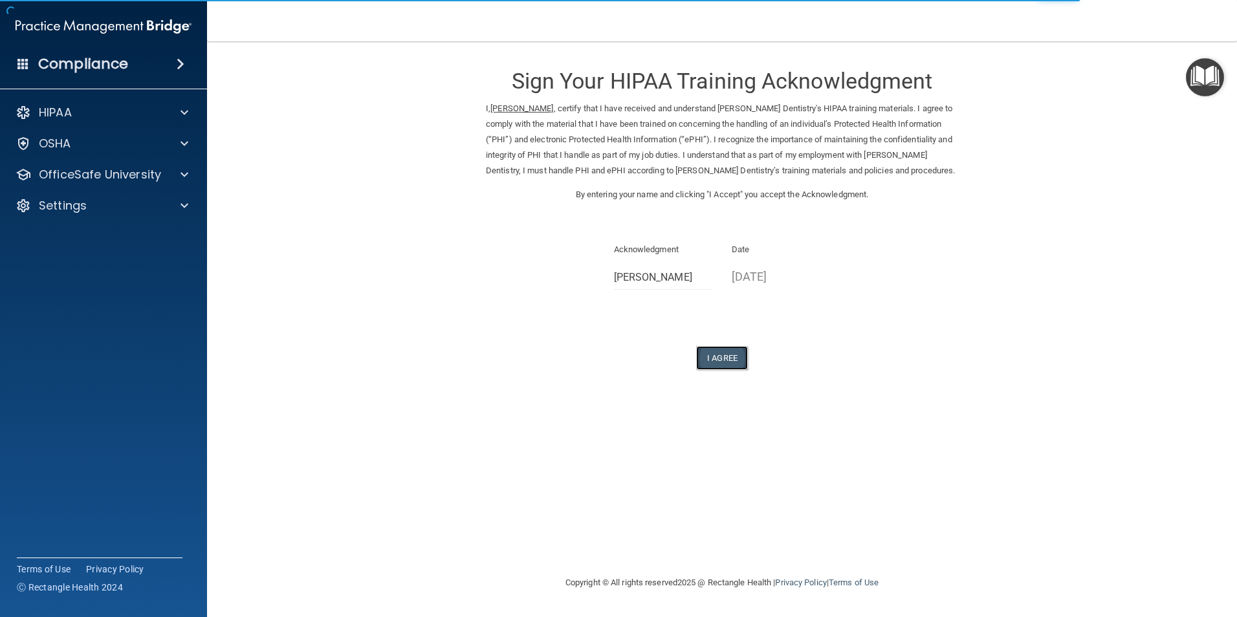
click at [721, 365] on button "I Agree" at bounding box center [722, 358] width 52 height 24
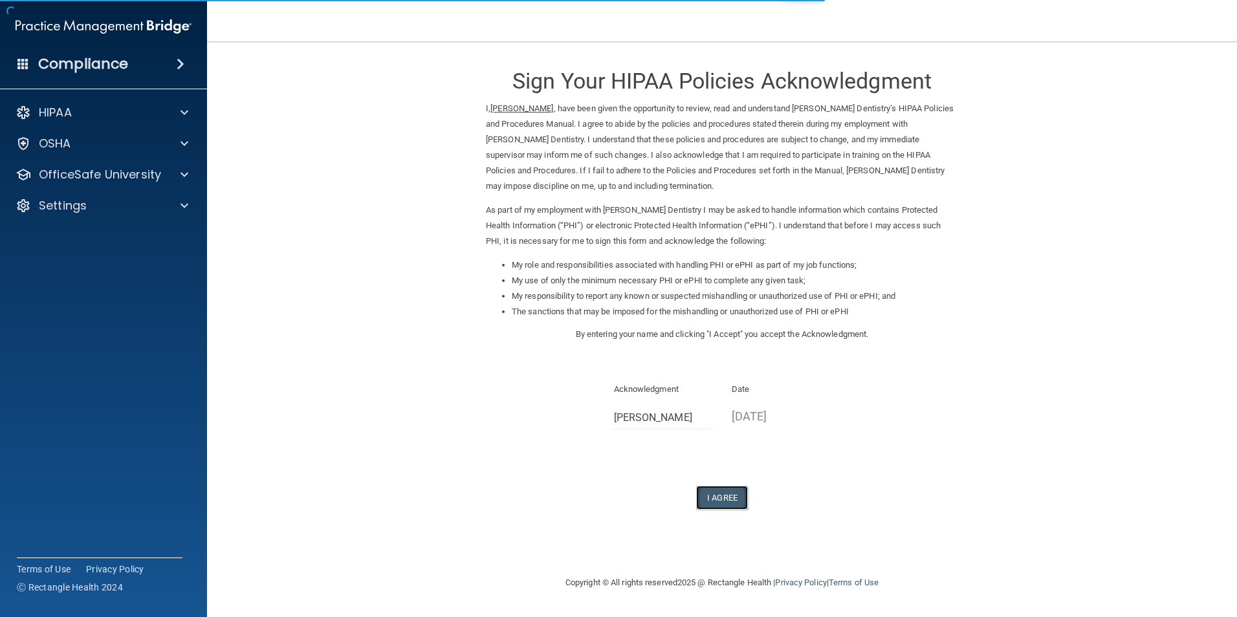
click at [719, 494] on button "I Agree" at bounding box center [722, 498] width 52 height 24
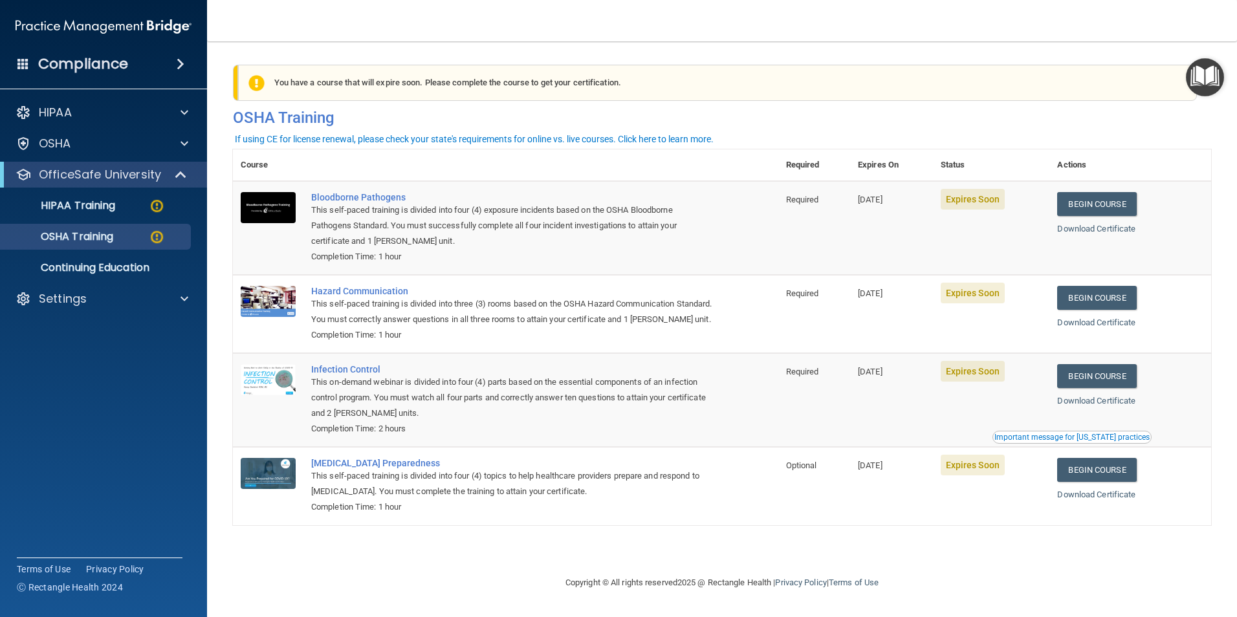
click at [45, 69] on h4 "Compliance" at bounding box center [83, 64] width 90 height 18
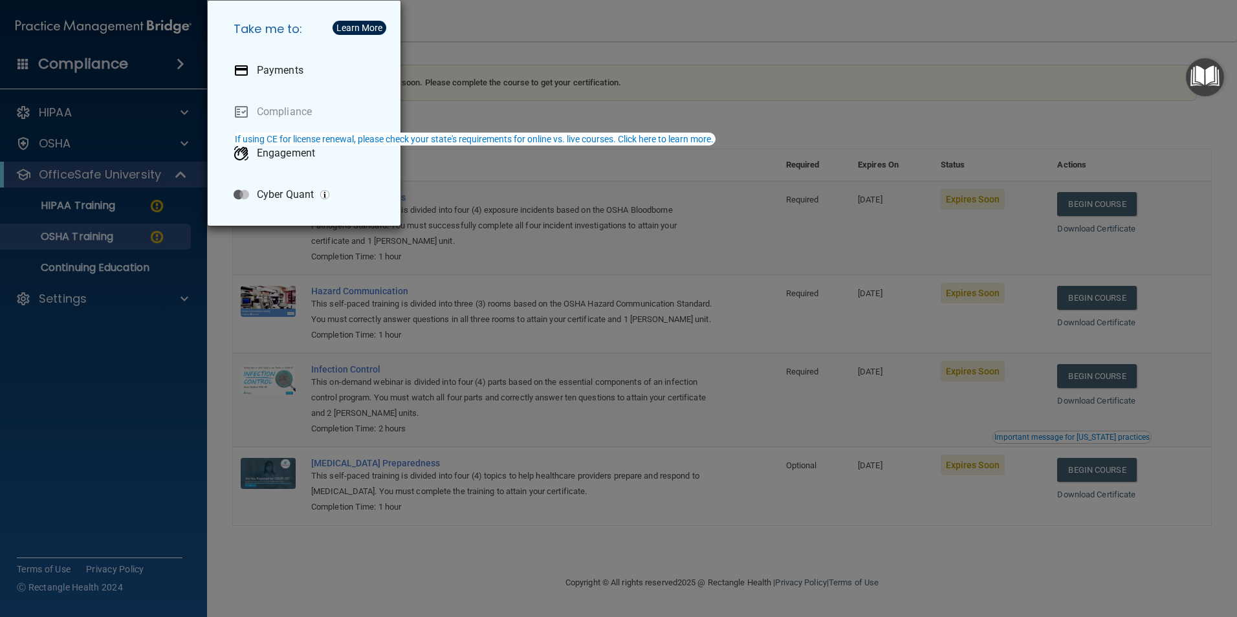
click at [177, 65] on div "Take me to: Payments Compliance Engagement Cyber Quant" at bounding box center [618, 308] width 1237 height 617
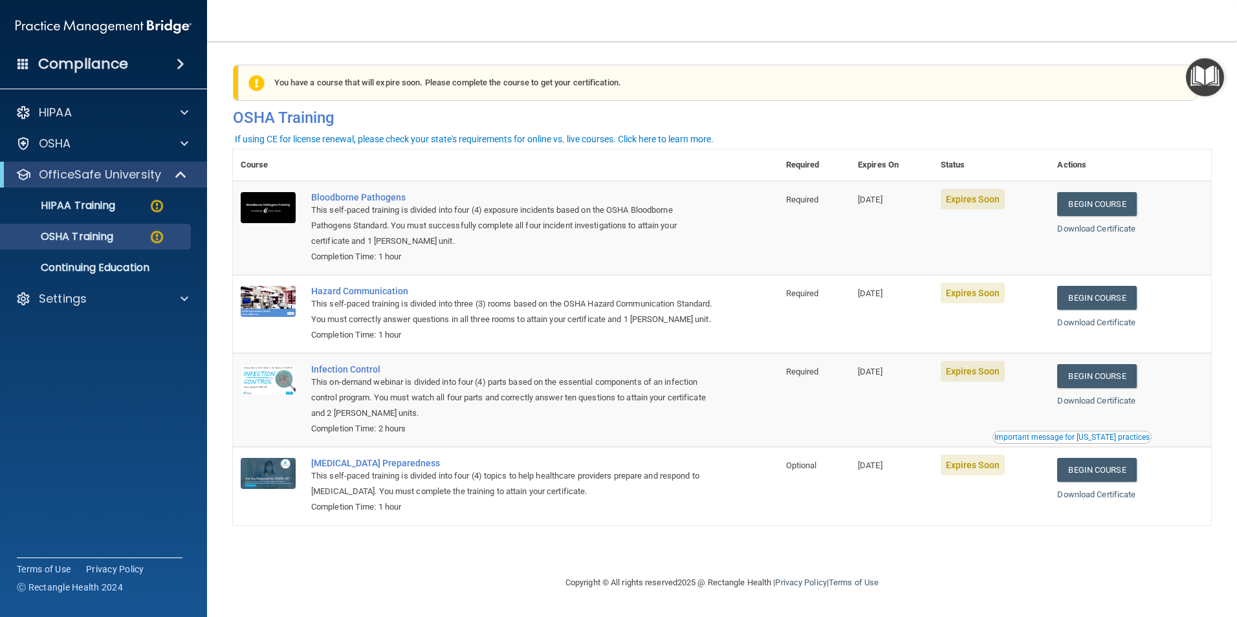
click at [177, 65] on span at bounding box center [181, 64] width 8 height 16
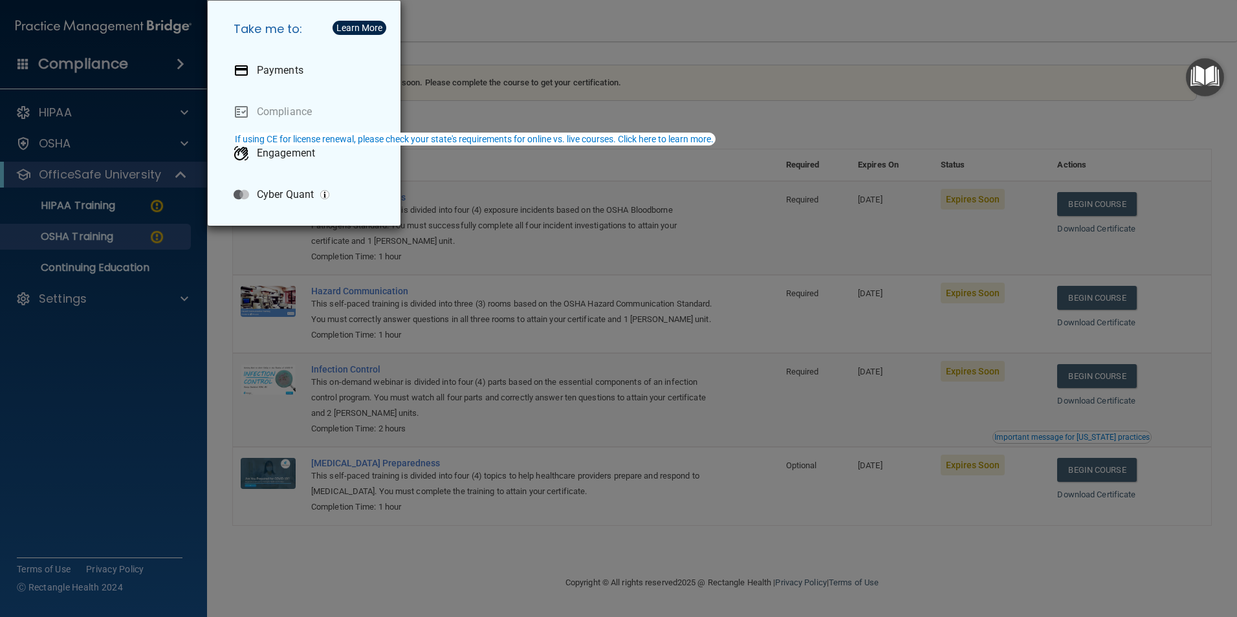
click at [177, 65] on div "Take me to: Payments Compliance Engagement Cyber Quant" at bounding box center [618, 308] width 1237 height 617
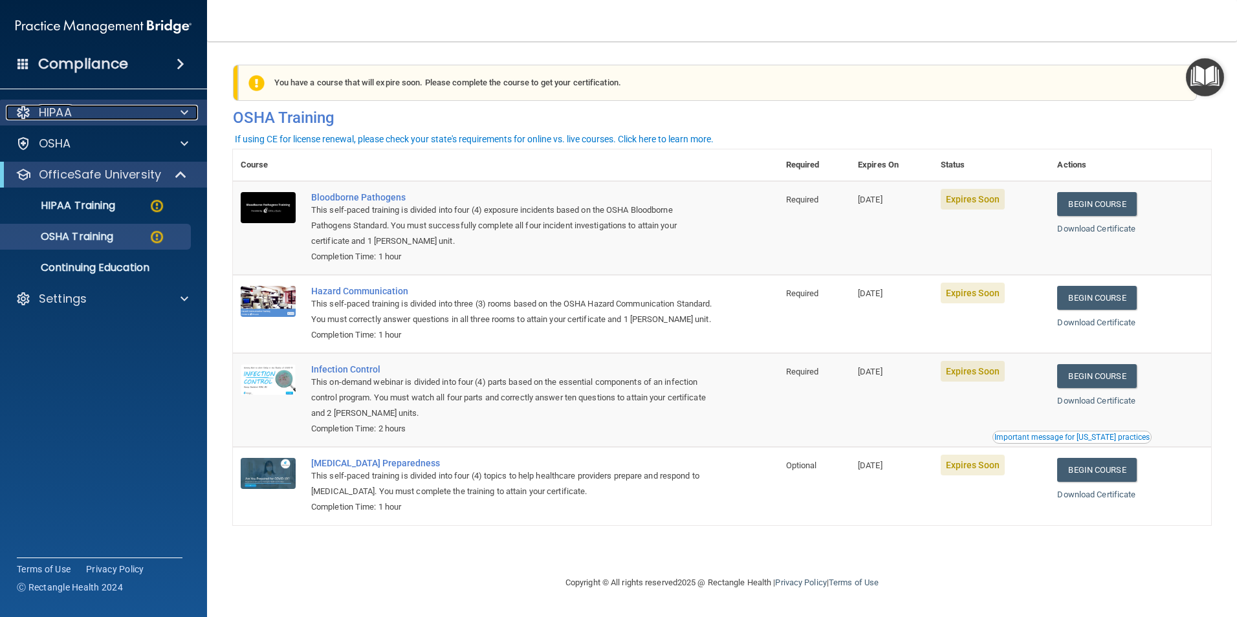
click at [181, 111] on span at bounding box center [185, 113] width 8 height 16
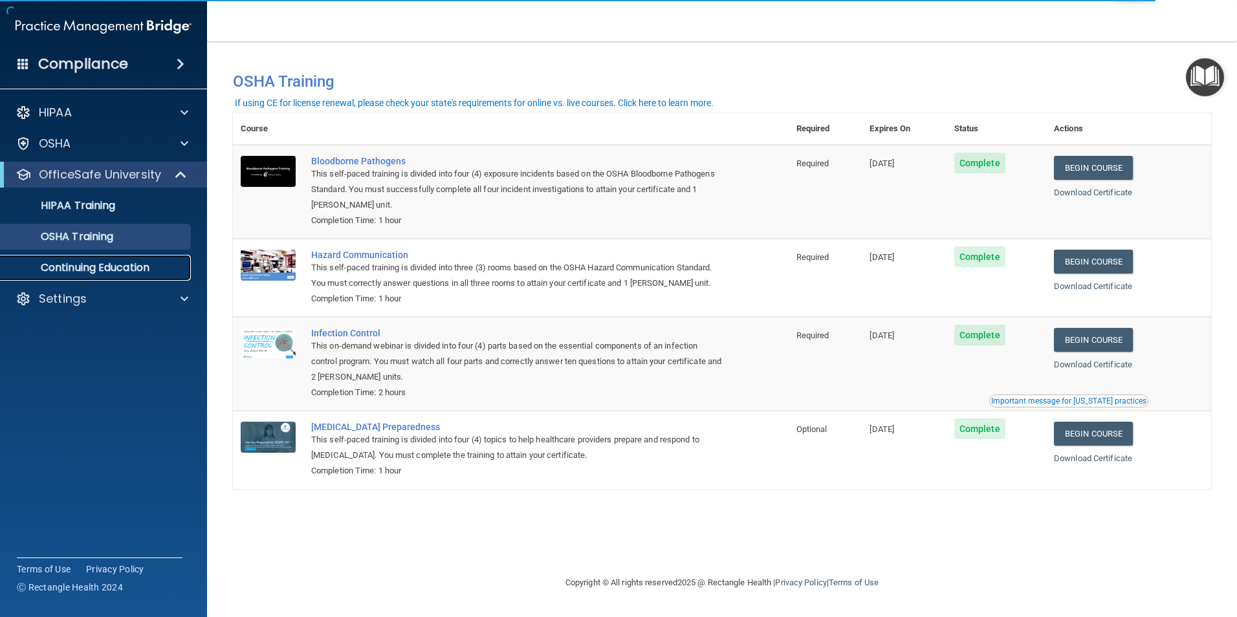
click at [139, 267] on p "Continuing Education" at bounding box center [96, 267] width 177 height 13
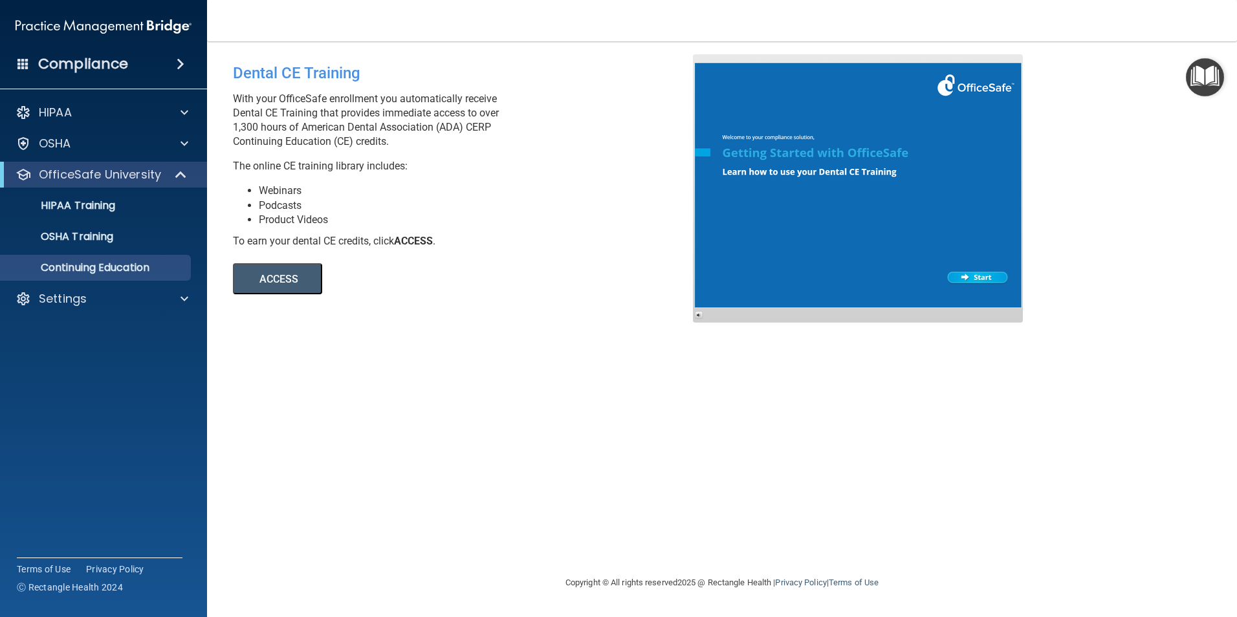
click at [274, 269] on button "ACCESS" at bounding box center [277, 278] width 89 height 31
